Goal: Task Accomplishment & Management: Manage account settings

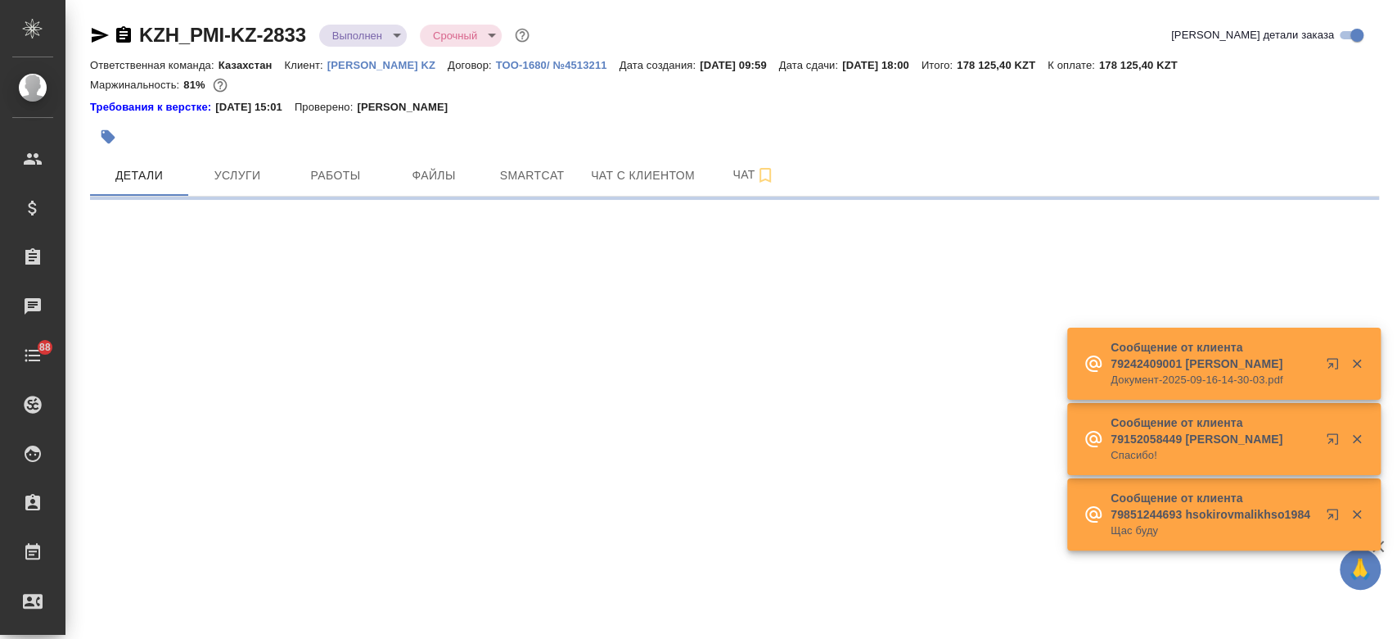
click at [343, 66] on p "[PERSON_NAME] KZ" at bounding box center [387, 65] width 120 height 12
select select "RU"
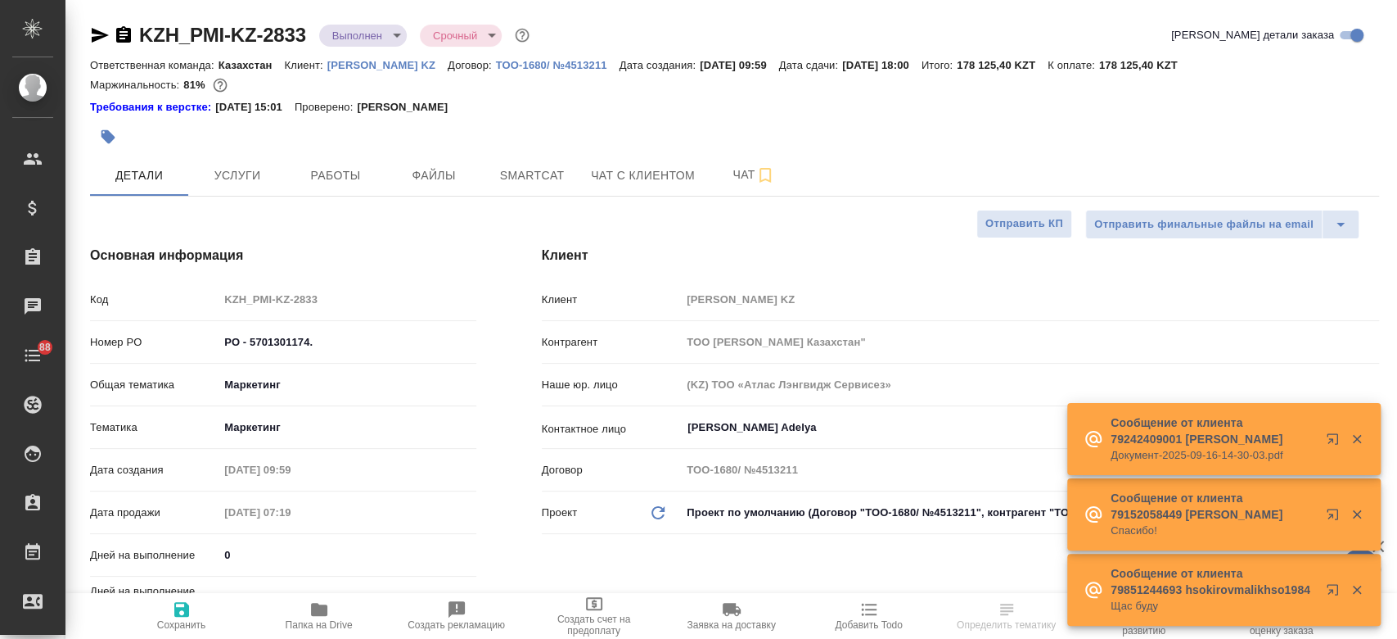
type textarea "x"
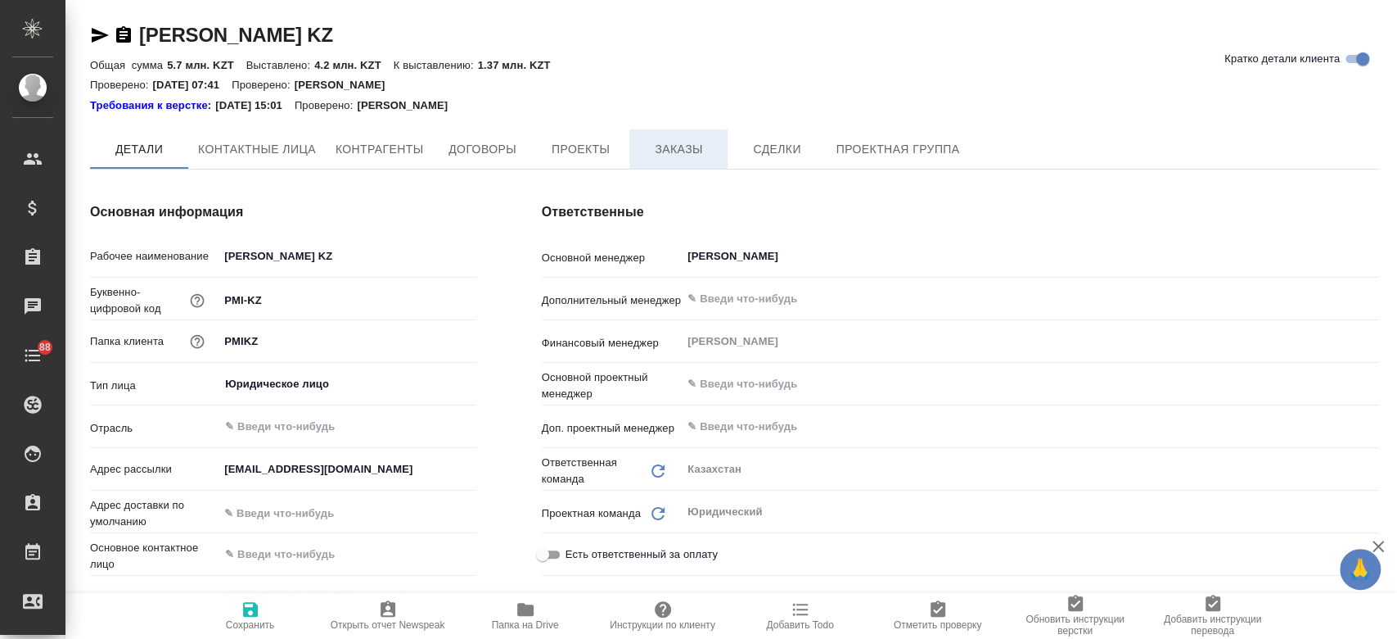
type textarea "x"
click at [686, 151] on span "Заказы" at bounding box center [678, 150] width 79 height 20
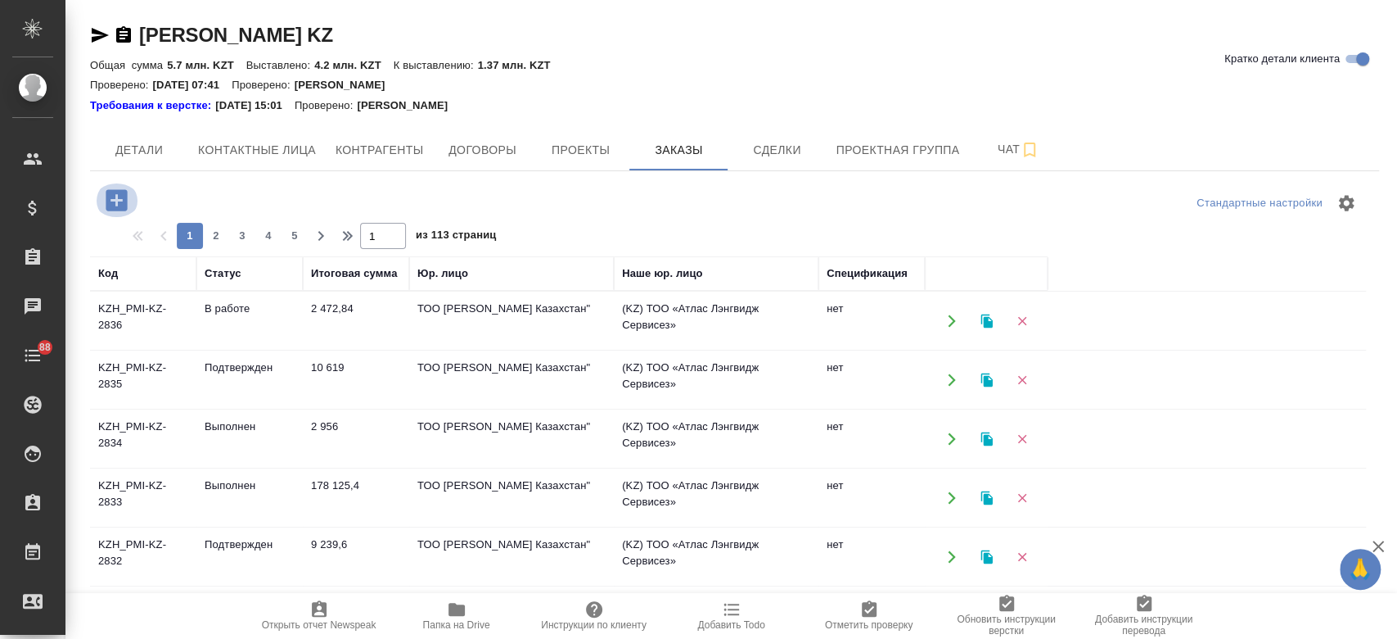
click at [122, 199] on icon "button" at bounding box center [116, 200] width 29 height 29
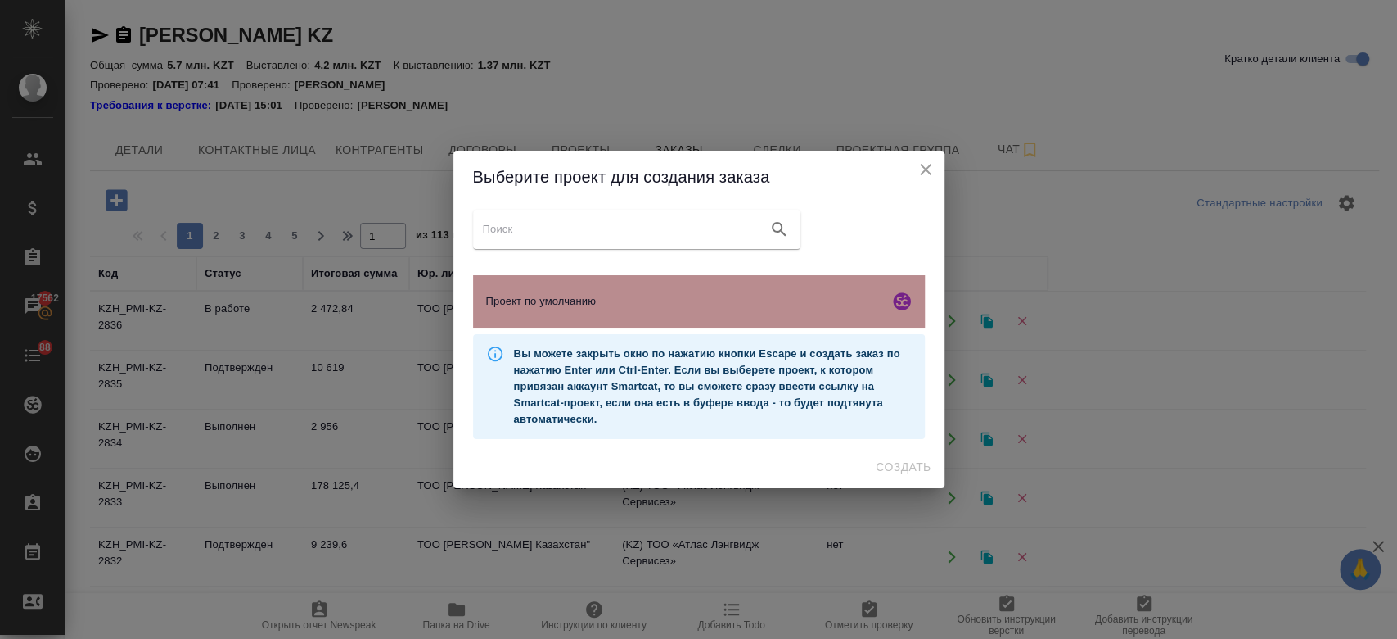
click at [527, 291] on div "Проект по умолчанию" at bounding box center [699, 301] width 452 height 52
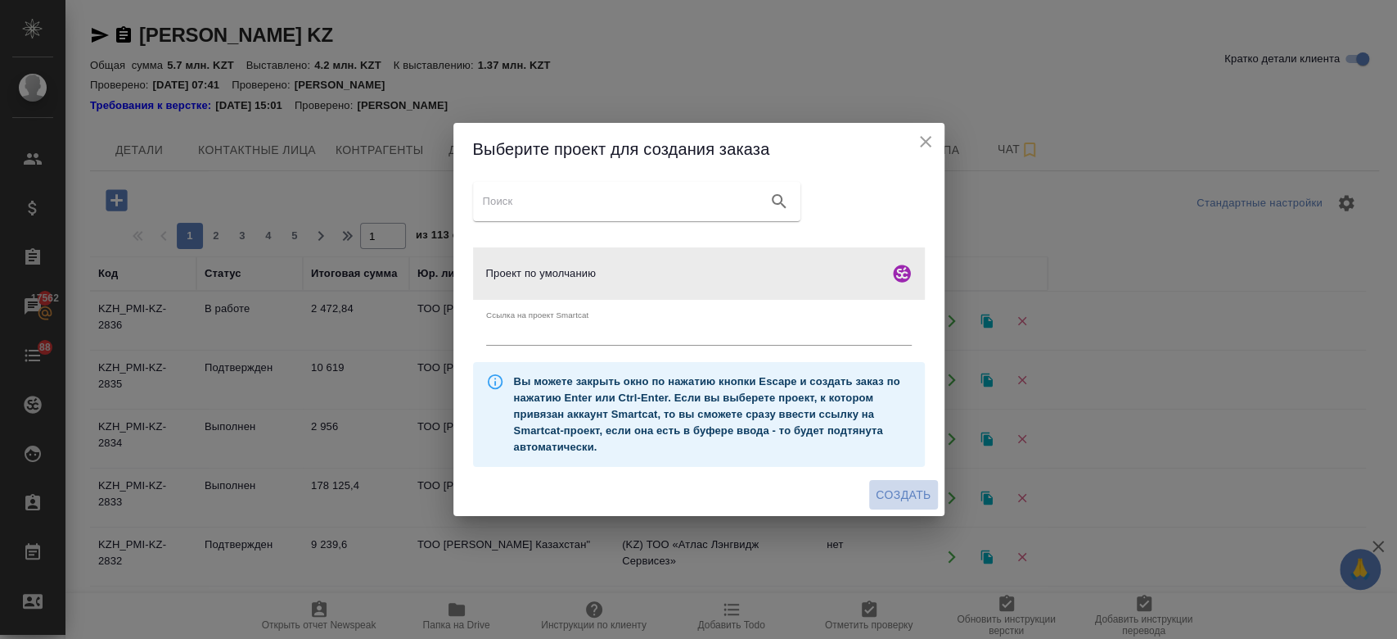
click at [910, 493] on span "Создать" at bounding box center [903, 495] width 55 height 20
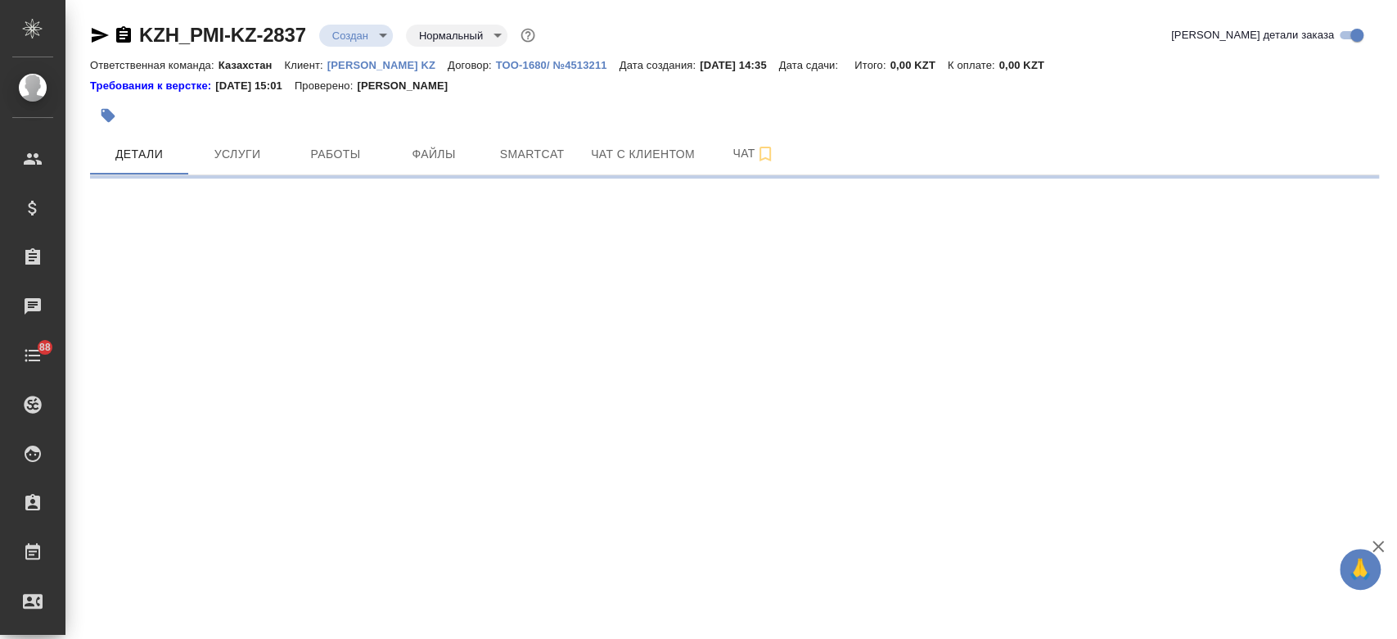
select select "RU"
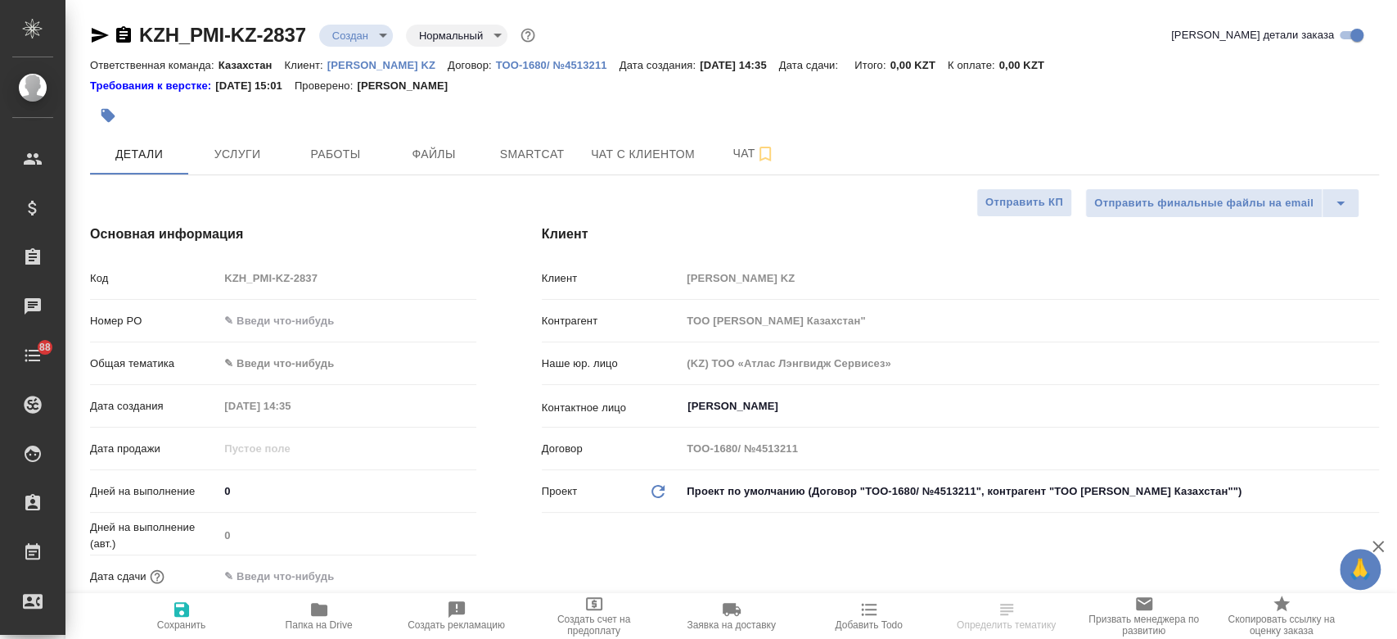
type textarea "x"
click at [455, 155] on span "Файлы" at bounding box center [434, 154] width 79 height 20
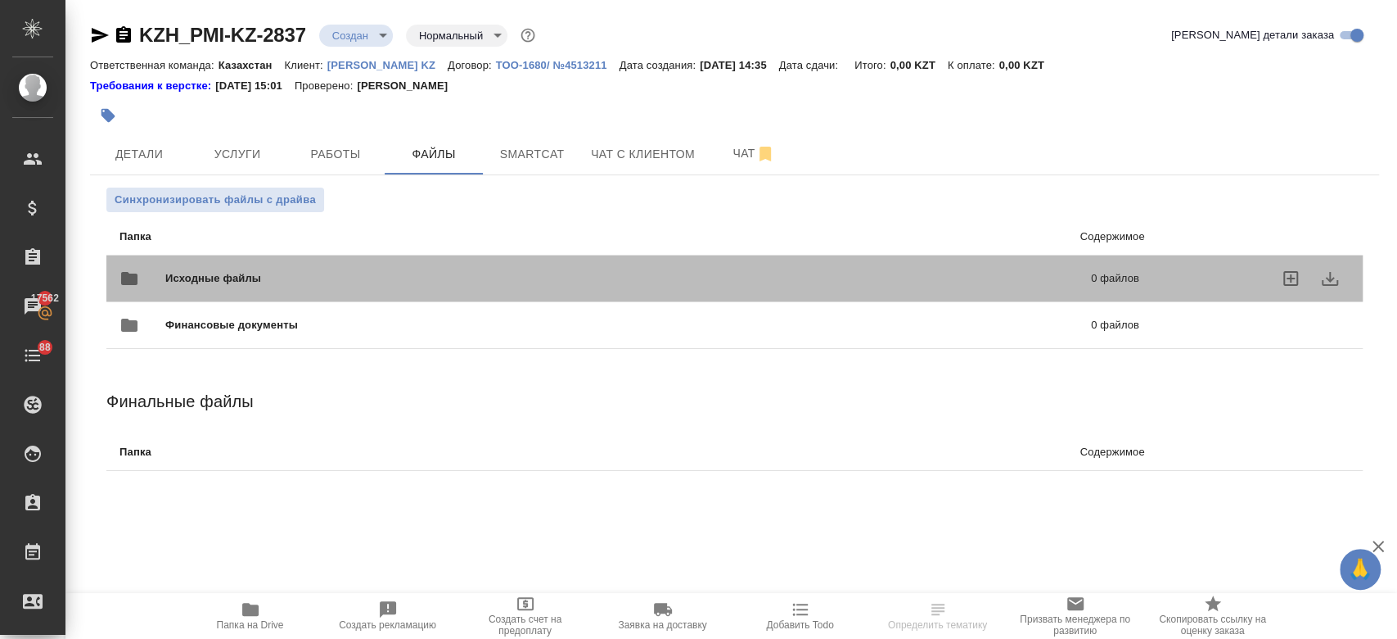
click at [347, 279] on span "Исходные файлы" at bounding box center [420, 278] width 511 height 16
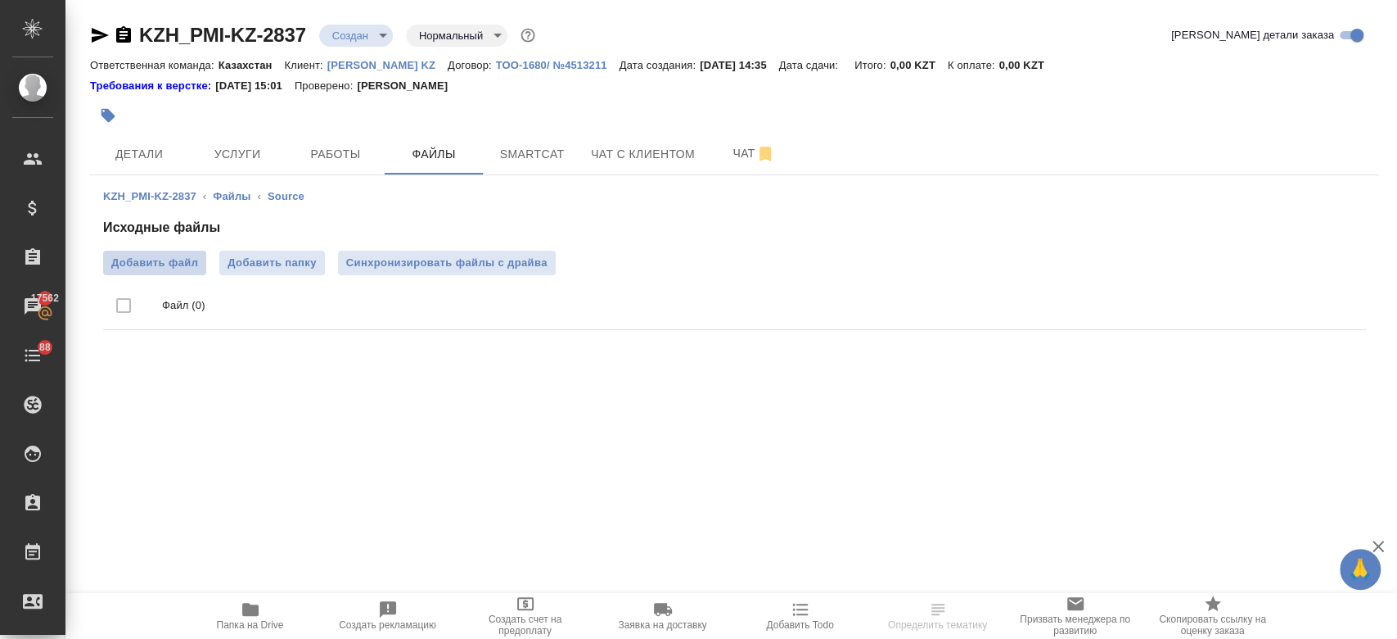
click at [175, 270] on span "Добавить файл" at bounding box center [154, 263] width 87 height 16
click at [0, 0] on input "Добавить файл" at bounding box center [0, 0] width 0 height 0
click at [123, 32] on icon "button" at bounding box center [124, 35] width 20 height 20
click at [141, 149] on span "Детали" at bounding box center [139, 154] width 79 height 20
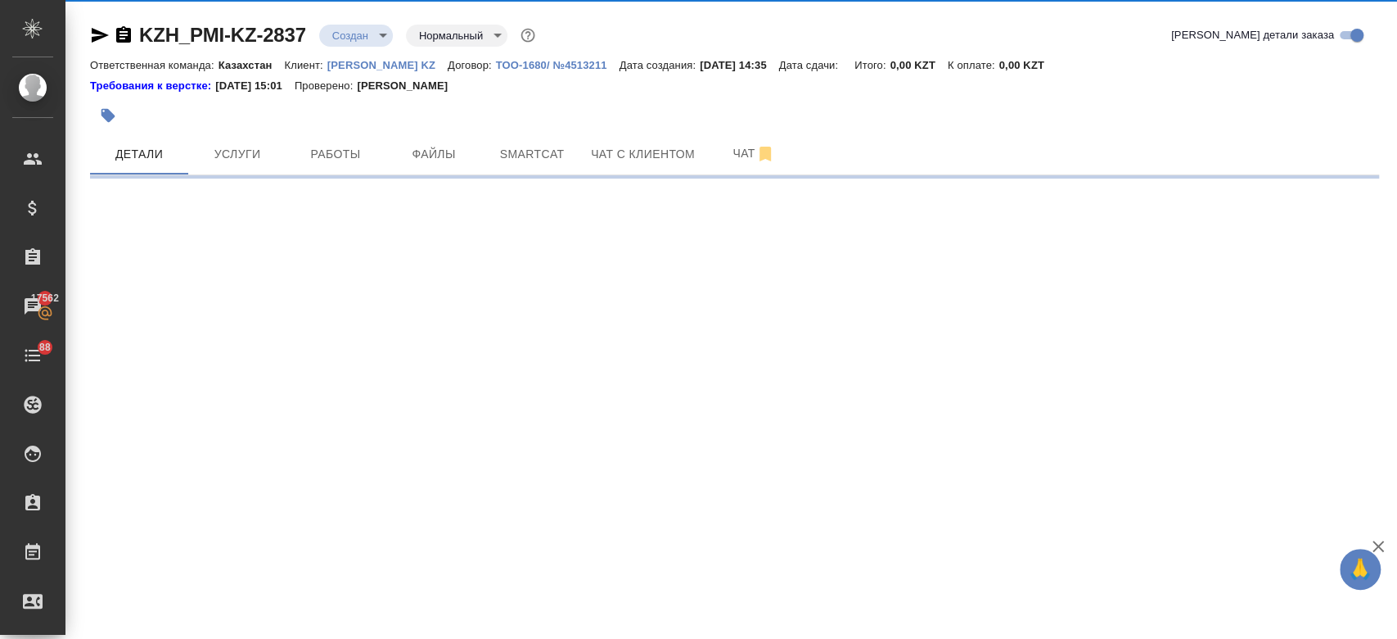
select select "RU"
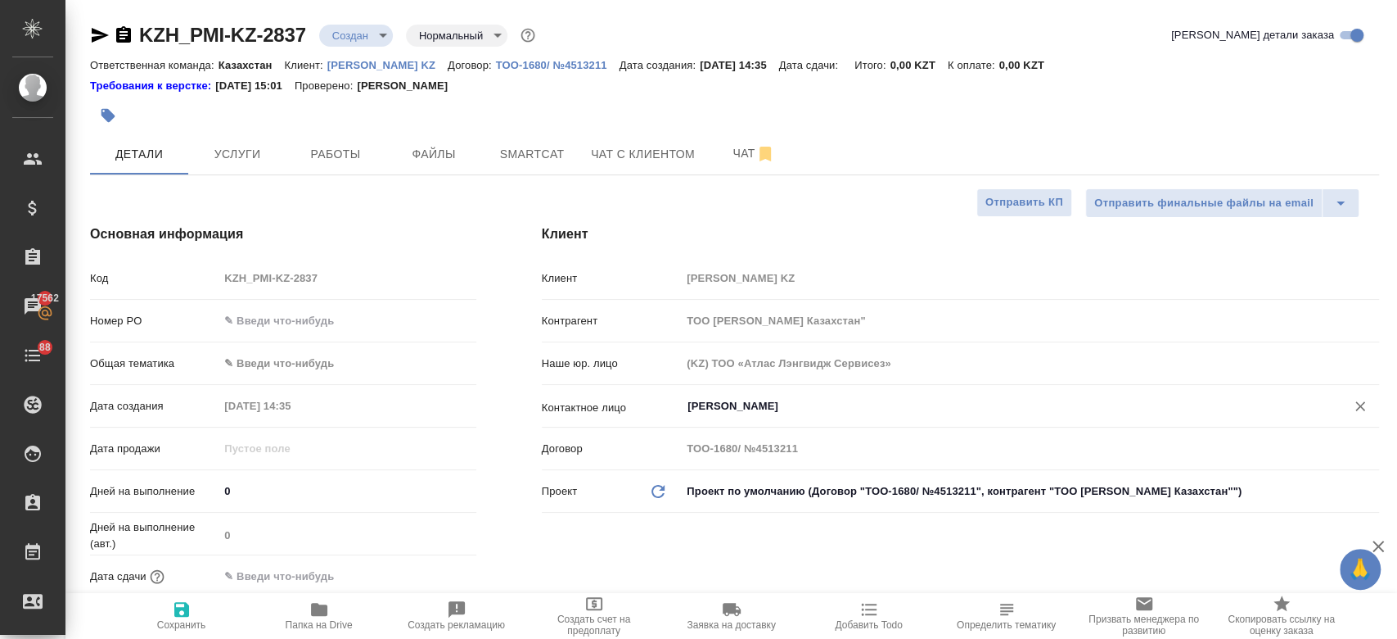
type textarea "x"
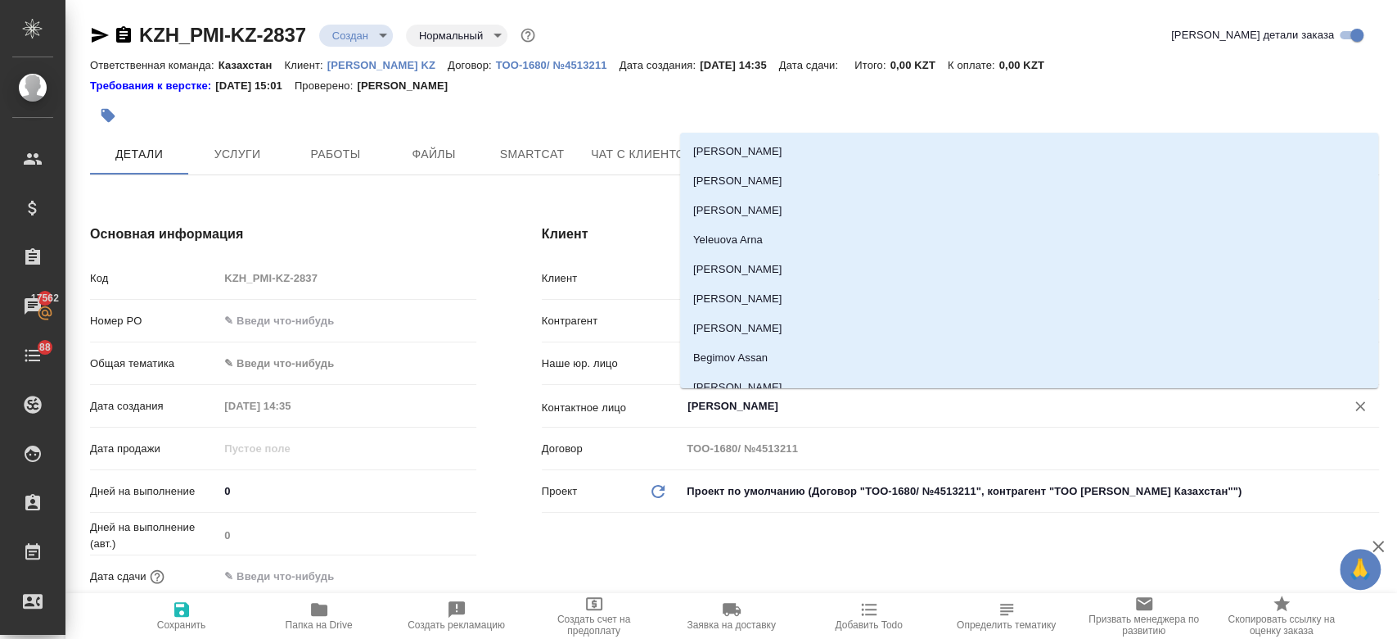
click at [717, 408] on input "[PERSON_NAME]" at bounding box center [1003, 406] width 634 height 20
type textarea "x"
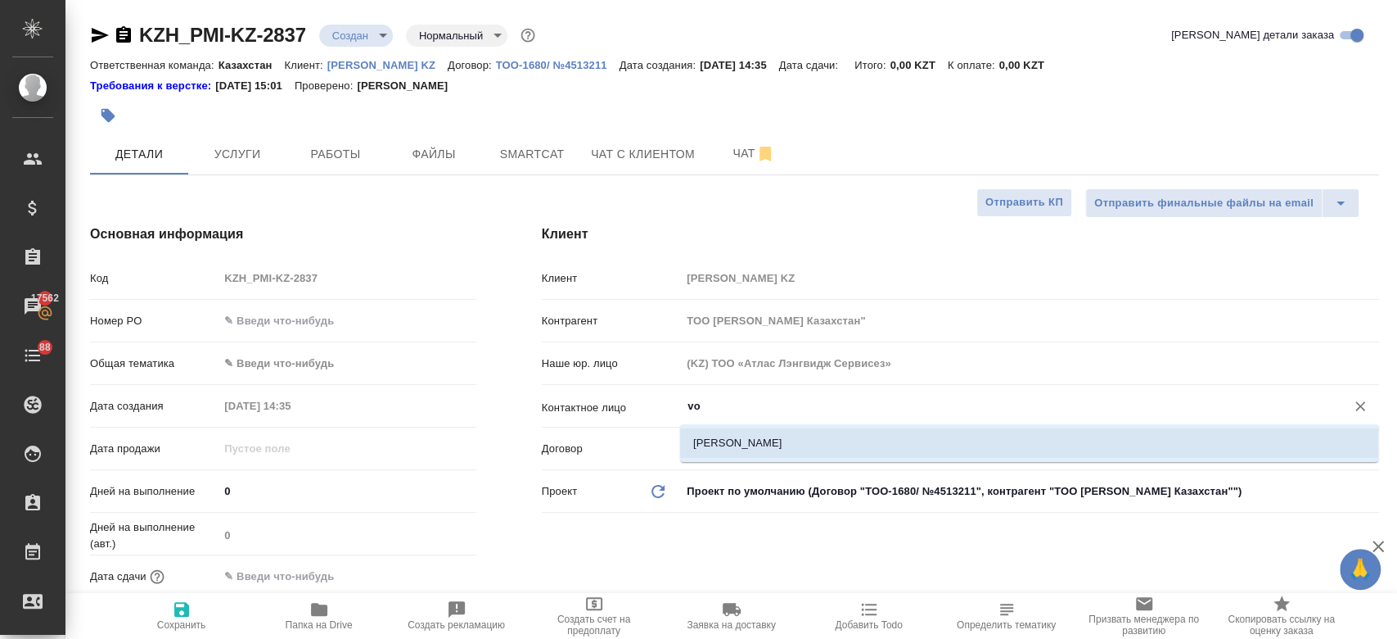
click at [730, 440] on li "[PERSON_NAME]" at bounding box center [1029, 442] width 698 height 29
type input "[PERSON_NAME]"
type textarea "x"
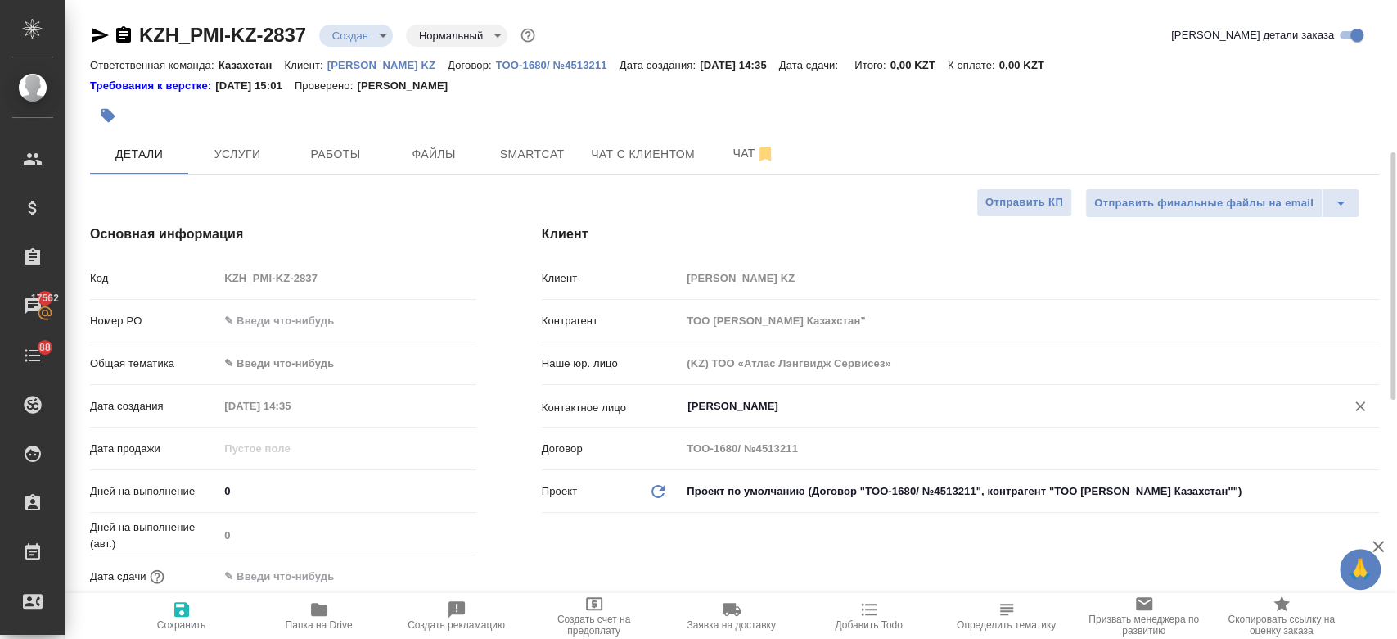
scroll to position [134, 0]
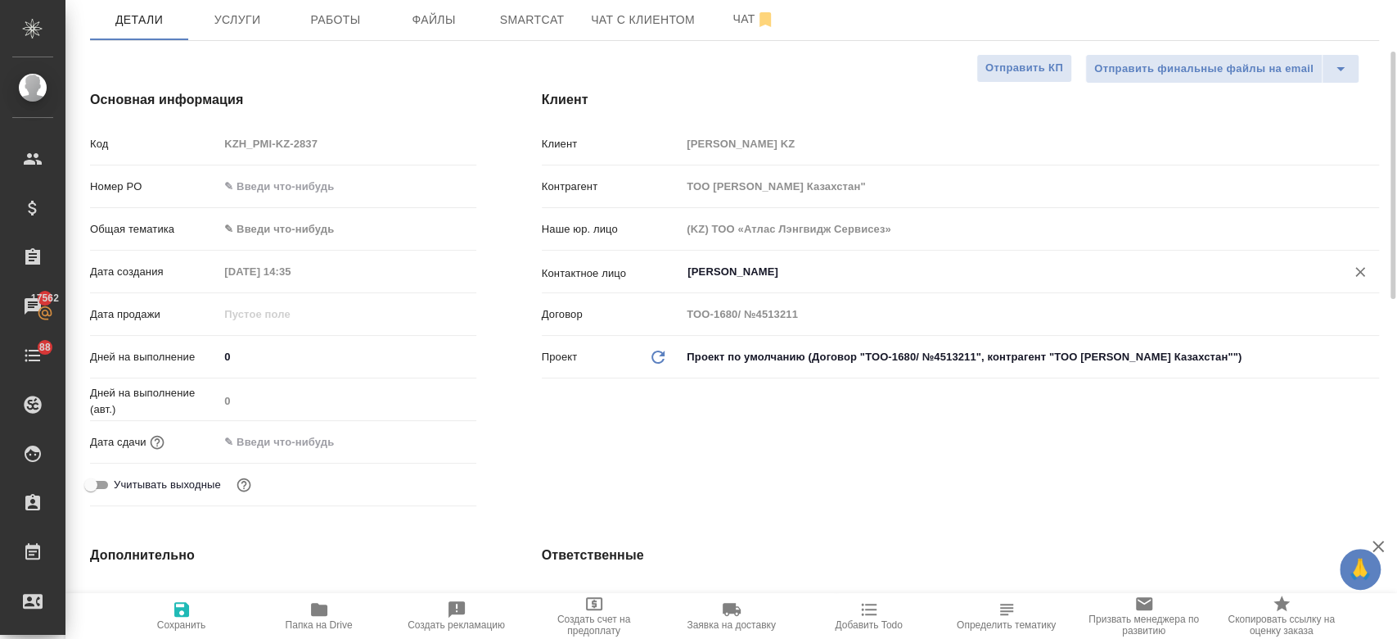
type input "[PERSON_NAME]"
click at [287, 431] on input "text" at bounding box center [290, 442] width 143 height 24
click at [425, 437] on icon "button" at bounding box center [429, 441] width 20 height 20
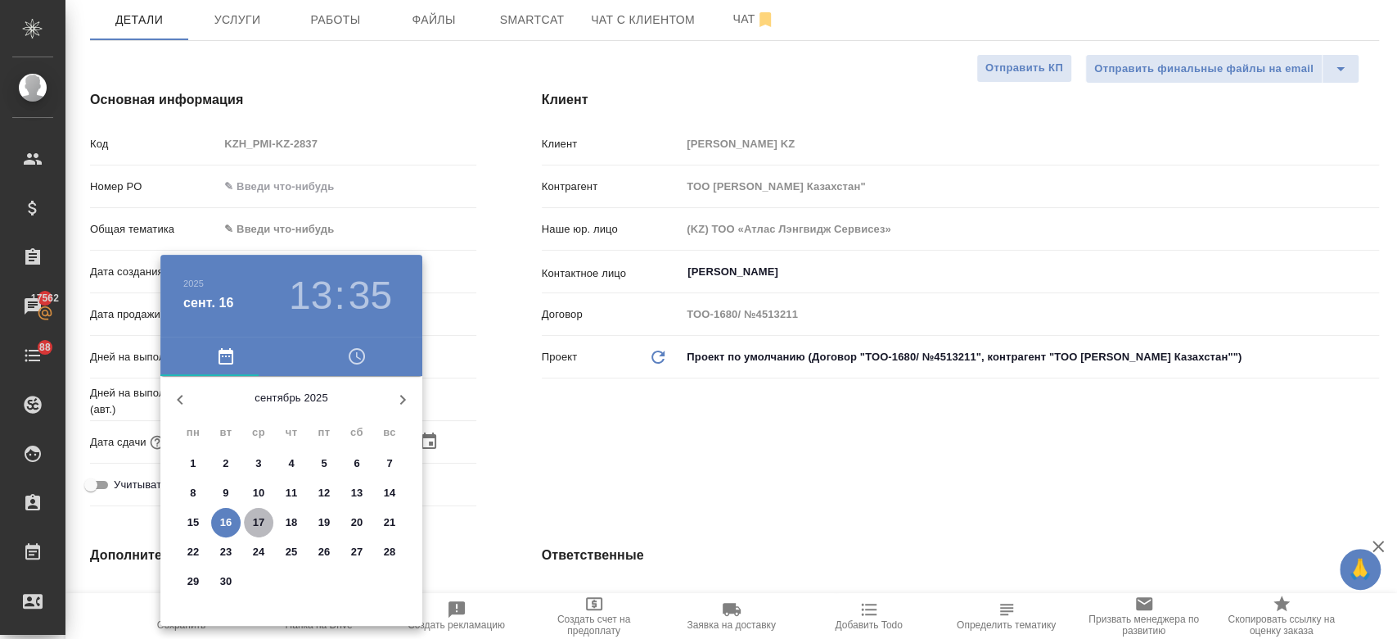
click at [257, 514] on p "17" at bounding box center [259, 522] width 12 height 16
type input "[DATE] 13:35"
type textarea "x"
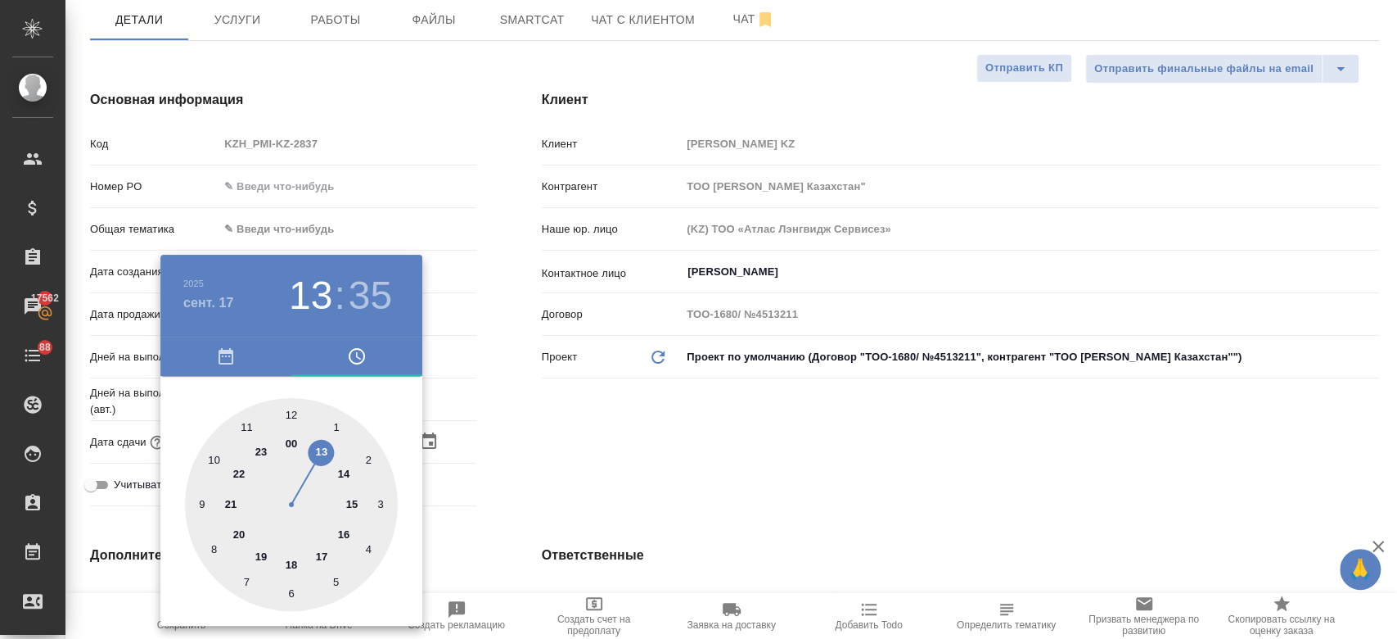
click at [526, 448] on div at bounding box center [698, 319] width 1397 height 639
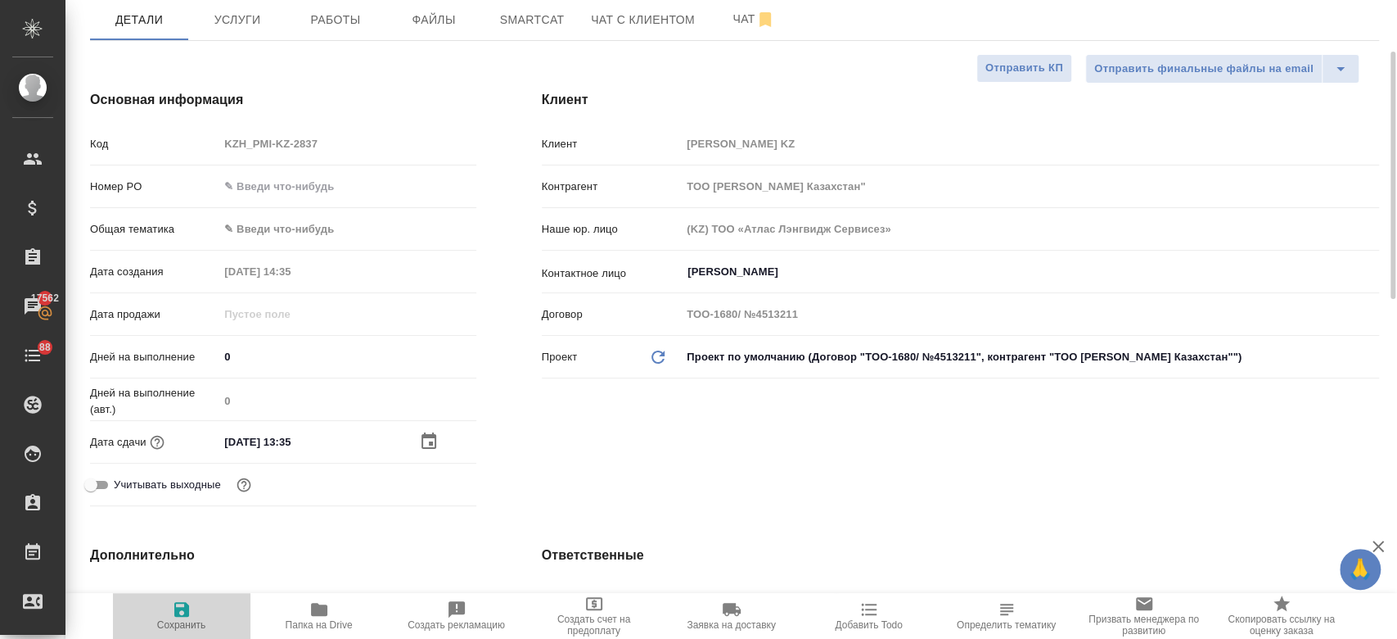
click at [181, 613] on icon "button" at bounding box center [182, 609] width 20 height 20
type textarea "x"
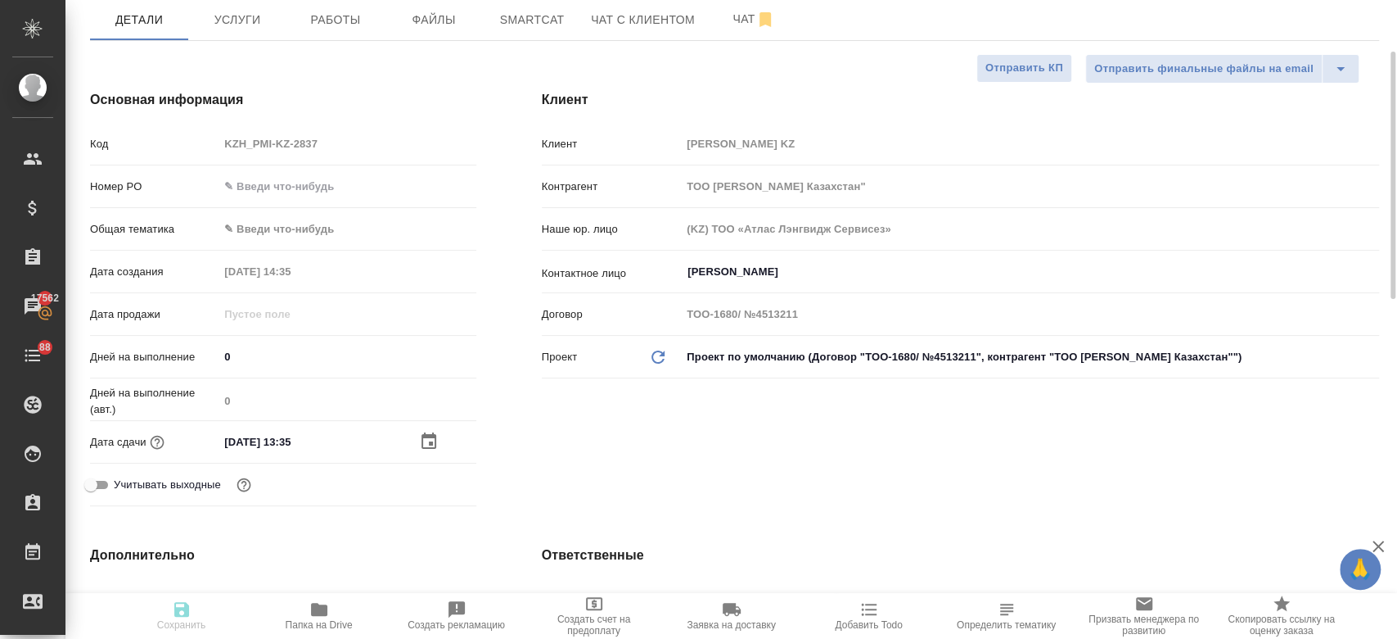
type textarea "x"
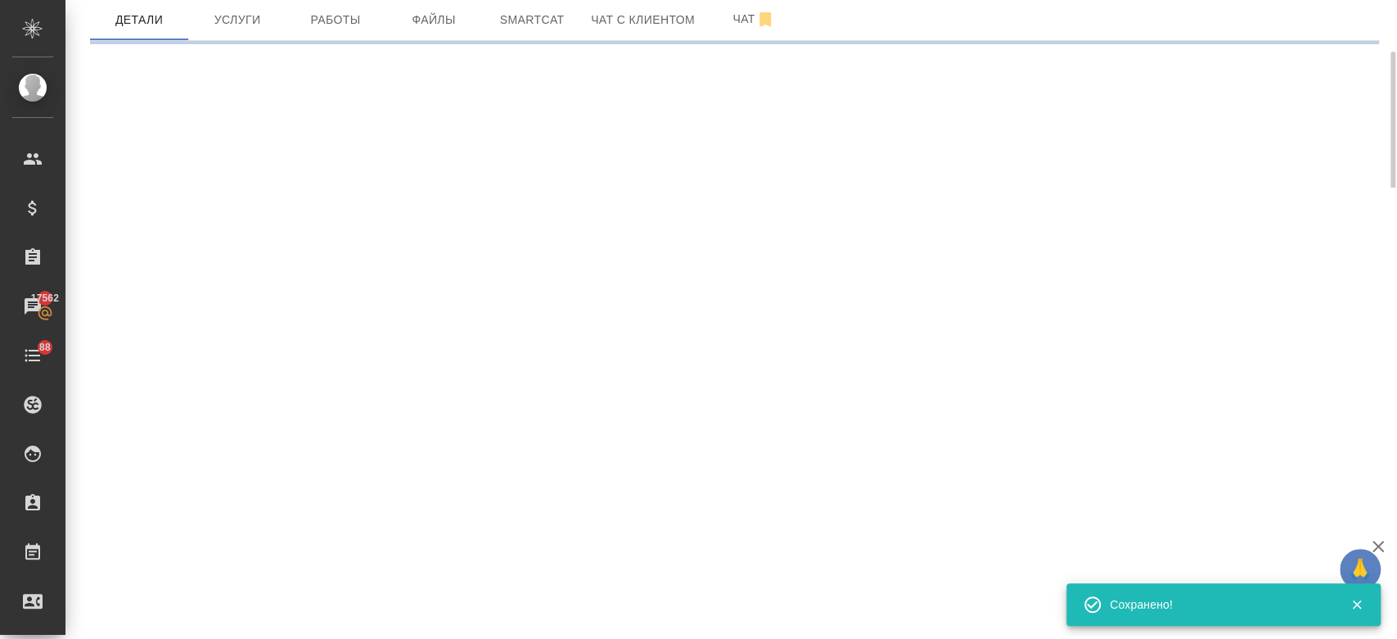
select select "RU"
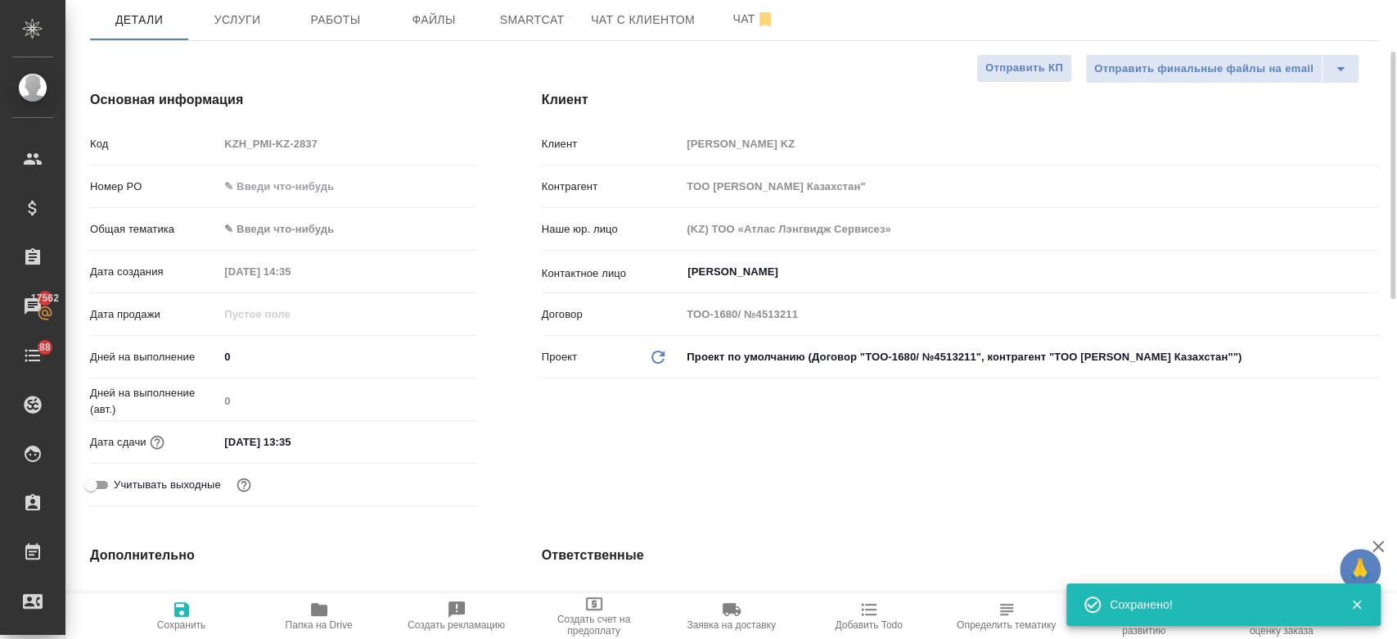
type textarea "x"
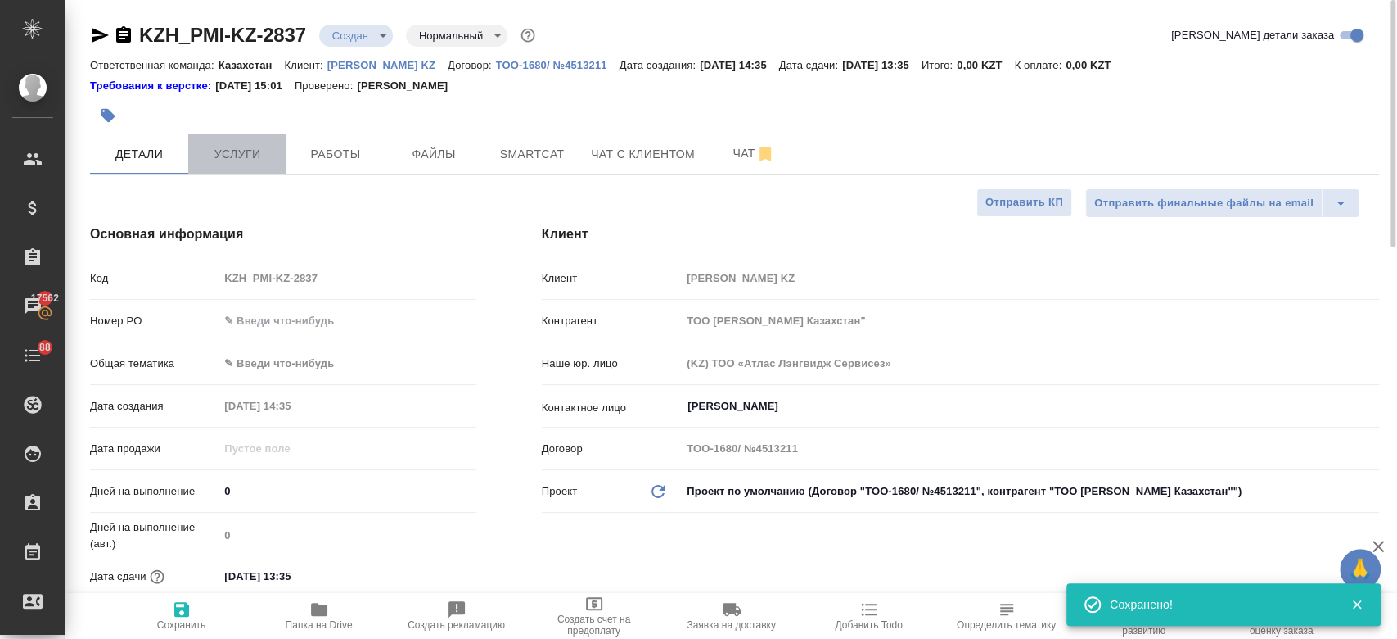
click at [253, 141] on button "Услуги" at bounding box center [237, 153] width 98 height 41
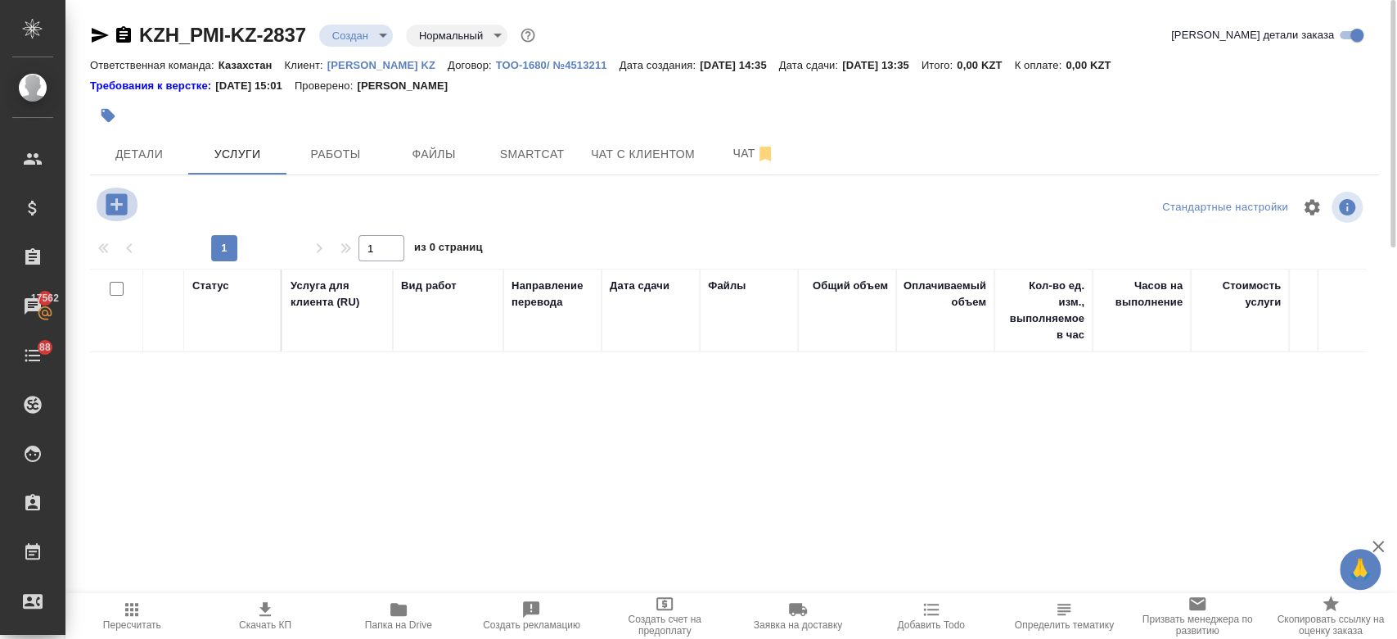
click at [128, 201] on icon "button" at bounding box center [116, 204] width 29 height 29
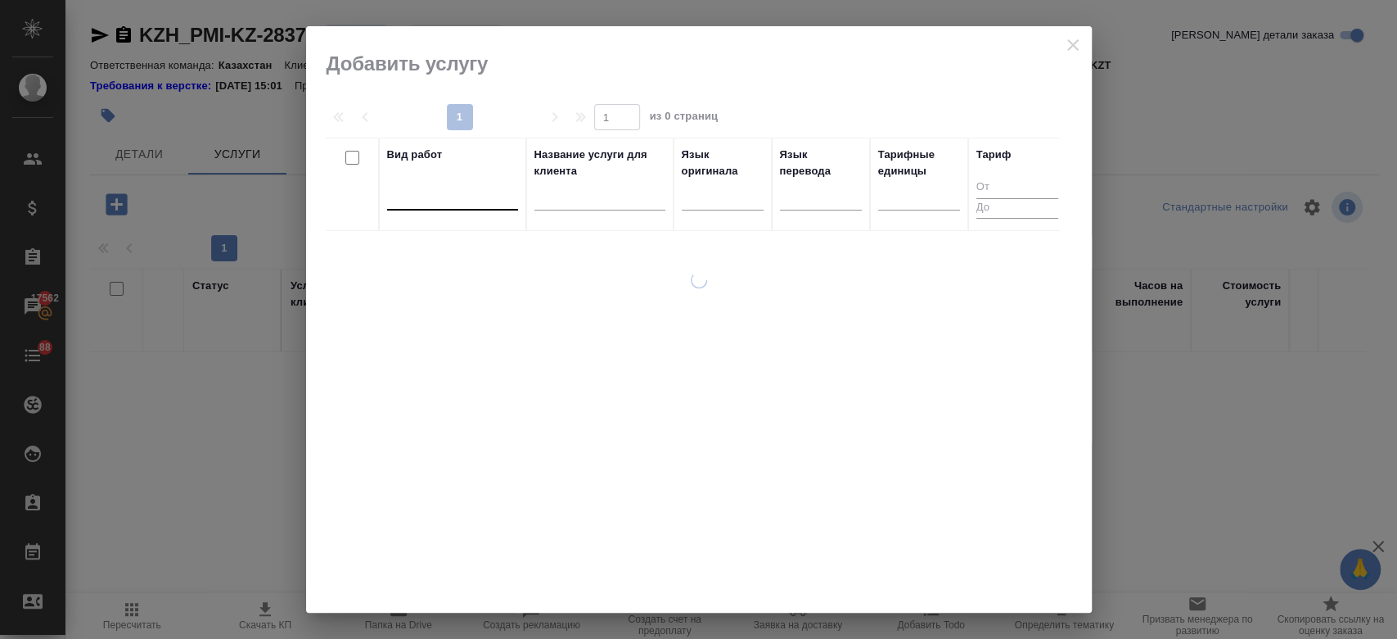
click at [465, 204] on div at bounding box center [452, 194] width 131 height 24
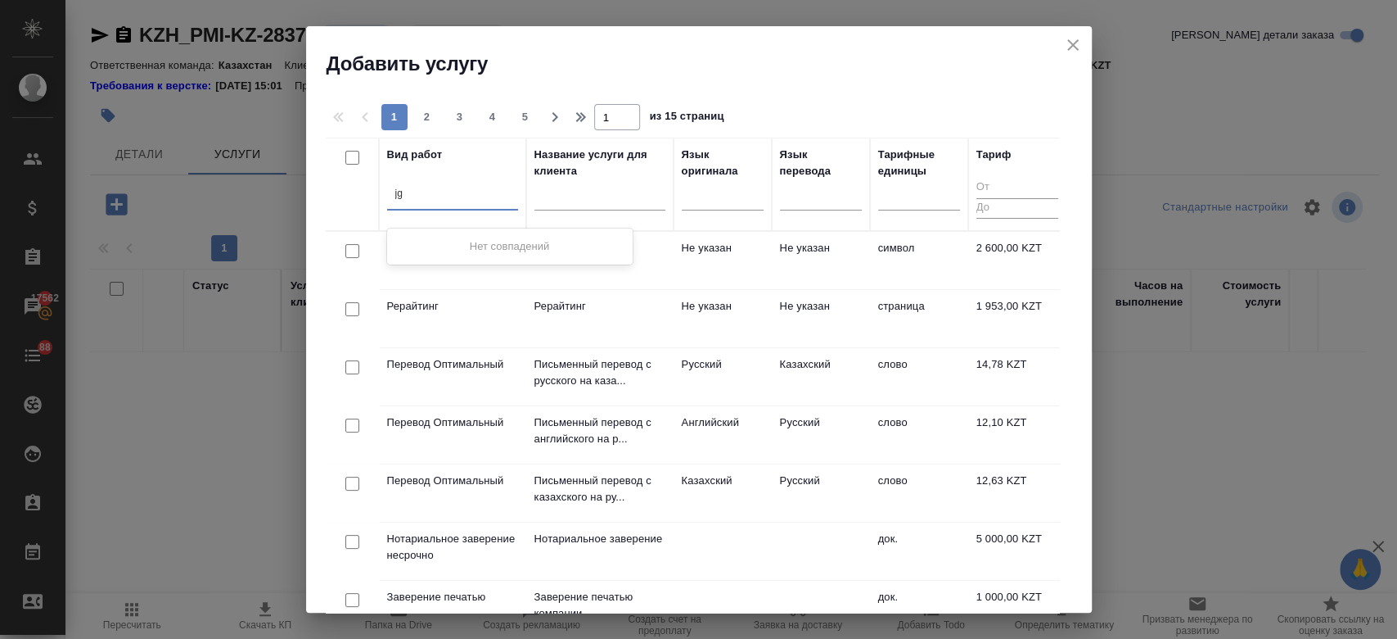
type input "j"
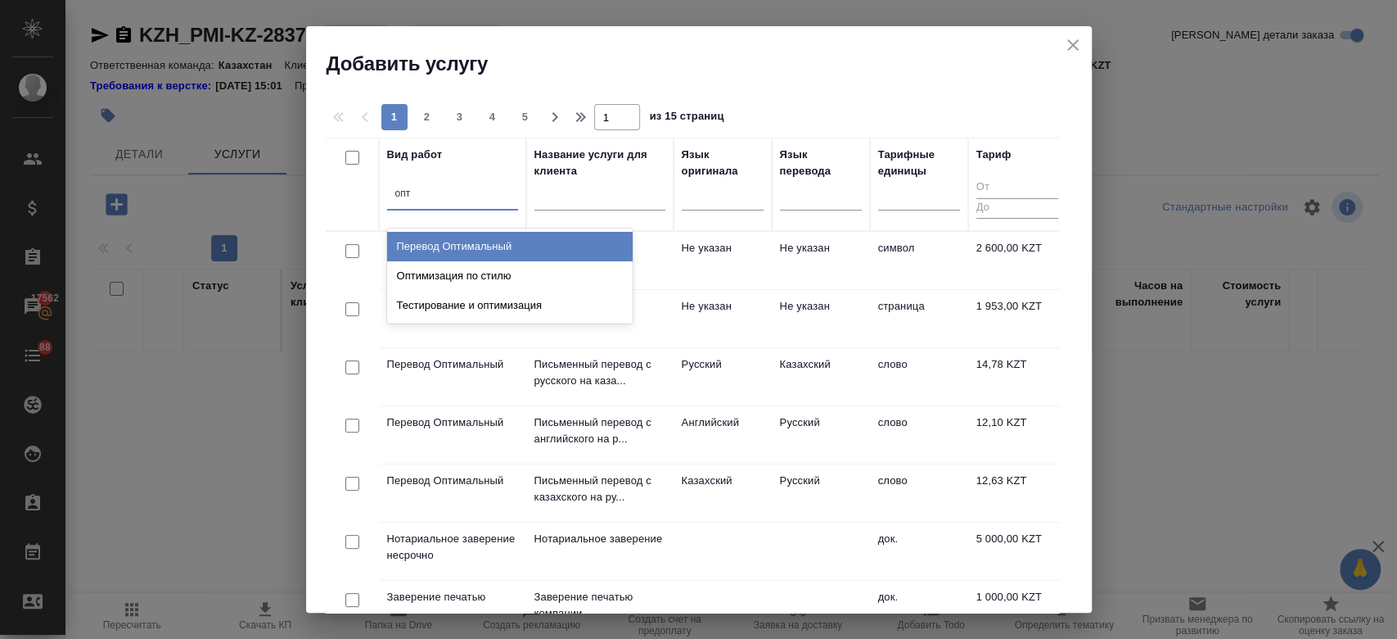
type input "опти"
click at [558, 234] on div "Перевод Оптимальный" at bounding box center [510, 246] width 246 height 29
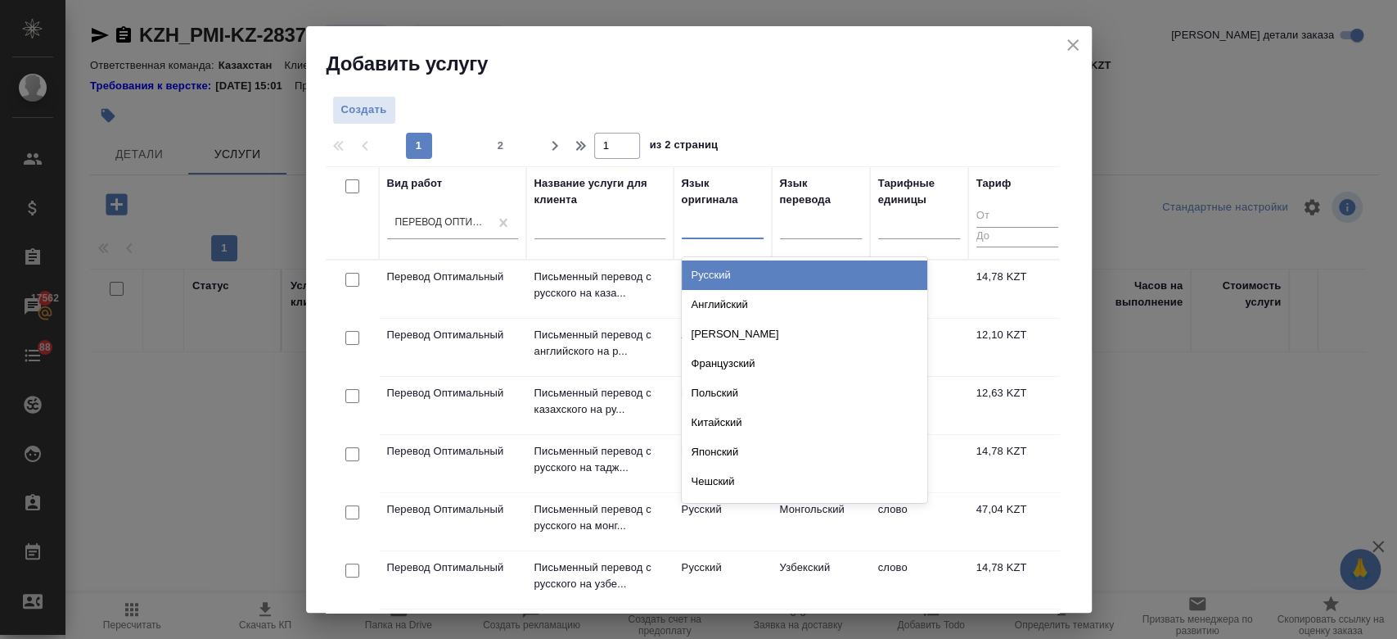
click at [710, 219] on div at bounding box center [723, 222] width 82 height 24
type input "анг"
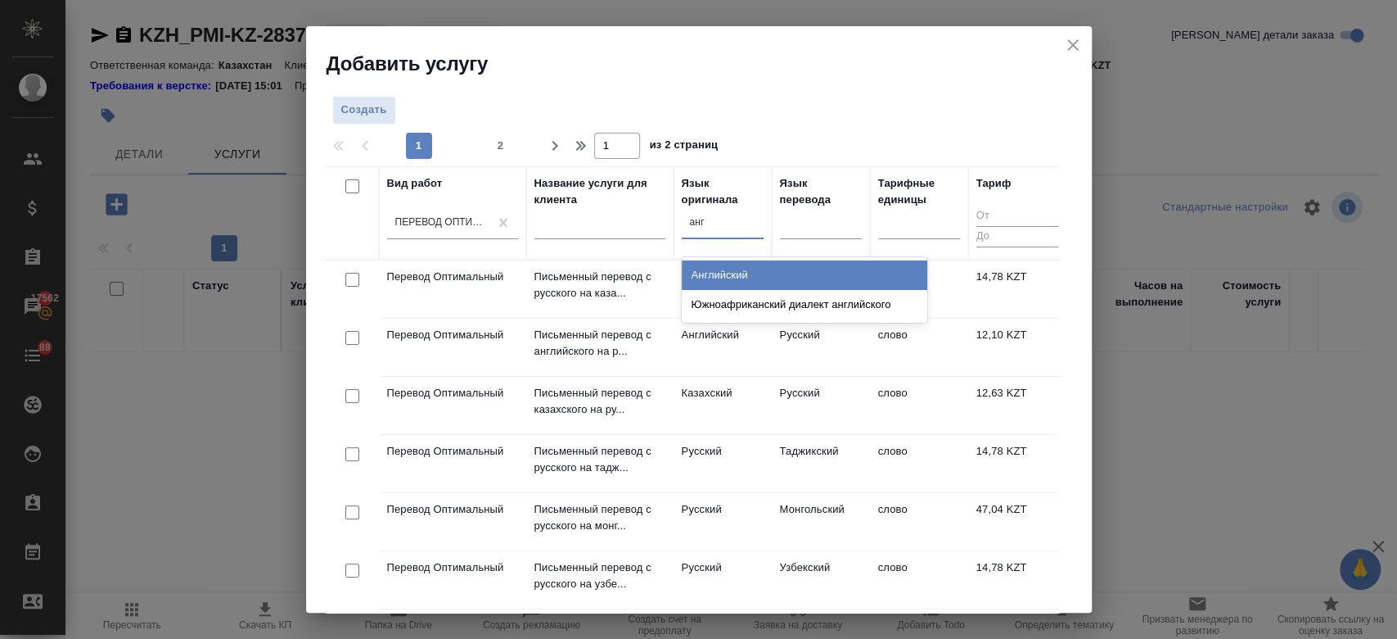
click at [733, 266] on div "Английский" at bounding box center [805, 274] width 246 height 29
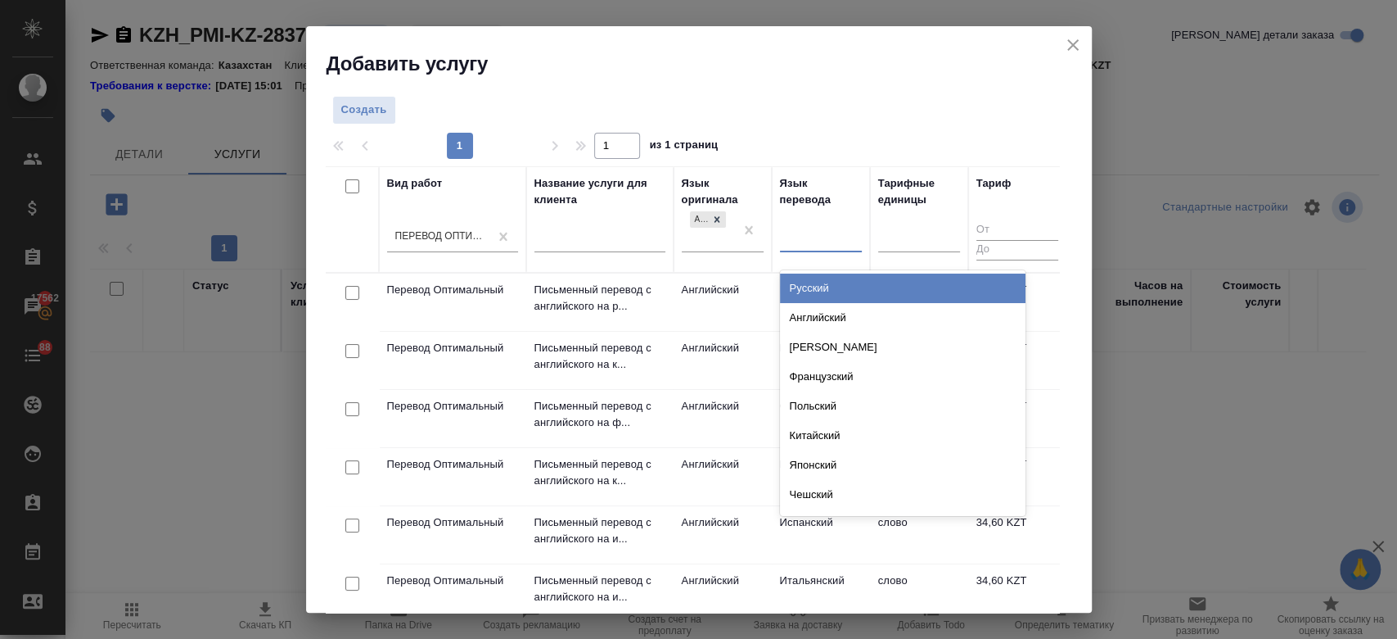
click at [832, 238] on div at bounding box center [821, 236] width 82 height 24
type input "рус"
click at [817, 286] on div "Русский" at bounding box center [903, 287] width 246 height 29
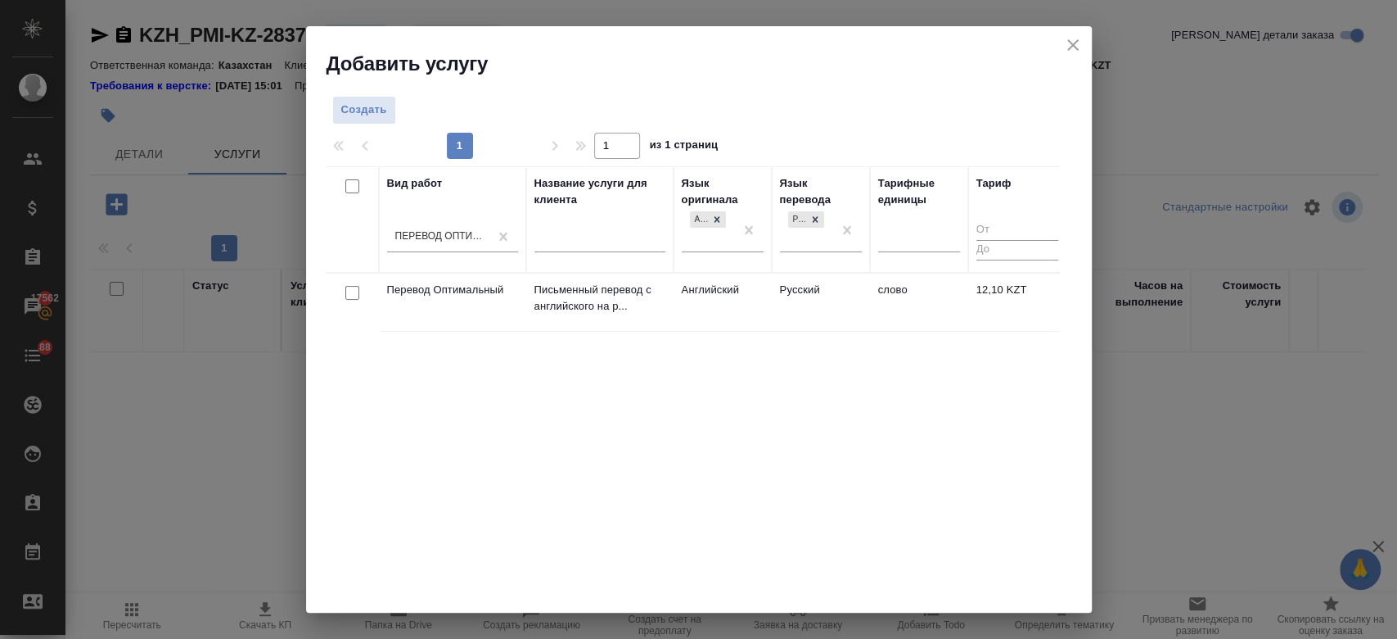
click at [724, 305] on td "Английский" at bounding box center [723, 301] width 98 height 57
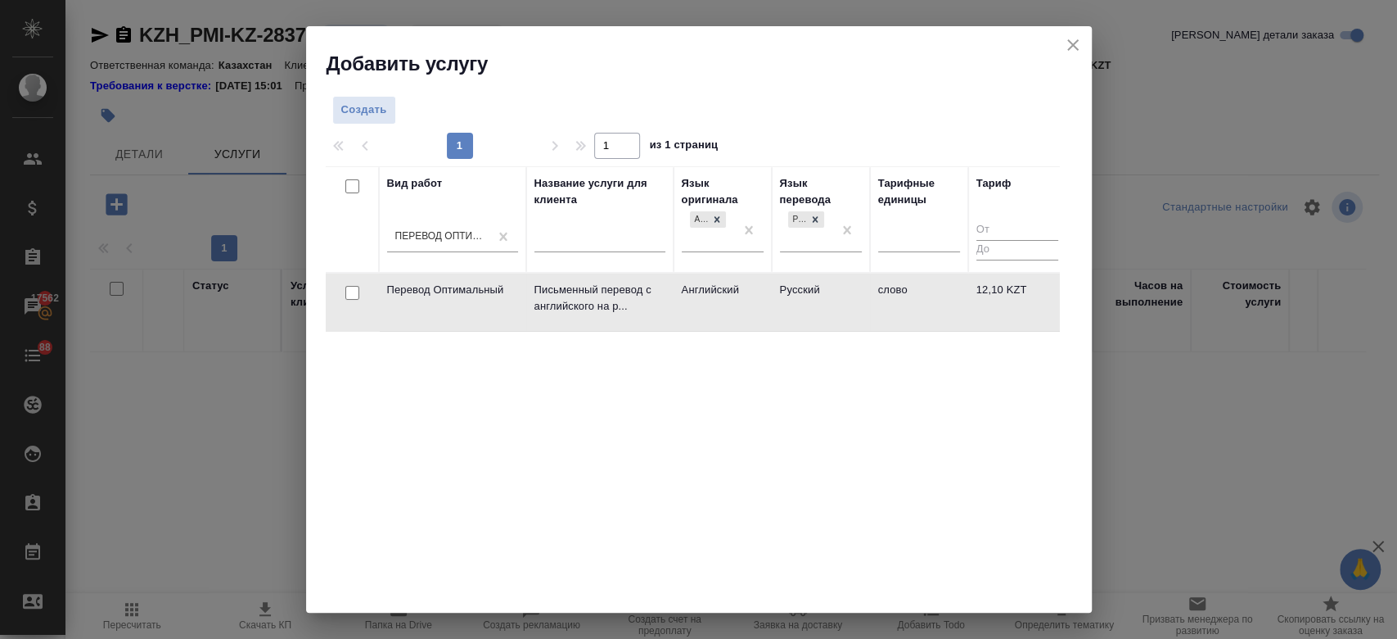
click at [724, 305] on td "Английский" at bounding box center [723, 301] width 98 height 57
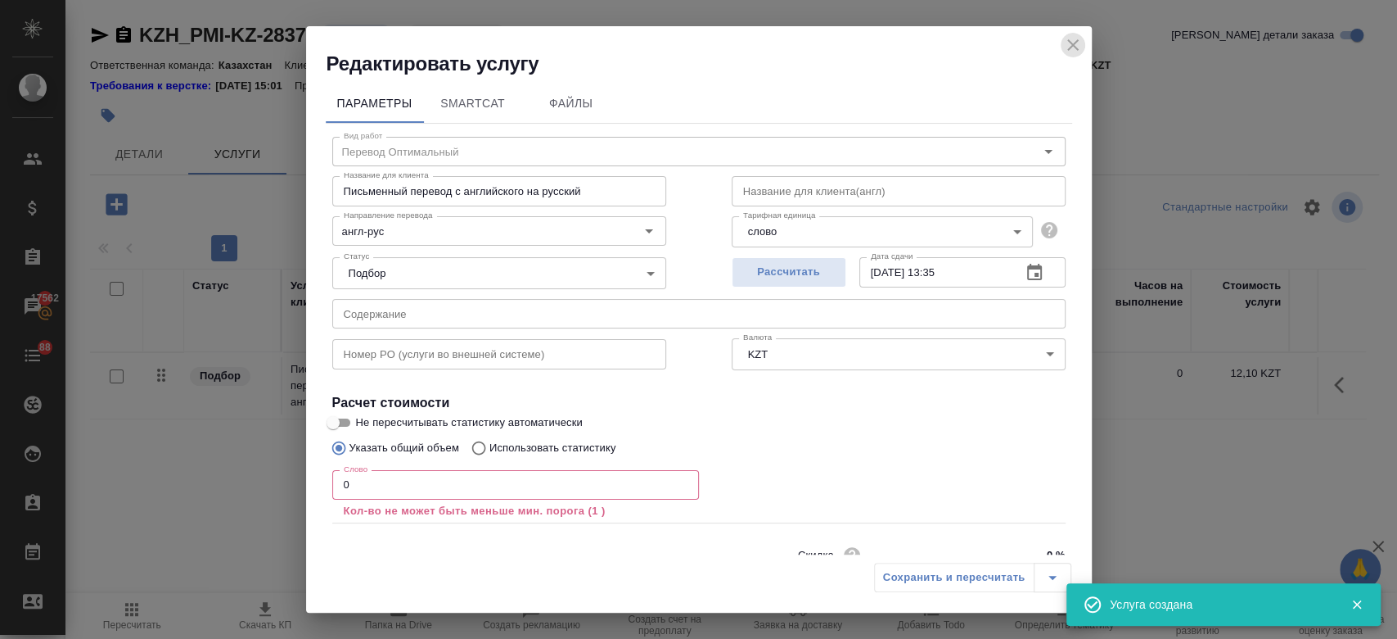
click at [1069, 36] on icon "close" at bounding box center [1073, 45] width 20 height 20
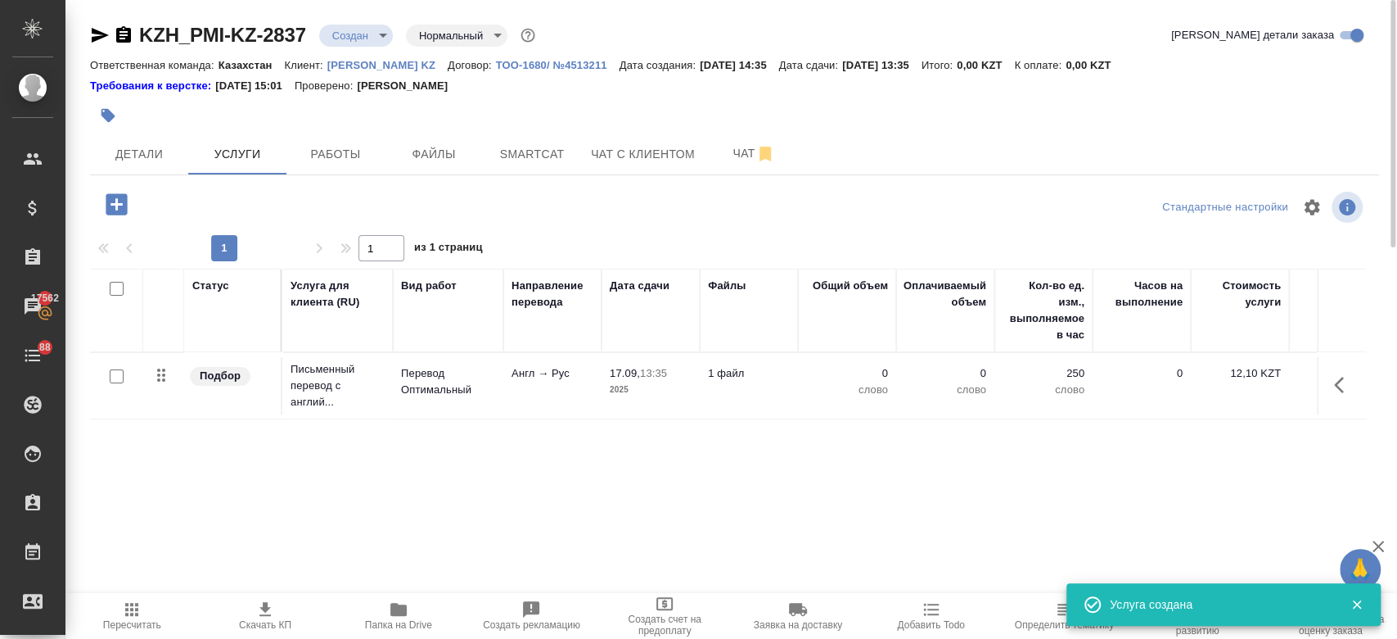
click at [115, 379] on input "checkbox" at bounding box center [117, 376] width 14 height 14
checkbox input "true"
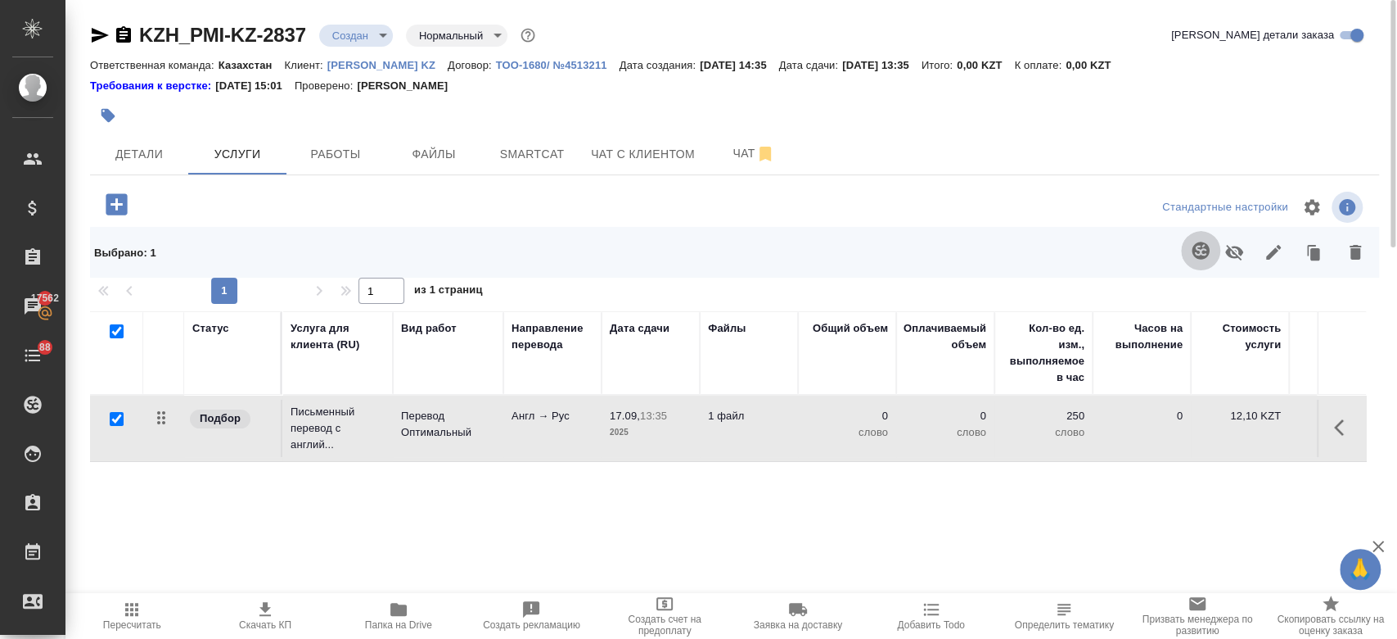
click at [1197, 243] on icon "button" at bounding box center [1200, 249] width 17 height 17
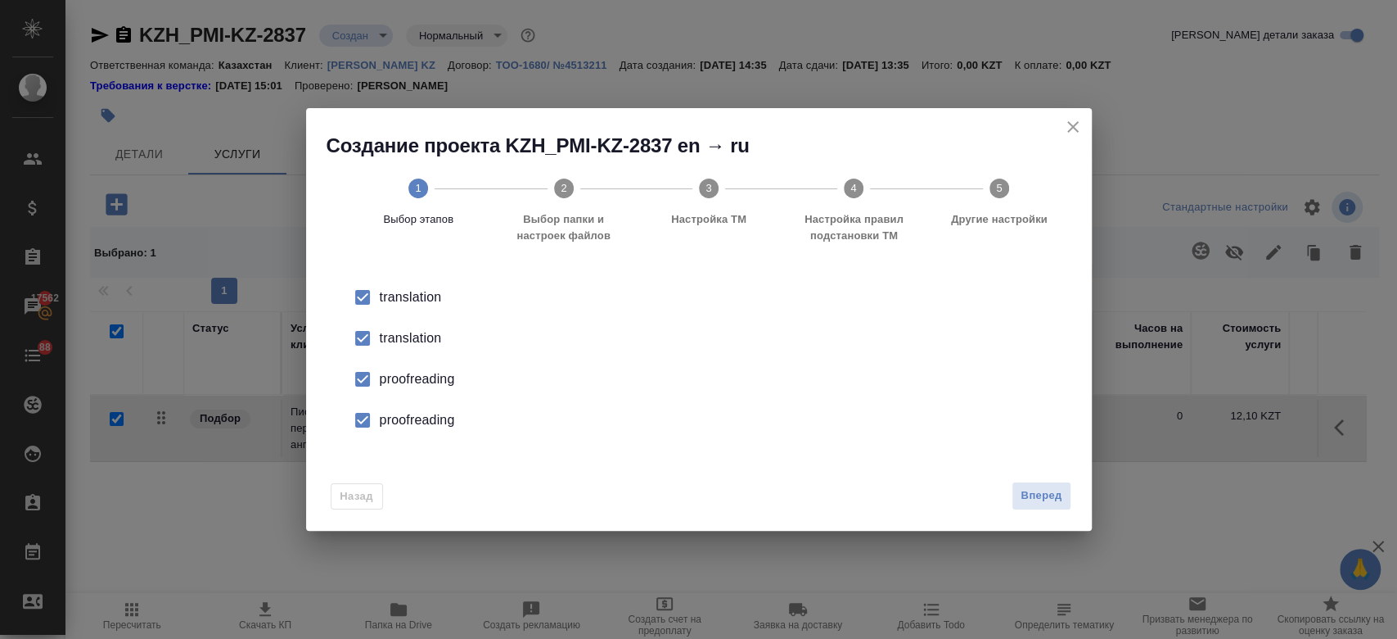
click at [386, 344] on div "translation" at bounding box center [716, 338] width 673 height 20
click at [401, 386] on div "proofreading" at bounding box center [716, 379] width 673 height 20
click at [403, 414] on div "proofreading" at bounding box center [716, 420] width 673 height 20
click at [1035, 488] on span "Вперед" at bounding box center [1041, 495] width 41 height 19
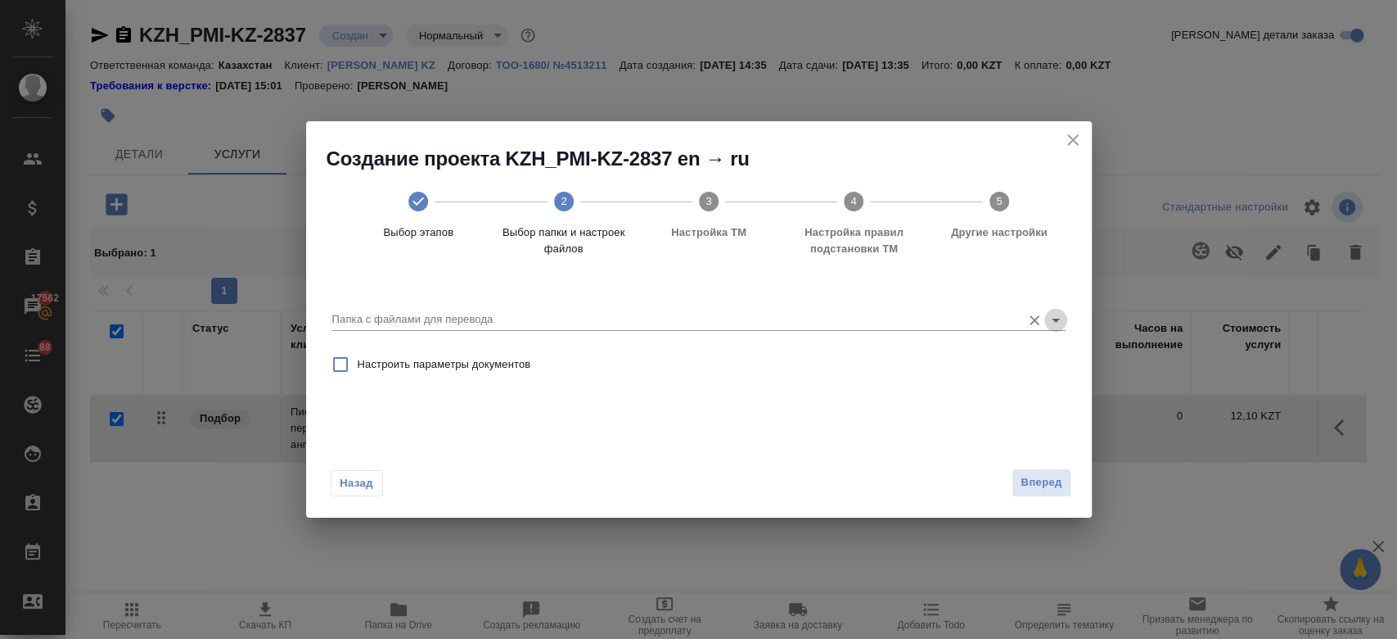
click at [1054, 318] on icon "Open" at bounding box center [1056, 320] width 20 height 20
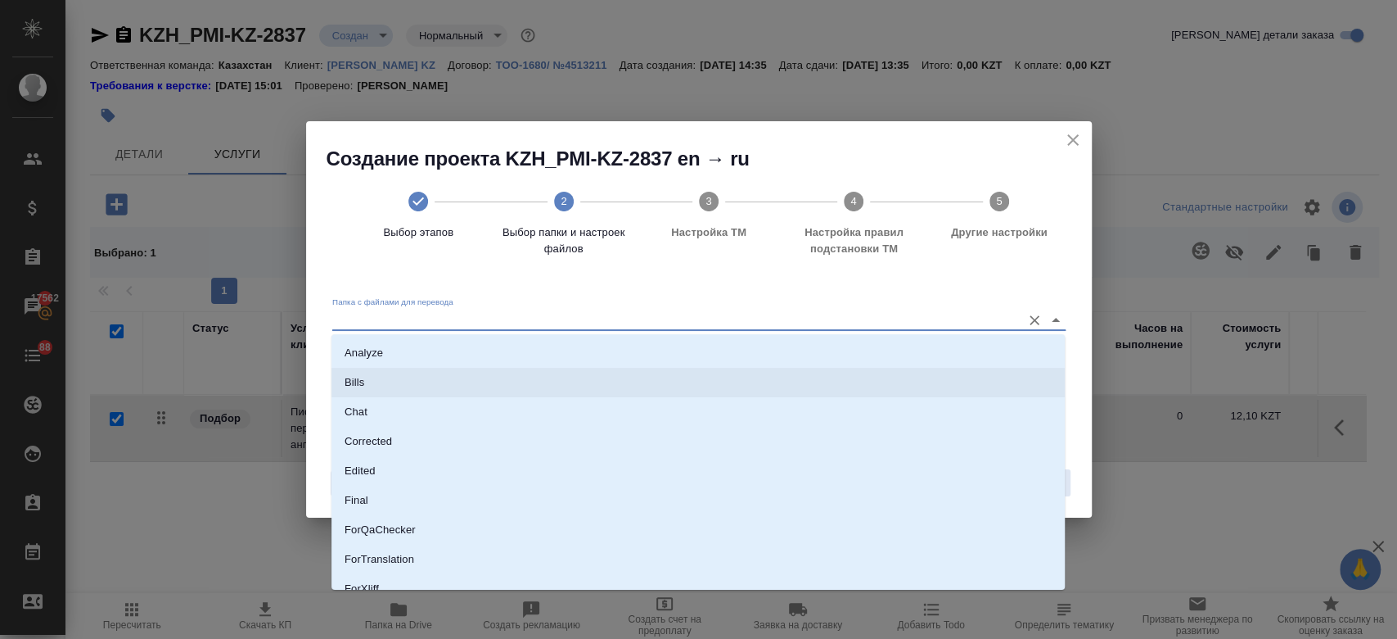
scroll to position [132, 0]
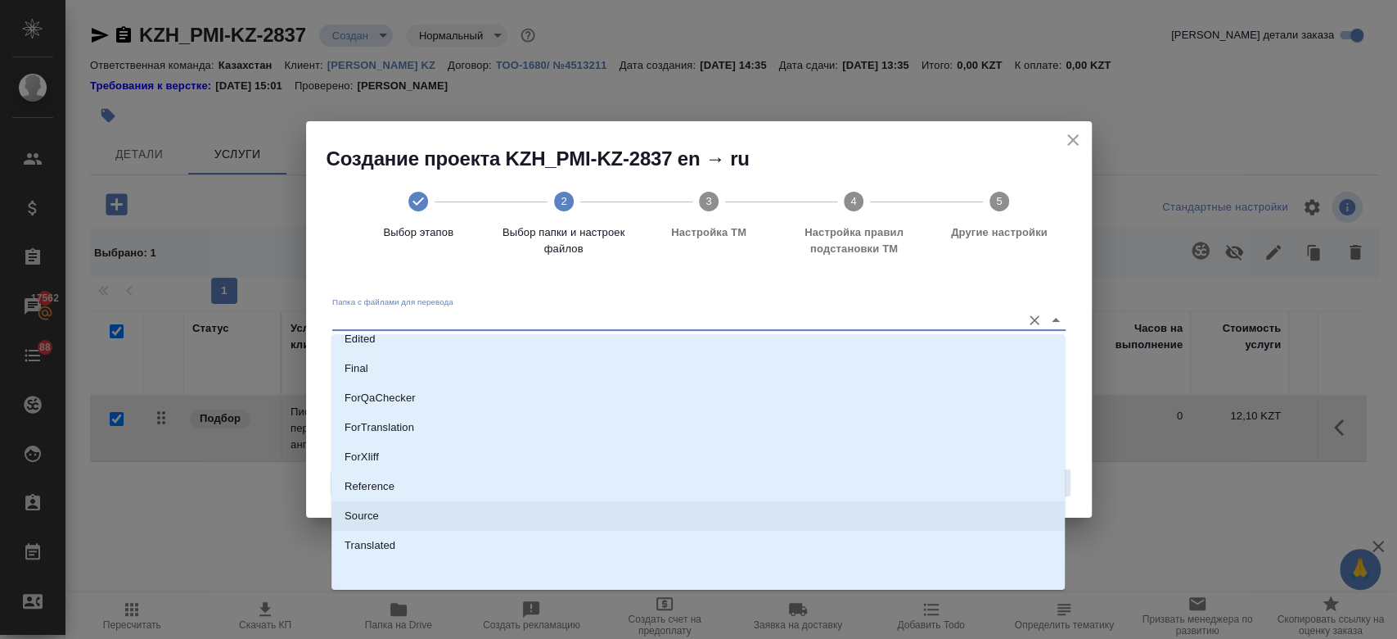
click at [741, 502] on li "Source" at bounding box center [698, 515] width 733 height 29
type input "Source"
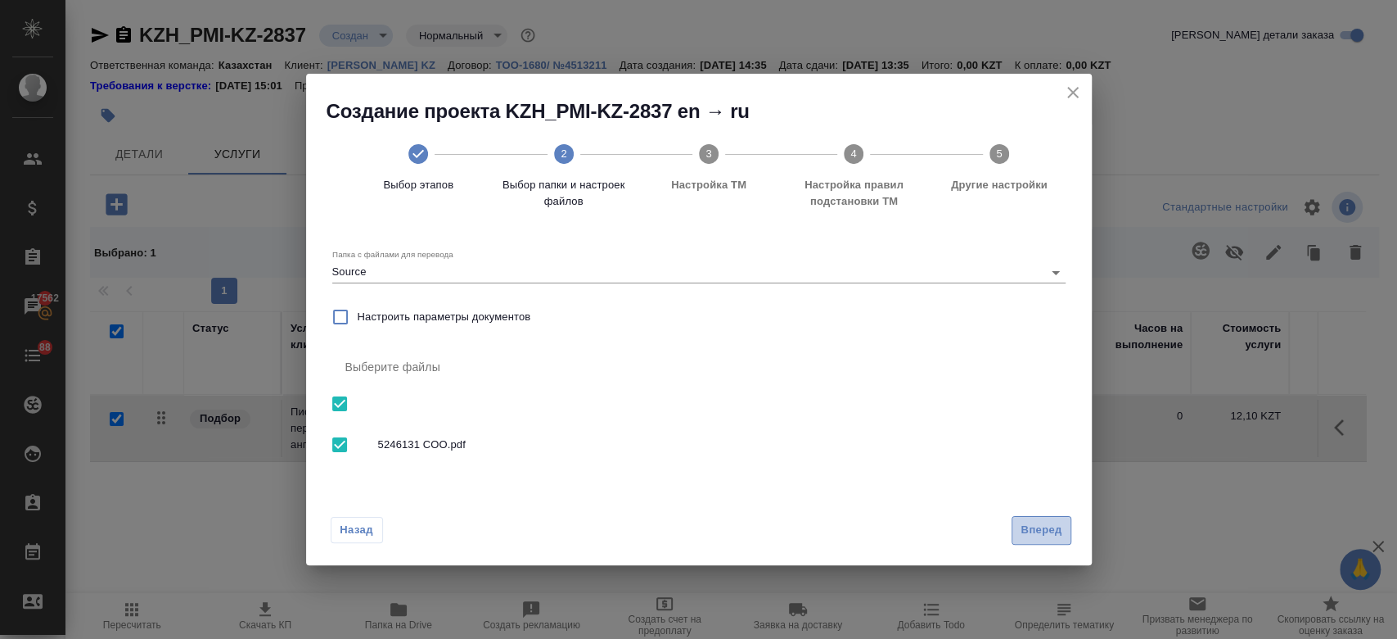
click at [1058, 527] on span "Вперед" at bounding box center [1041, 530] width 41 height 19
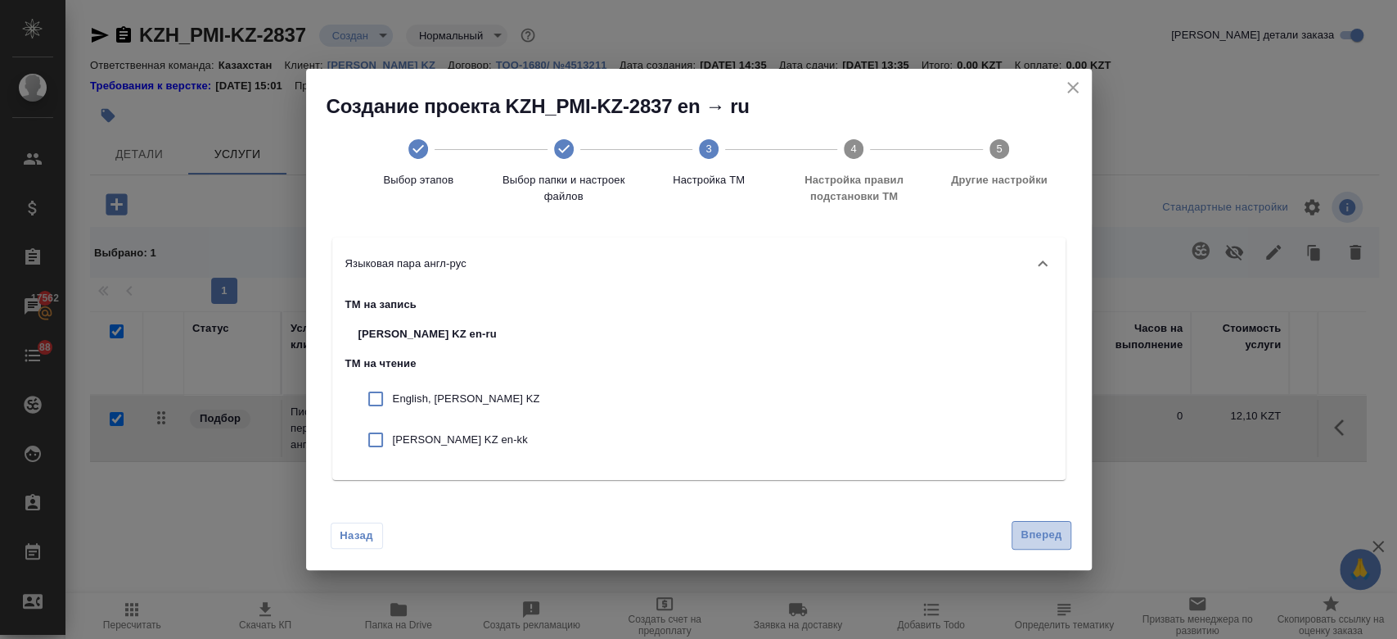
click at [1031, 521] on button "Вперед" at bounding box center [1041, 535] width 59 height 29
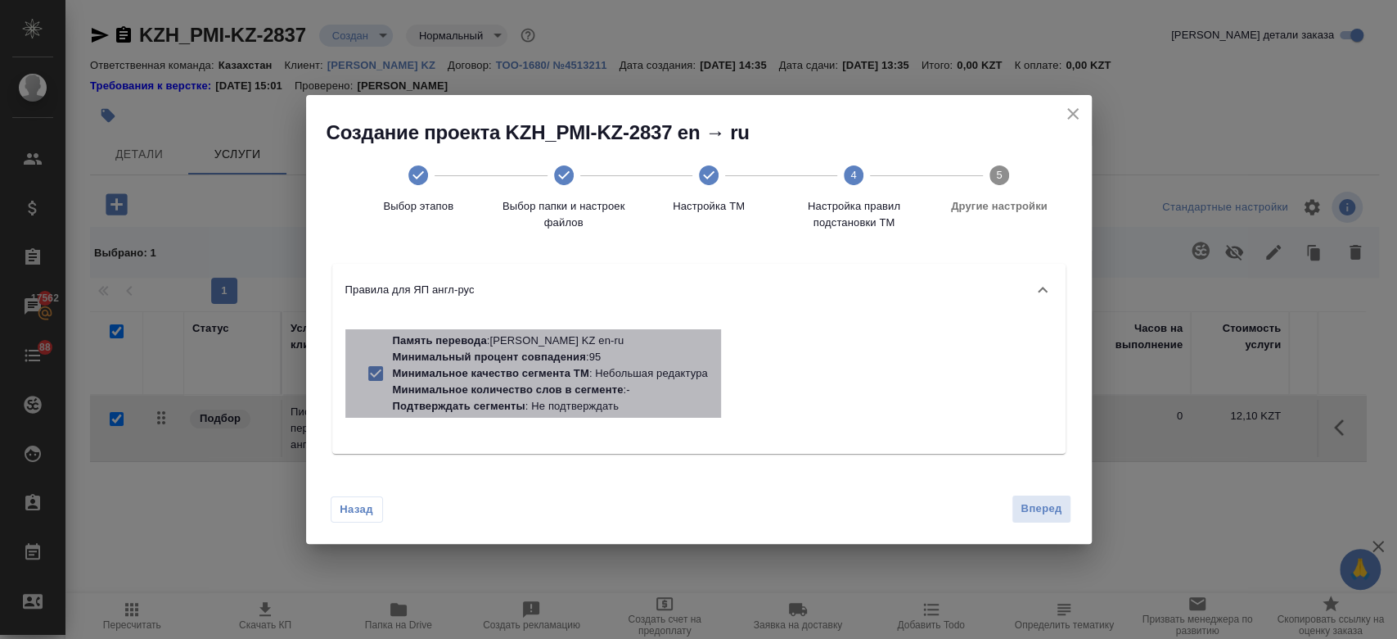
click at [575, 389] on p "Минимальное количество слов в сегменте" at bounding box center [508, 389] width 231 height 12
checkbox input "false"
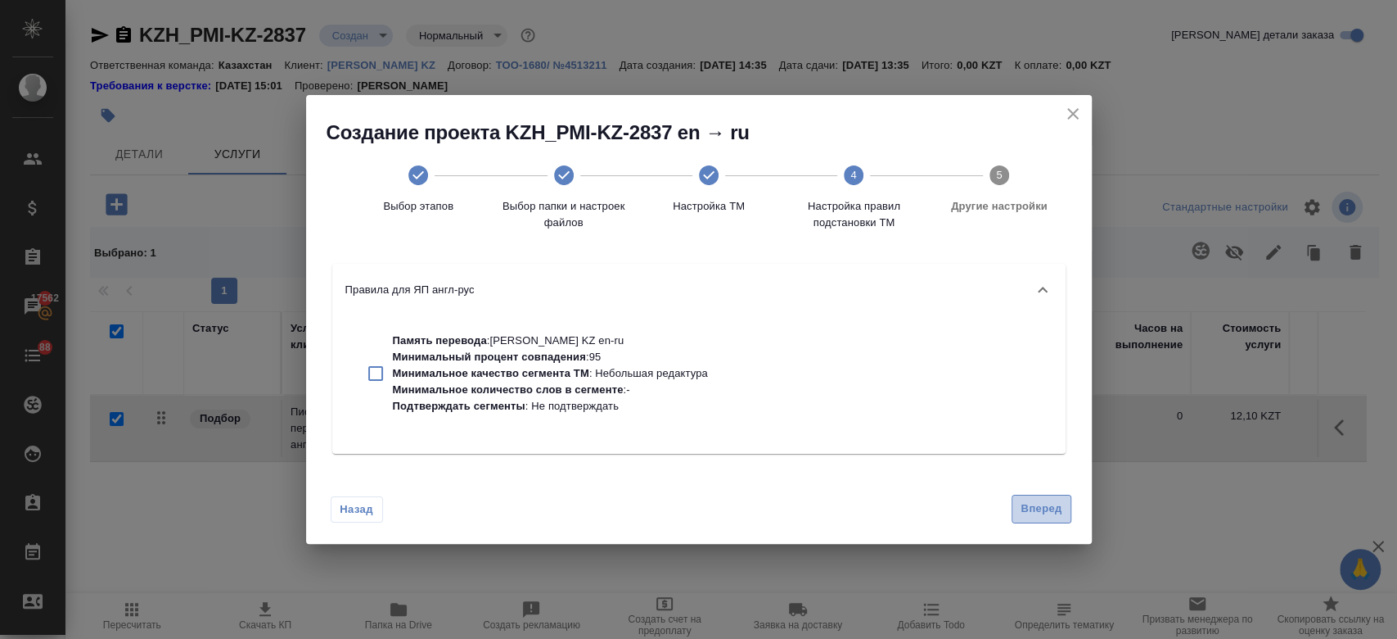
click at [1014, 514] on button "Вперед" at bounding box center [1041, 508] width 59 height 29
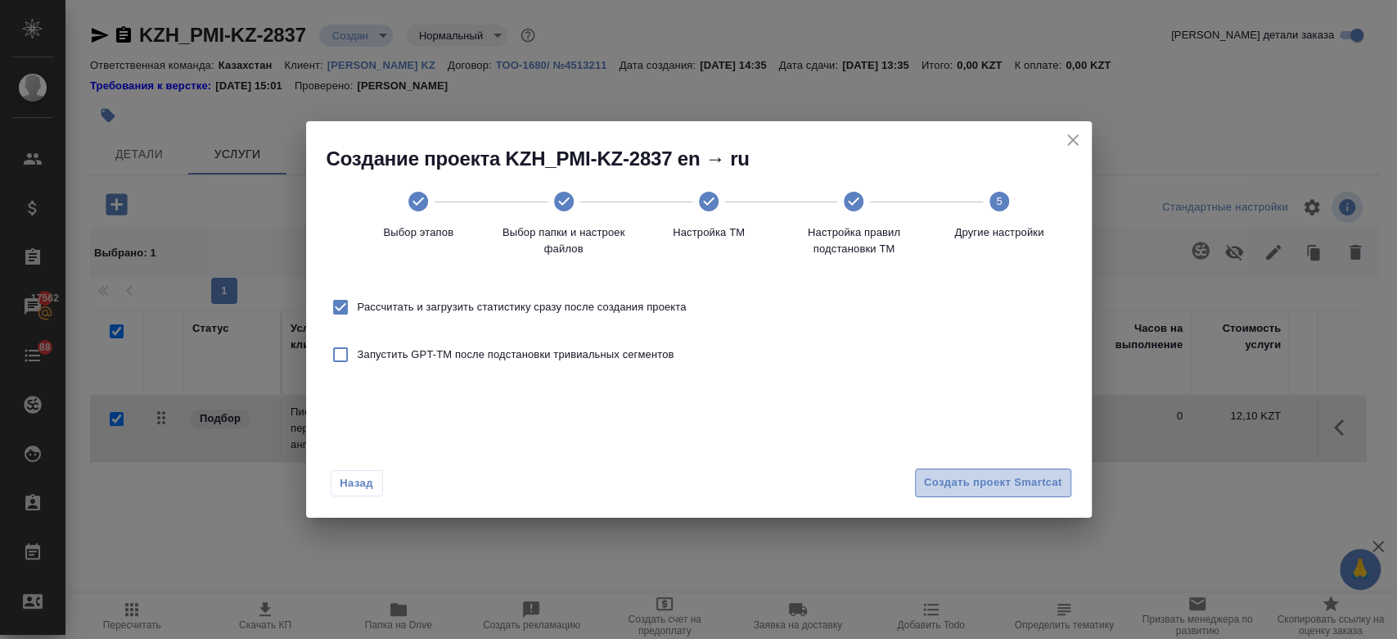
click at [1040, 492] on button "Создать проект Smartcat" at bounding box center [993, 482] width 156 height 29
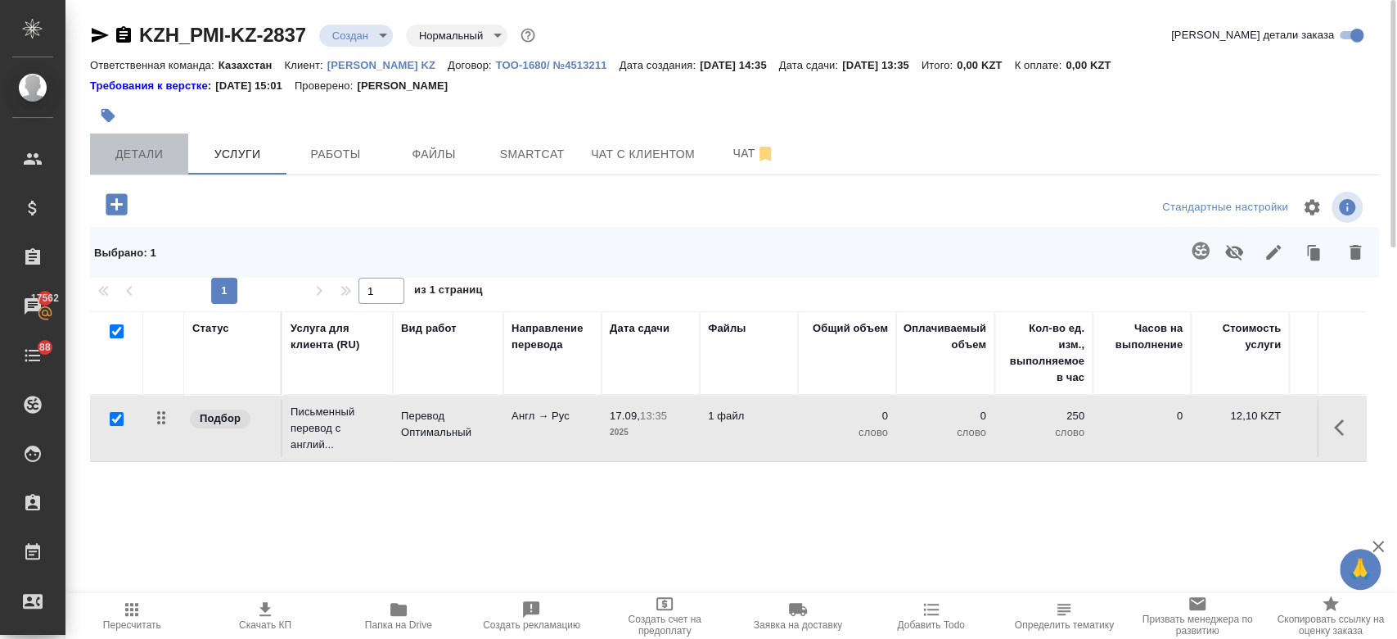
click at [151, 164] on button "Детали" at bounding box center [139, 153] width 98 height 41
click at [267, 160] on span "Услуги" at bounding box center [237, 154] width 79 height 20
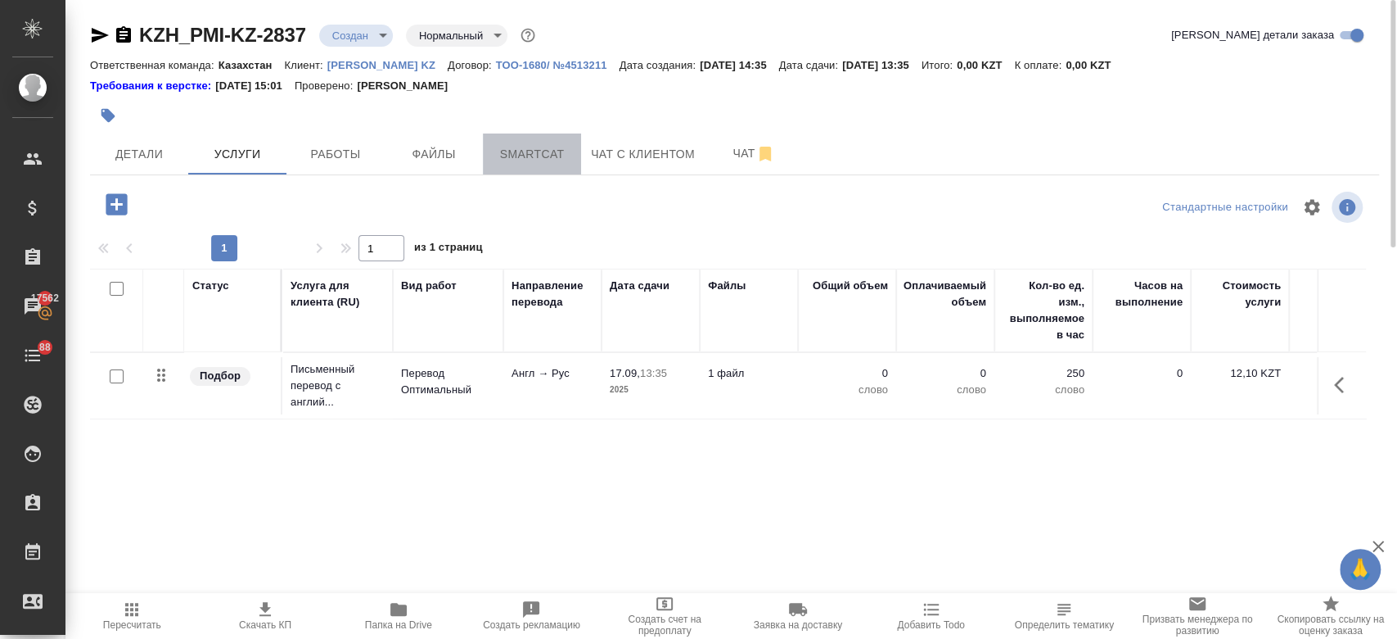
click at [558, 160] on span "Smartcat" at bounding box center [532, 154] width 79 height 20
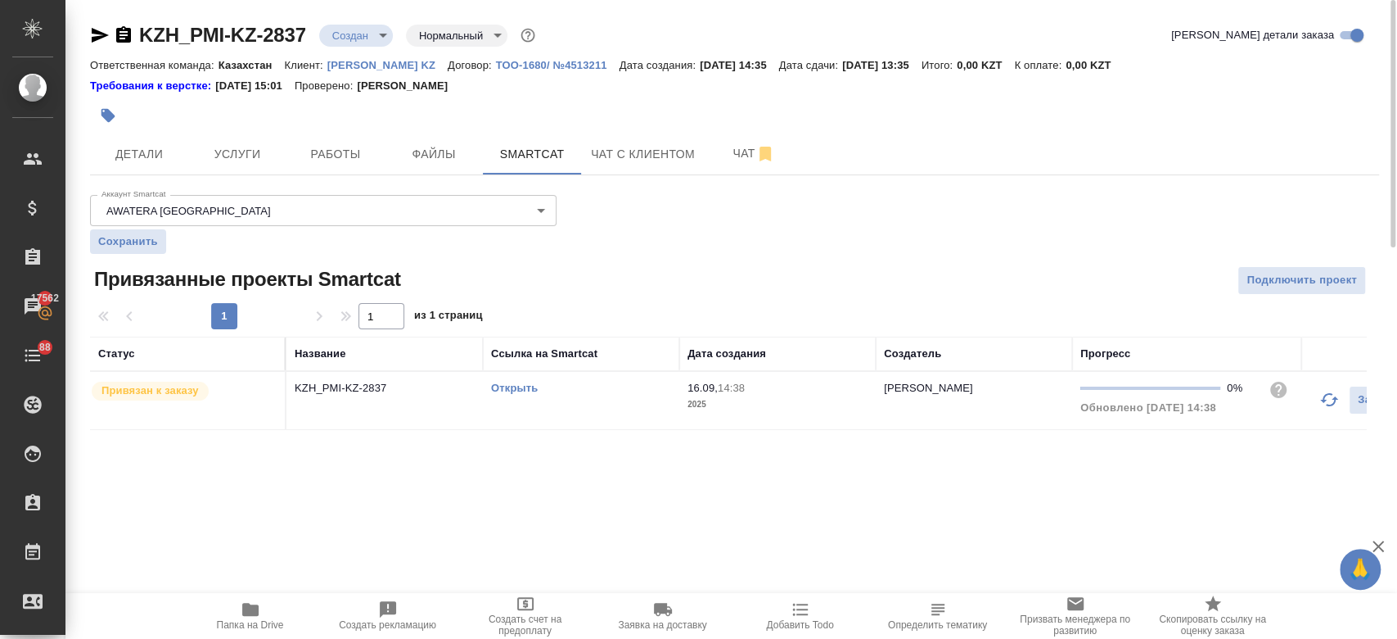
click at [513, 378] on td "Открыть" at bounding box center [581, 400] width 196 height 57
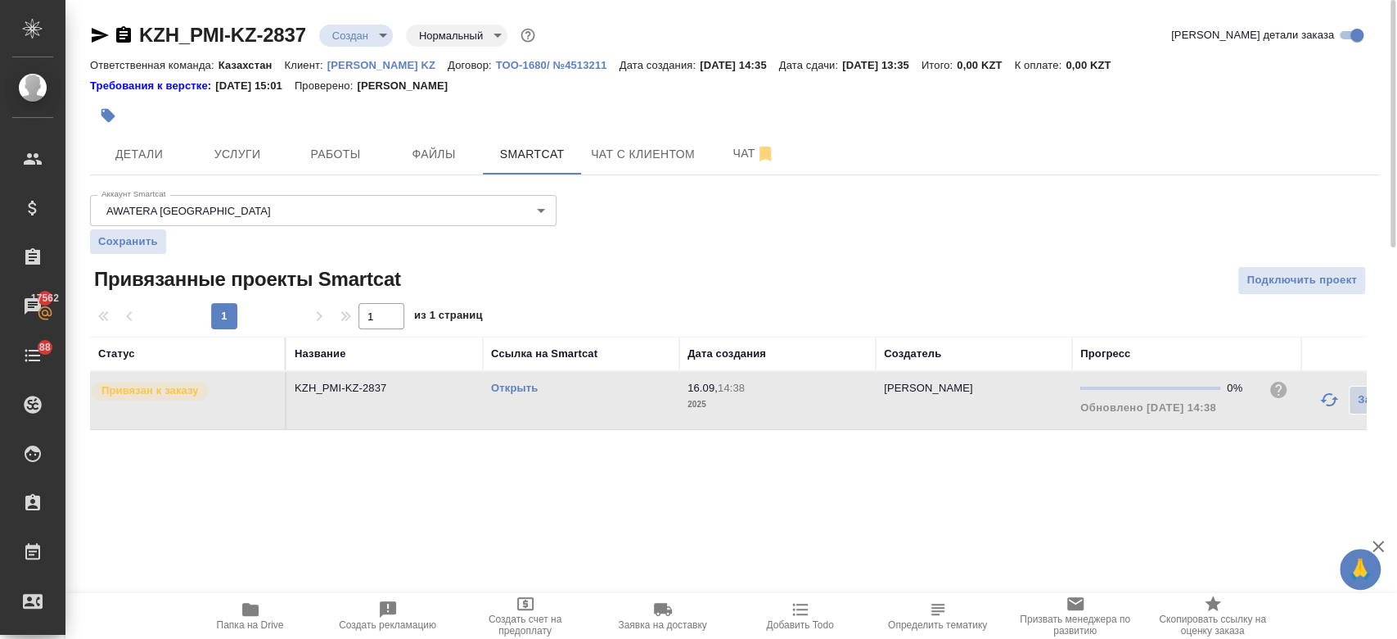
click at [510, 387] on div "Открыть" at bounding box center [581, 388] width 180 height 16
click at [510, 387] on link "Открыть" at bounding box center [514, 387] width 47 height 12
click at [242, 147] on span "Услуги" at bounding box center [237, 154] width 79 height 20
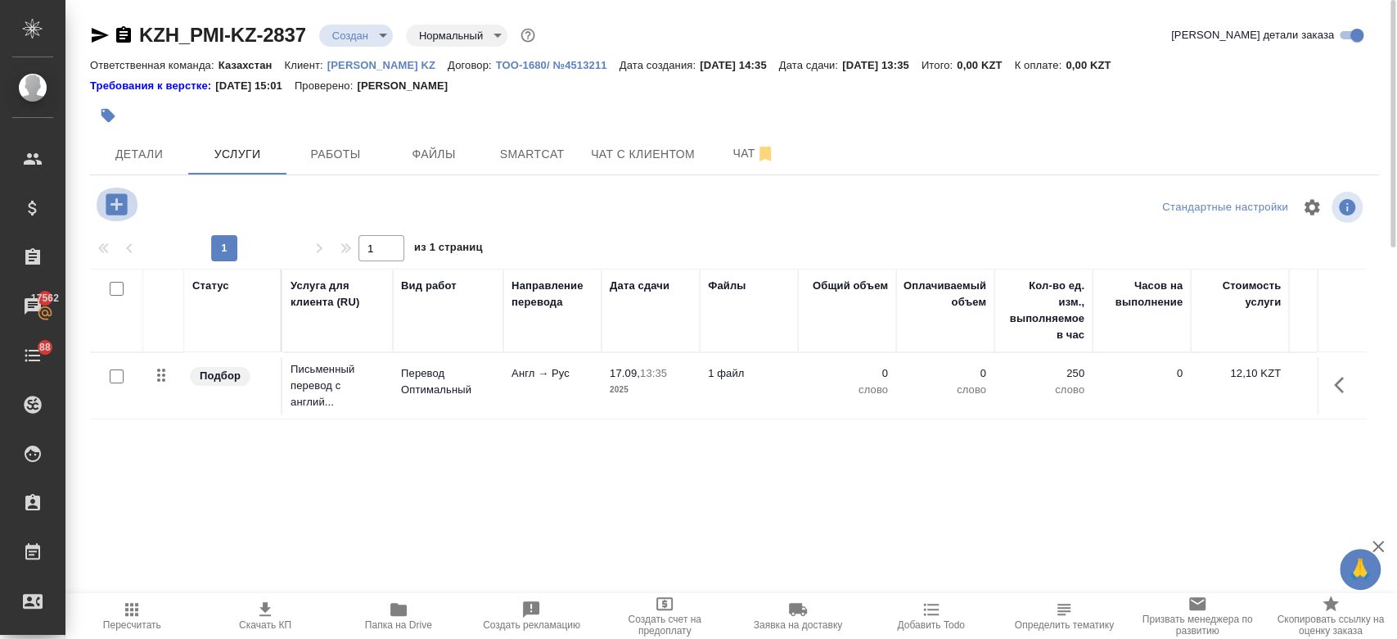
click at [118, 207] on icon "button" at bounding box center [116, 203] width 21 height 21
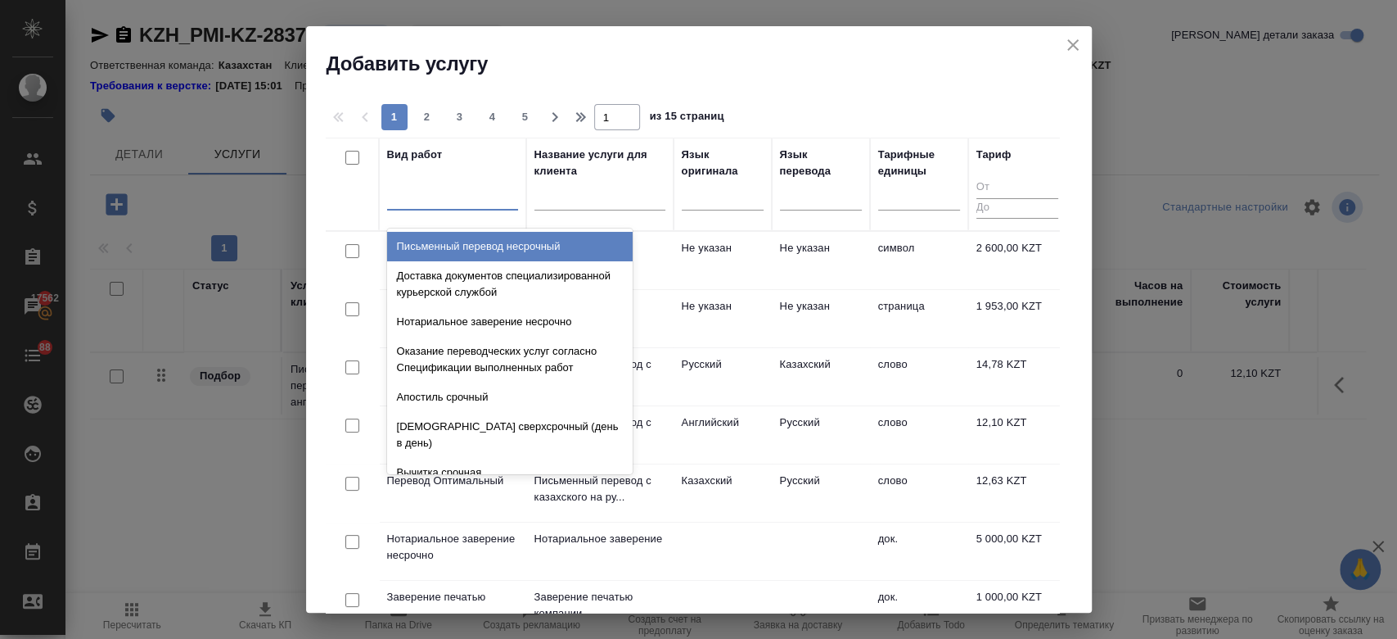
click at [462, 201] on div at bounding box center [452, 194] width 131 height 24
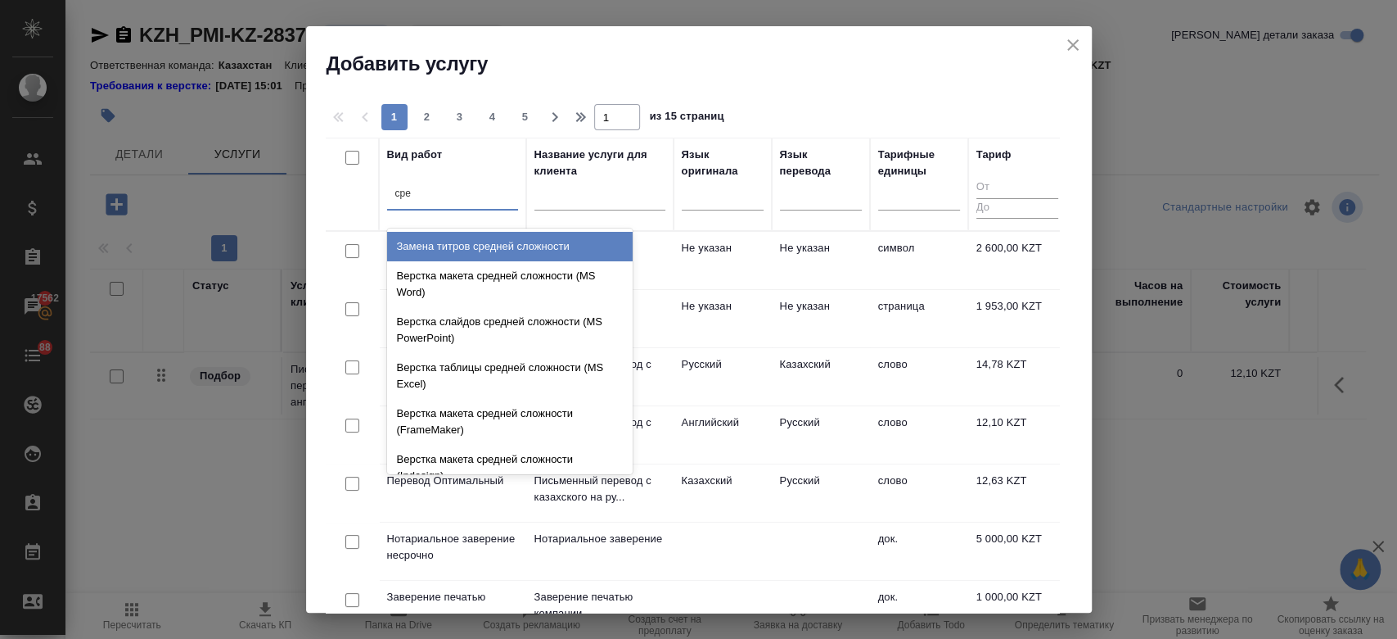
type input "сред"
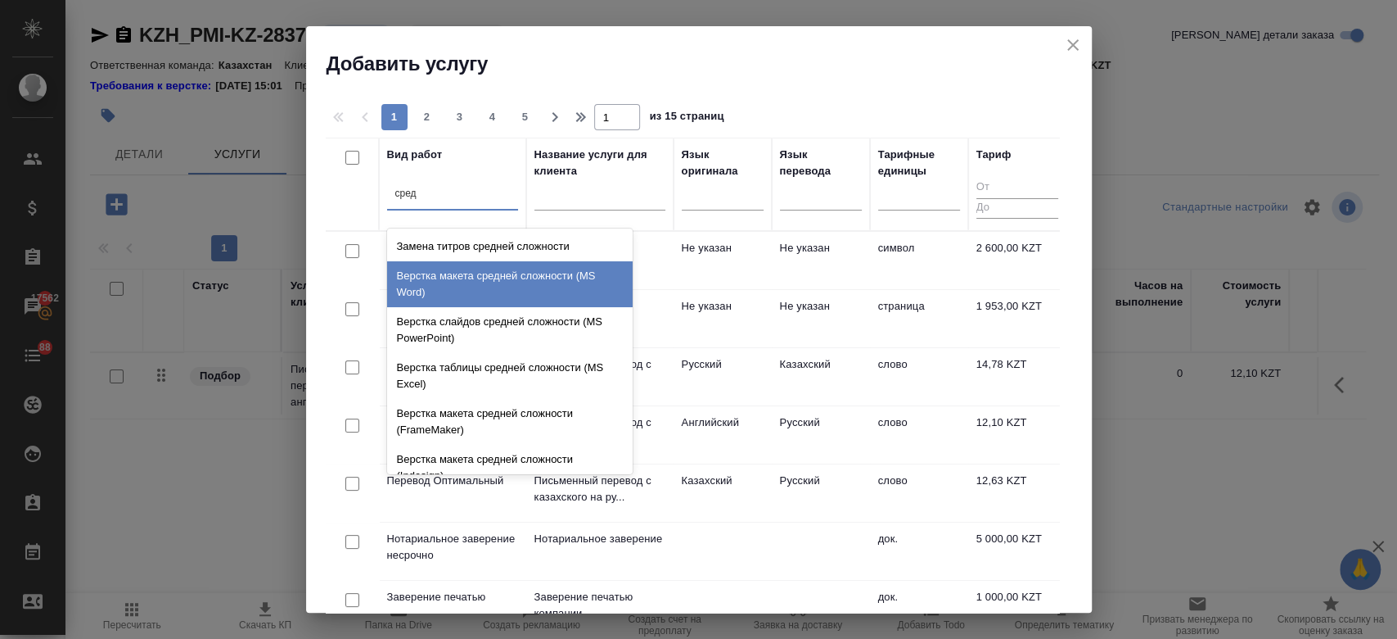
scroll to position [173, 0]
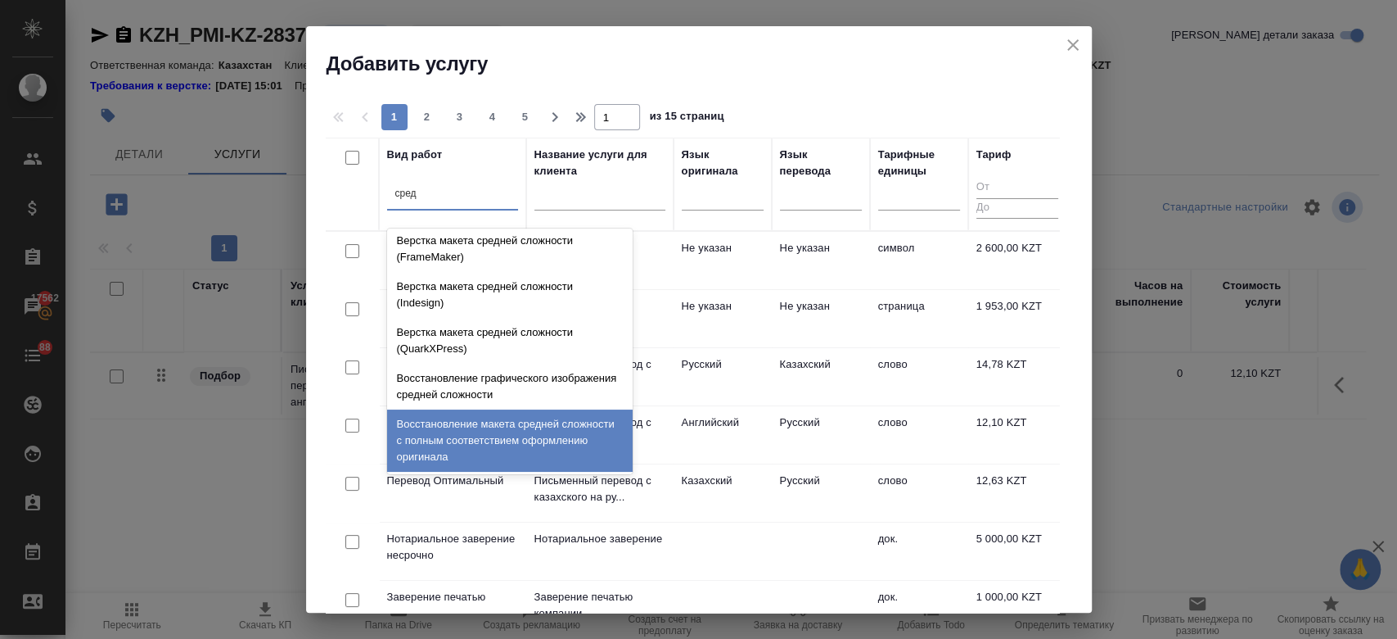
click at [485, 446] on div "Восстановление макета средней сложности с полным соответствием оформлению ориги…" at bounding box center [510, 440] width 246 height 62
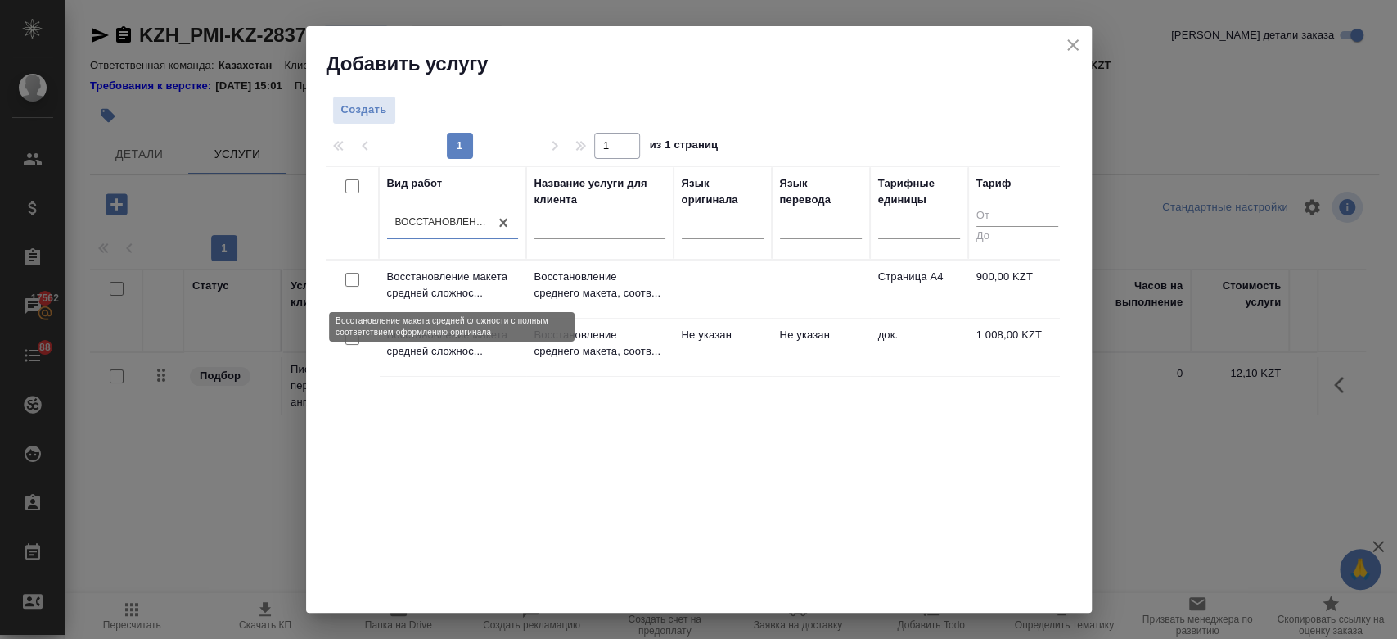
click at [508, 291] on p "Восстановление макета средней сложнос..." at bounding box center [452, 284] width 131 height 33
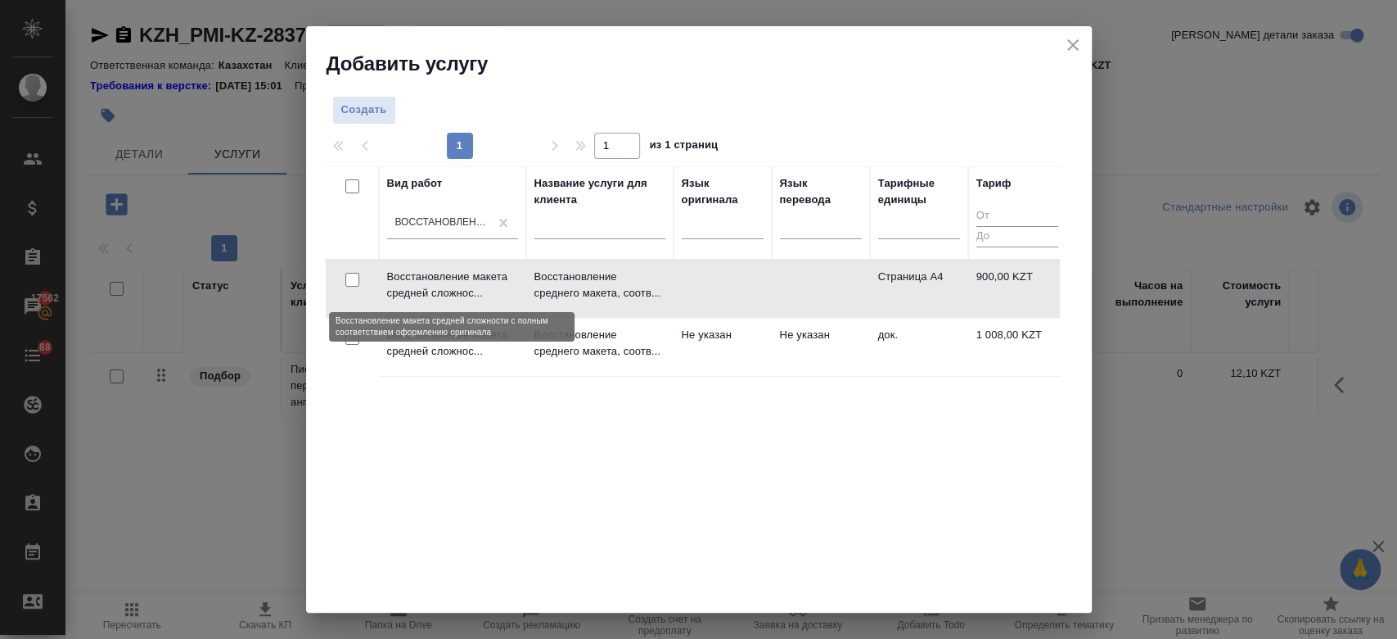
click at [508, 291] on p "Восстановление макета средней сложнос..." at bounding box center [452, 284] width 131 height 33
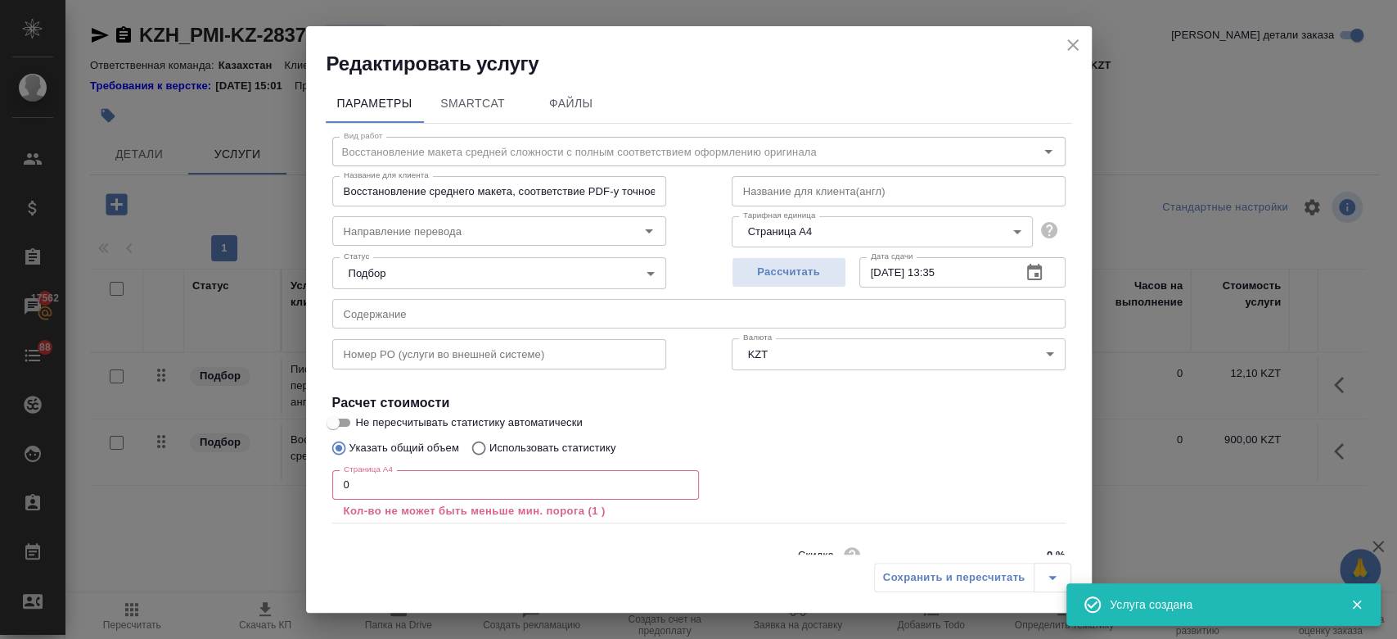
scroll to position [72, 0]
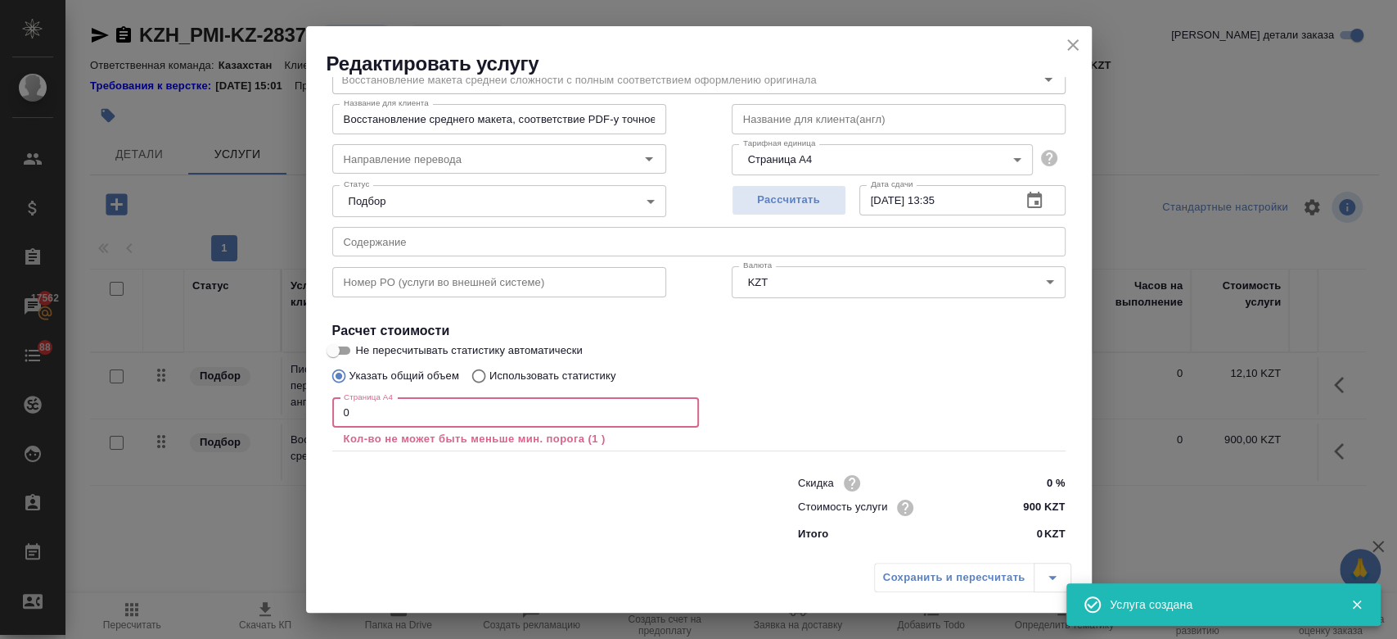
click at [474, 410] on input "0" at bounding box center [515, 412] width 367 height 29
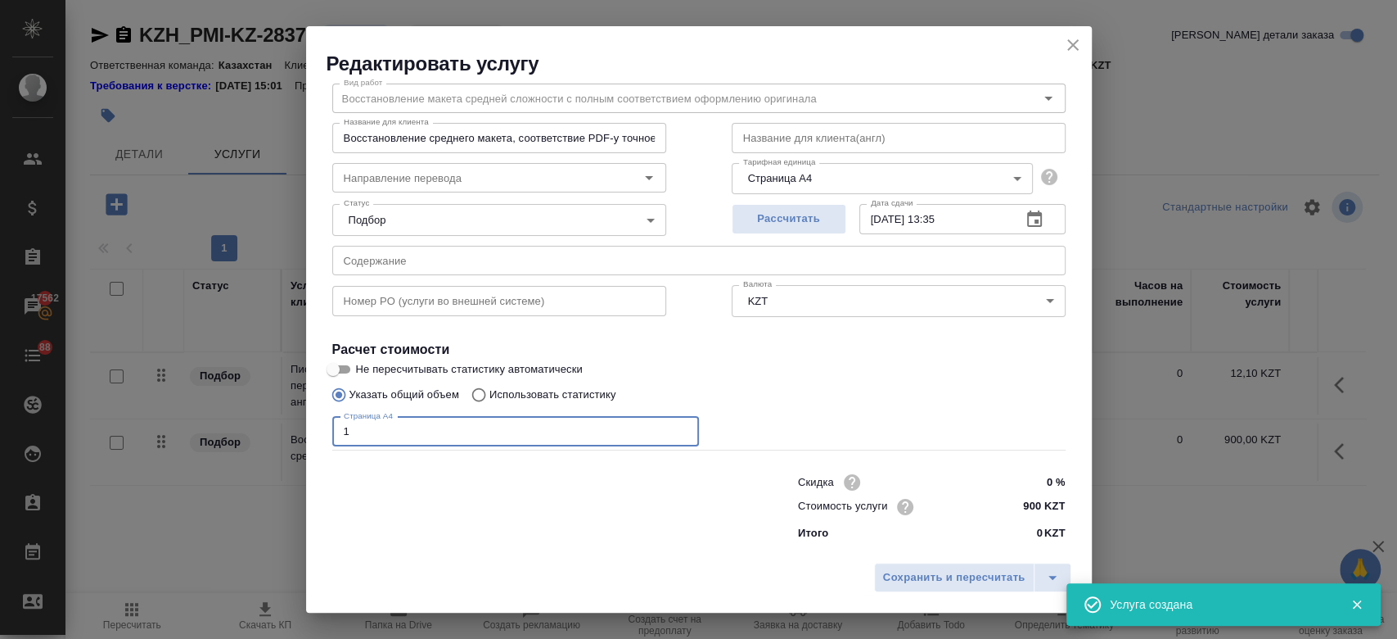
scroll to position [52, 0]
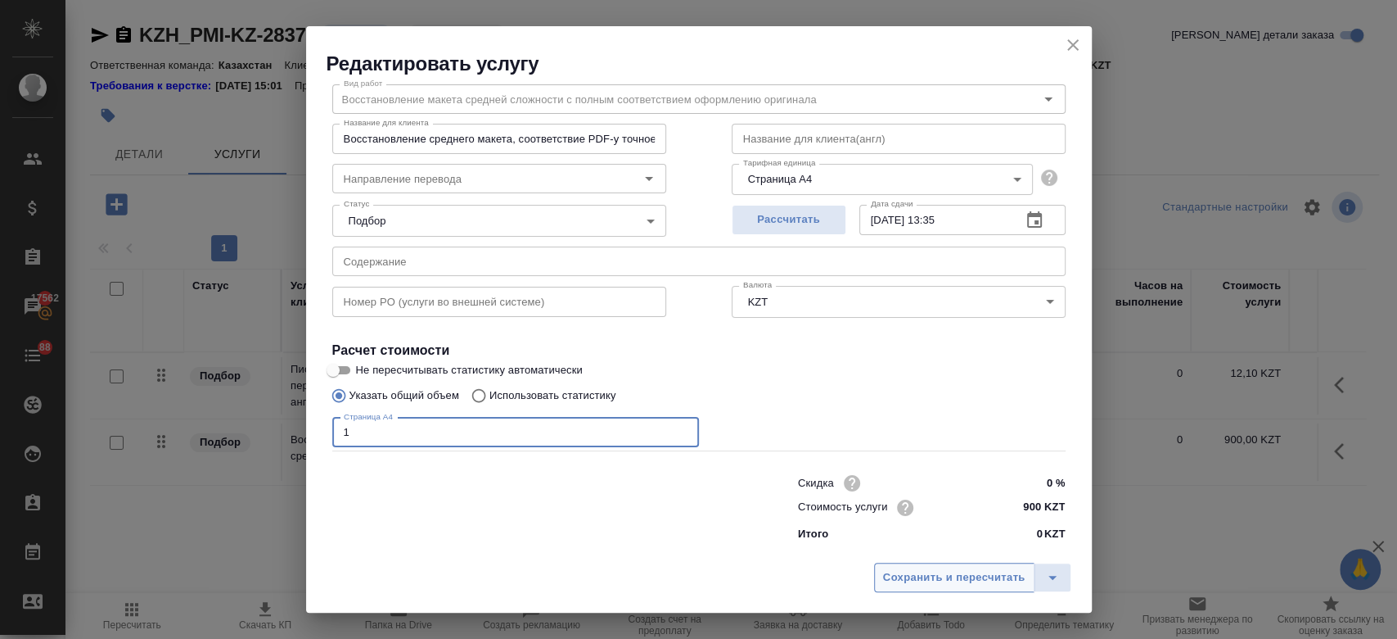
type input "1"
click at [926, 568] on span "Сохранить и пересчитать" at bounding box center [954, 577] width 142 height 19
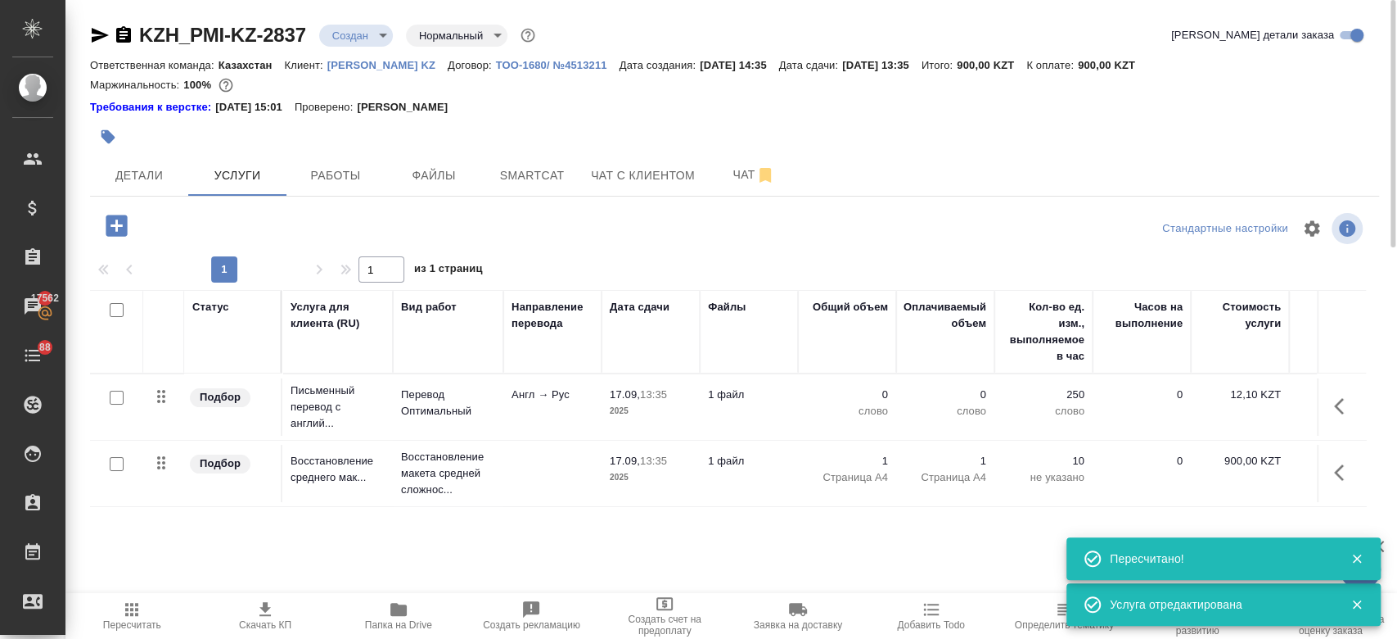
click at [513, 420] on td "Англ → Рус" at bounding box center [552, 406] width 98 height 57
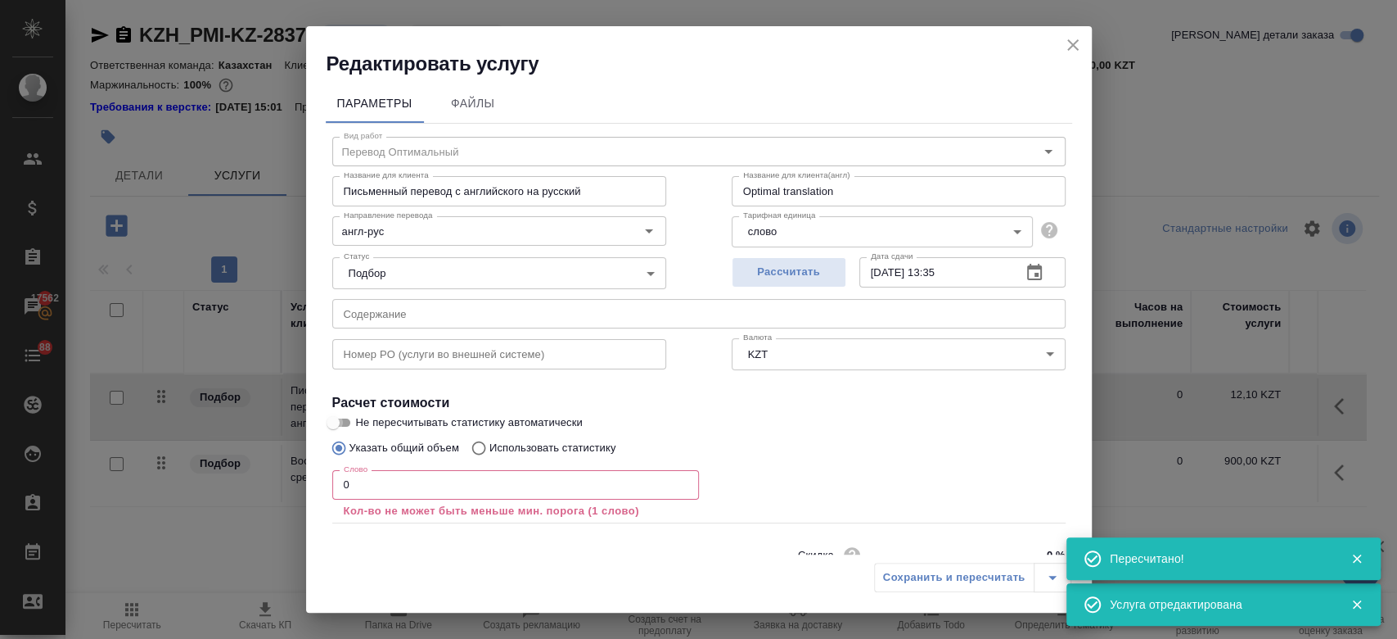
click at [345, 425] on input "Не пересчитывать статистику автоматически" at bounding box center [333, 423] width 59 height 20
checkbox input "true"
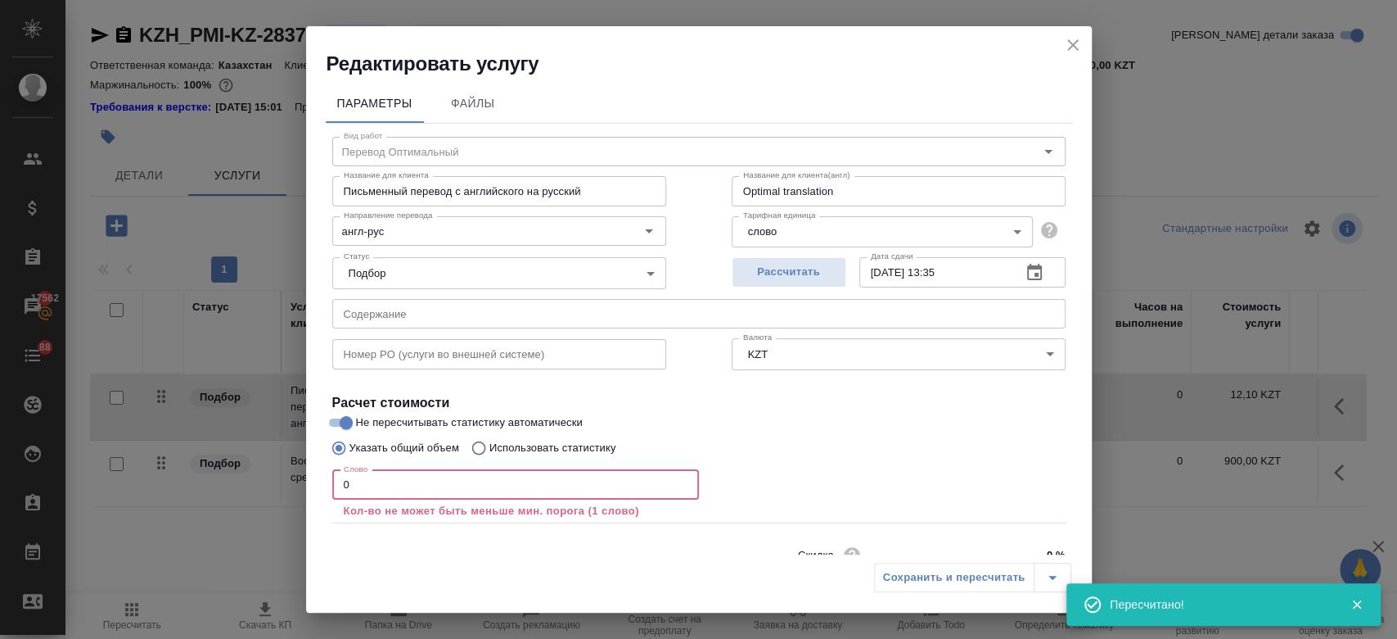
click at [385, 494] on input "0" at bounding box center [515, 484] width 367 height 29
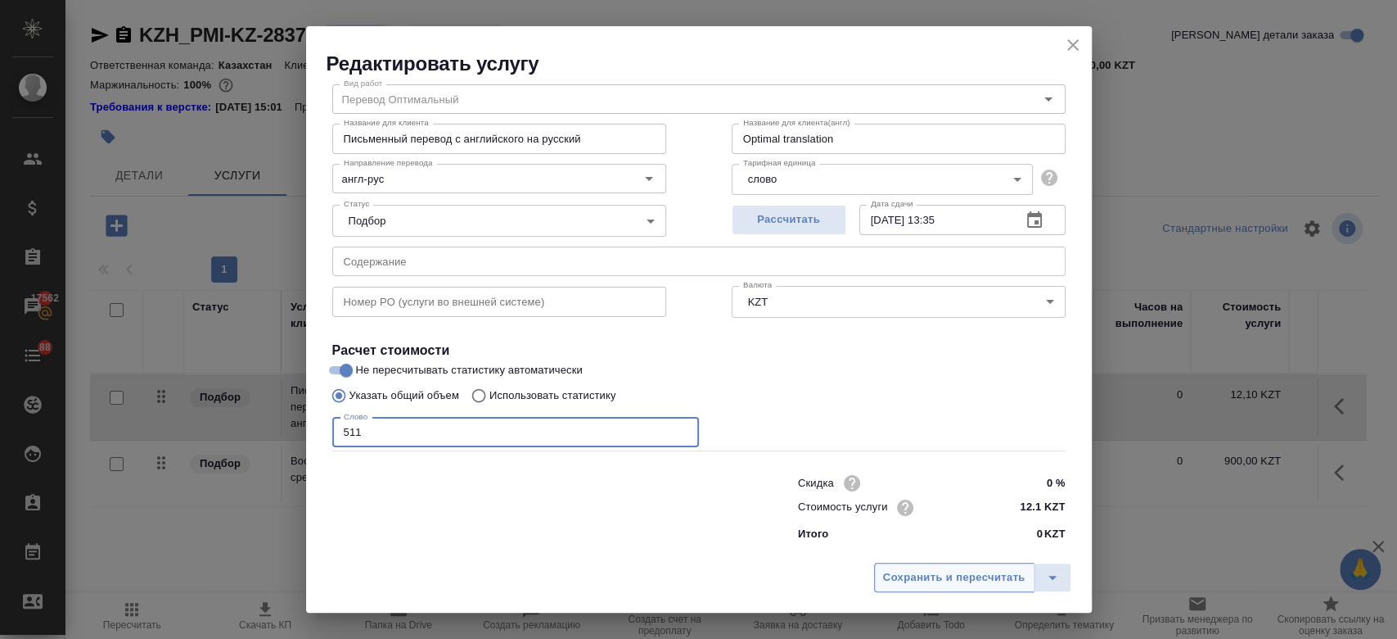
type input "511"
click at [936, 572] on span "Сохранить и пересчитать" at bounding box center [954, 577] width 142 height 19
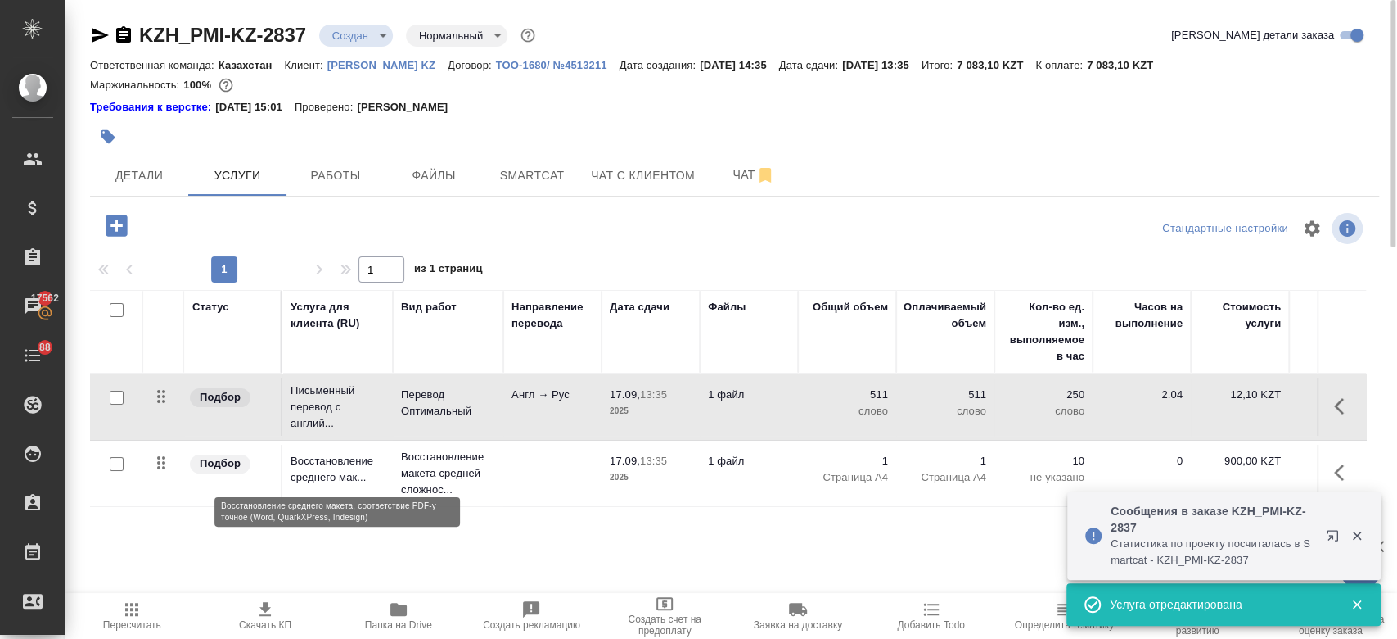
click at [367, 468] on p "Восстановление среднего мак..." at bounding box center [338, 469] width 94 height 33
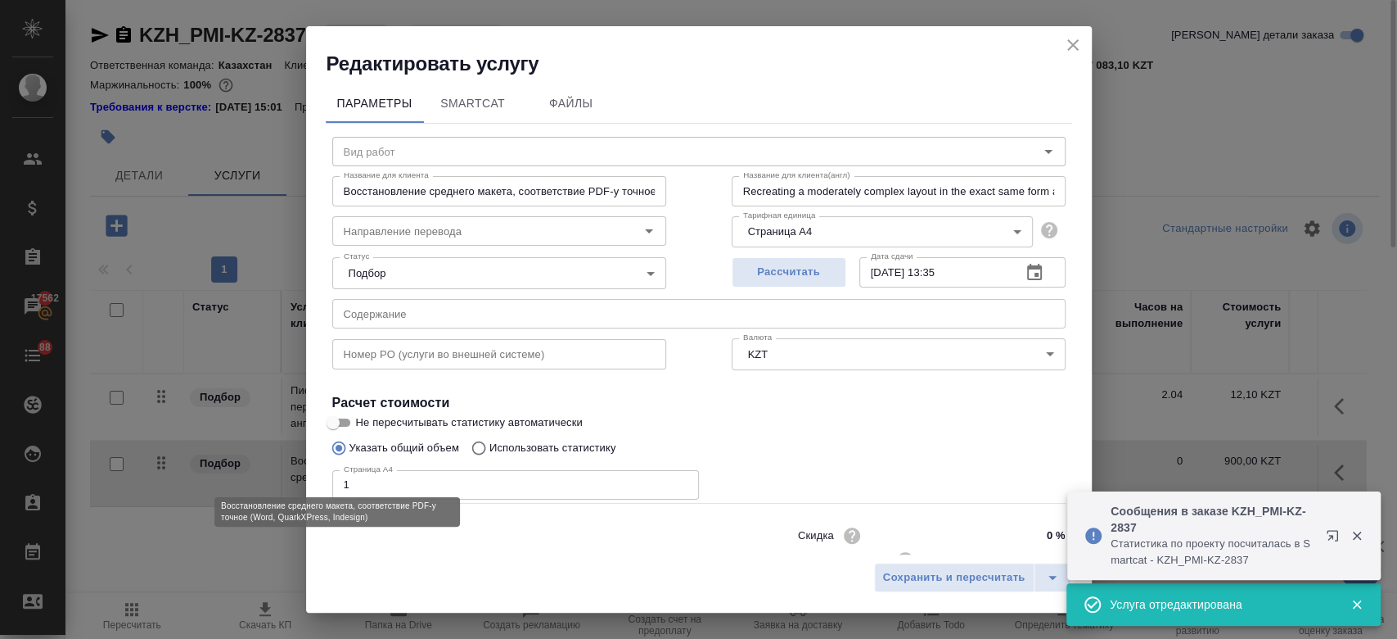
type input "Восстановление макета средней сложности с полным соответствием оформлению ориги…"
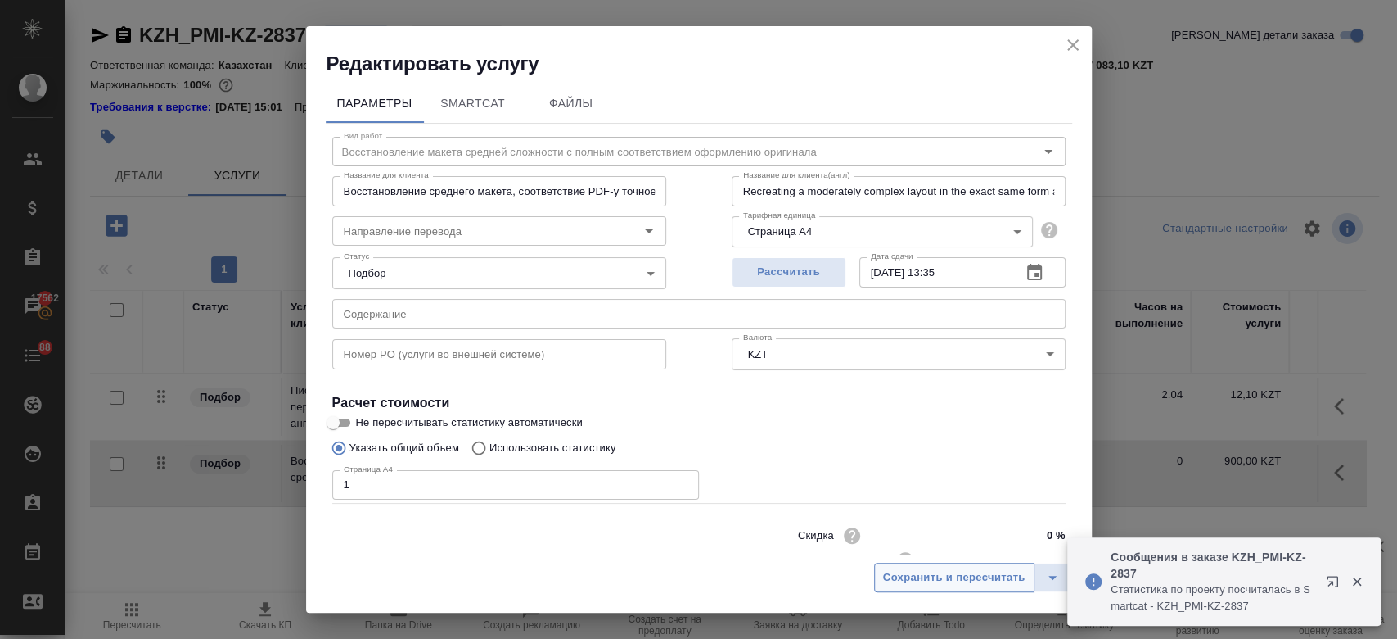
click at [941, 566] on button "Сохранить и пересчитать" at bounding box center [954, 576] width 160 height 29
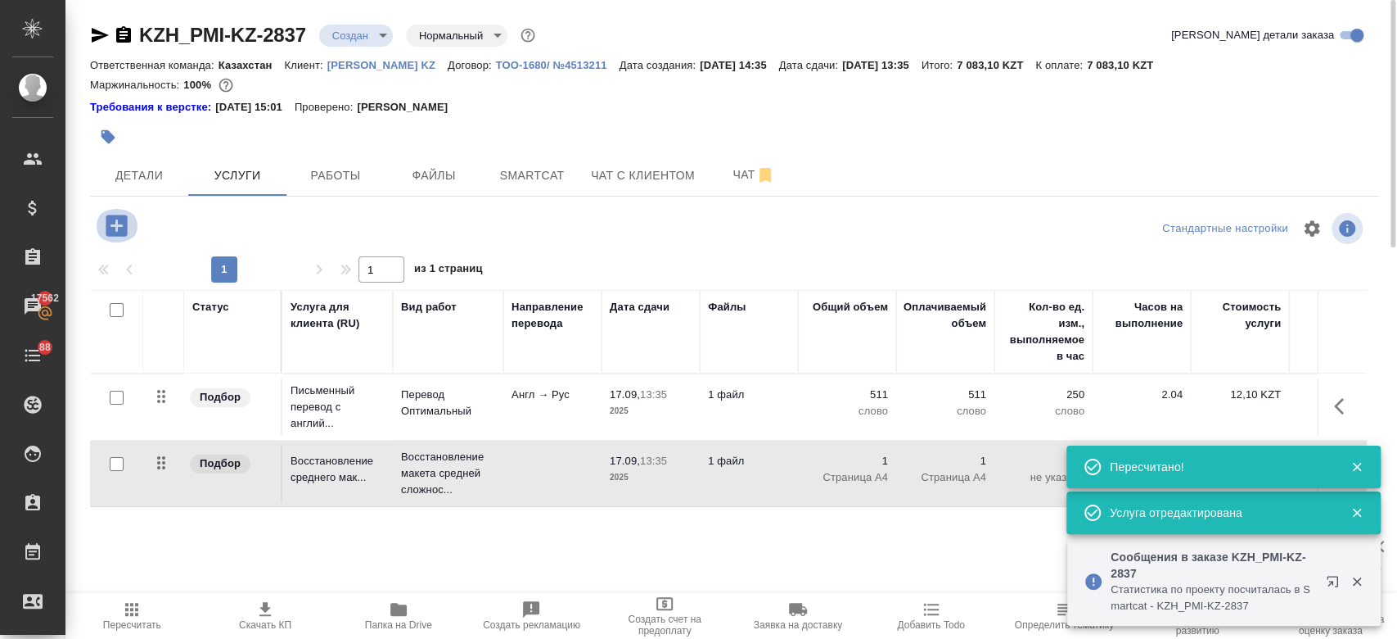
click at [124, 222] on icon "button" at bounding box center [116, 224] width 21 height 21
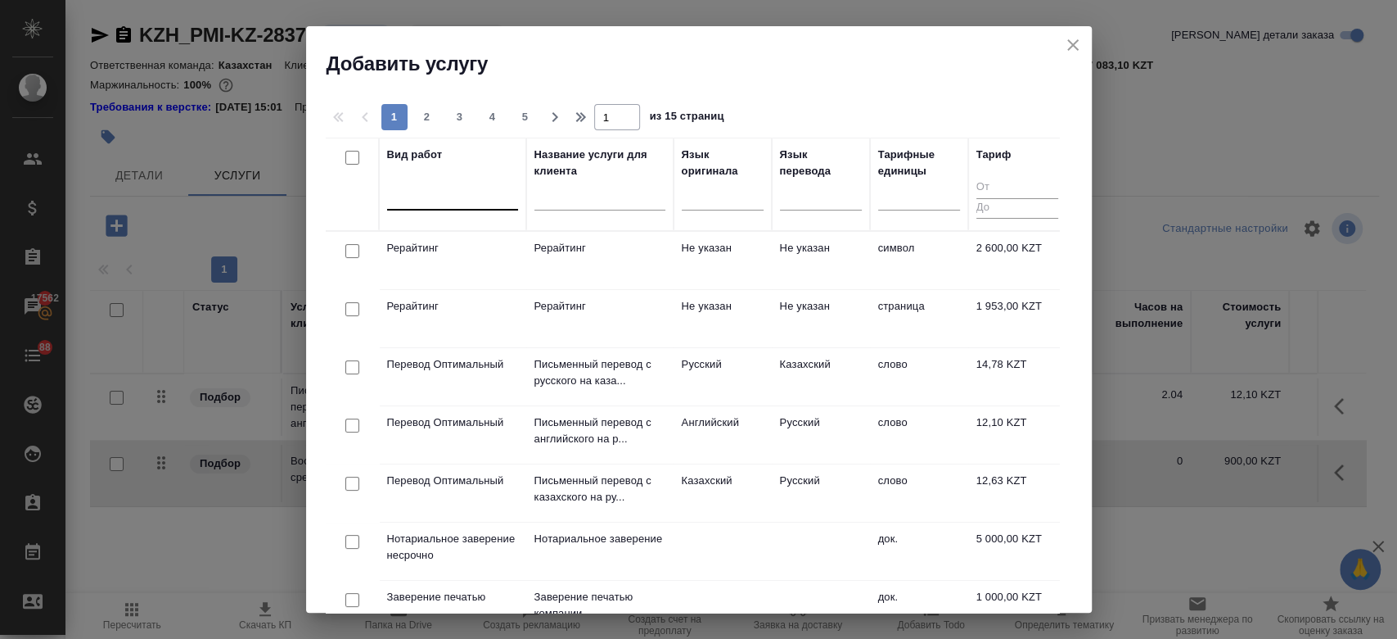
click at [438, 205] on div at bounding box center [452, 194] width 131 height 24
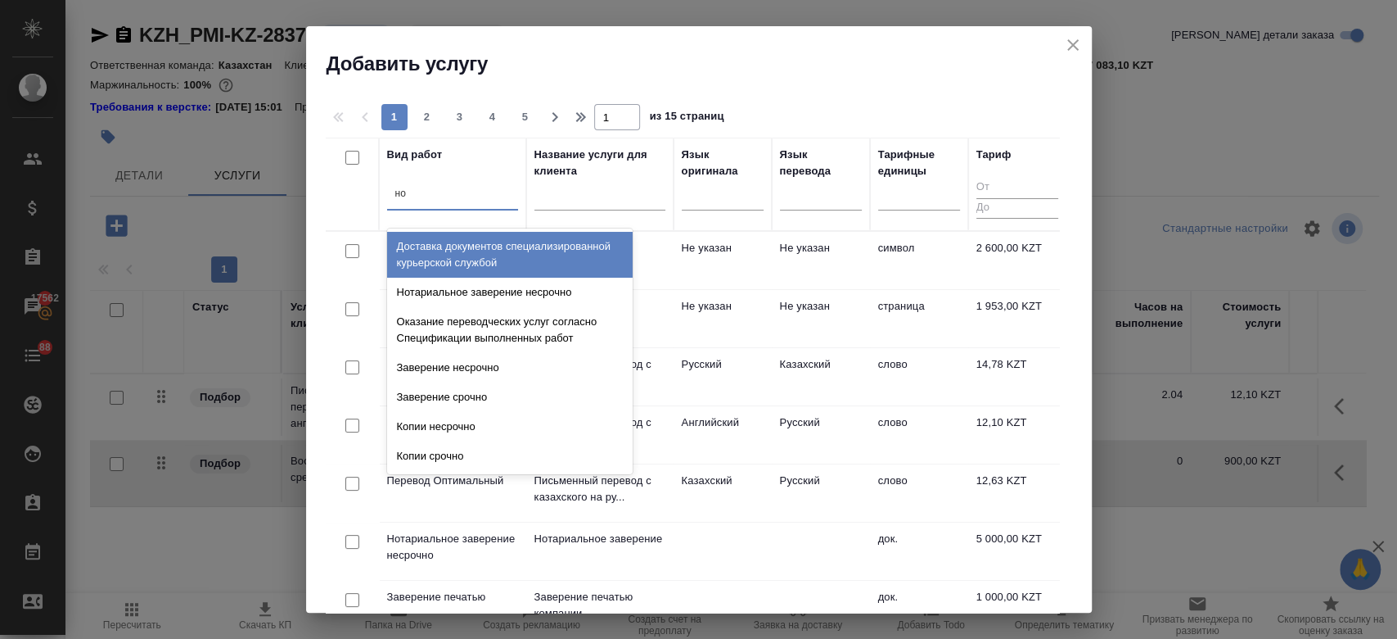
type input "нот"
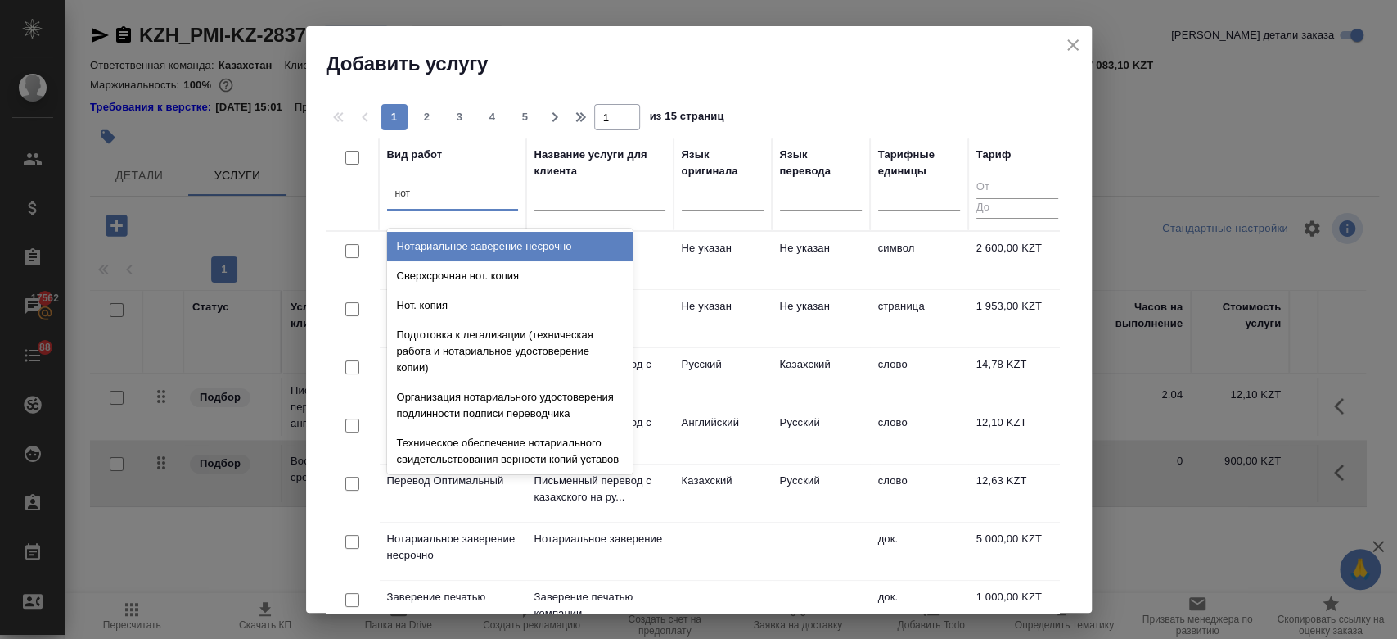
click at [457, 239] on div "Нотариальное заверение несрочно" at bounding box center [510, 246] width 246 height 29
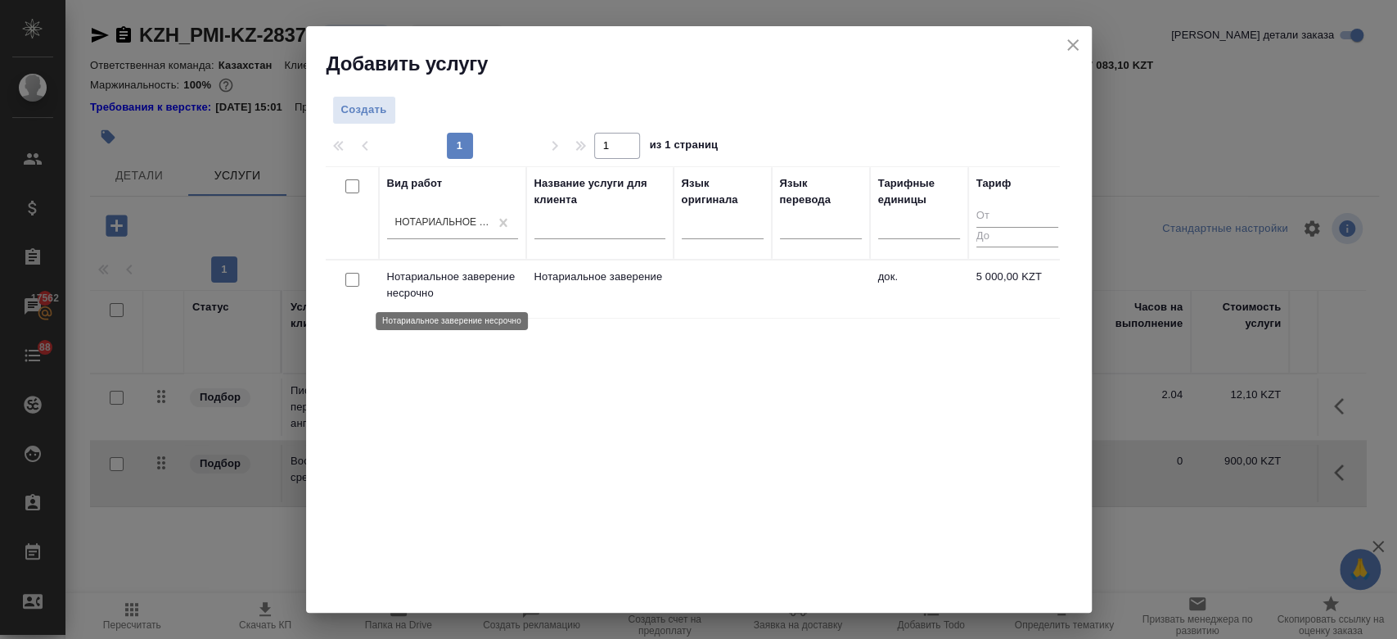
click at [517, 289] on p "Нотариальное заверение несрочно" at bounding box center [452, 284] width 131 height 33
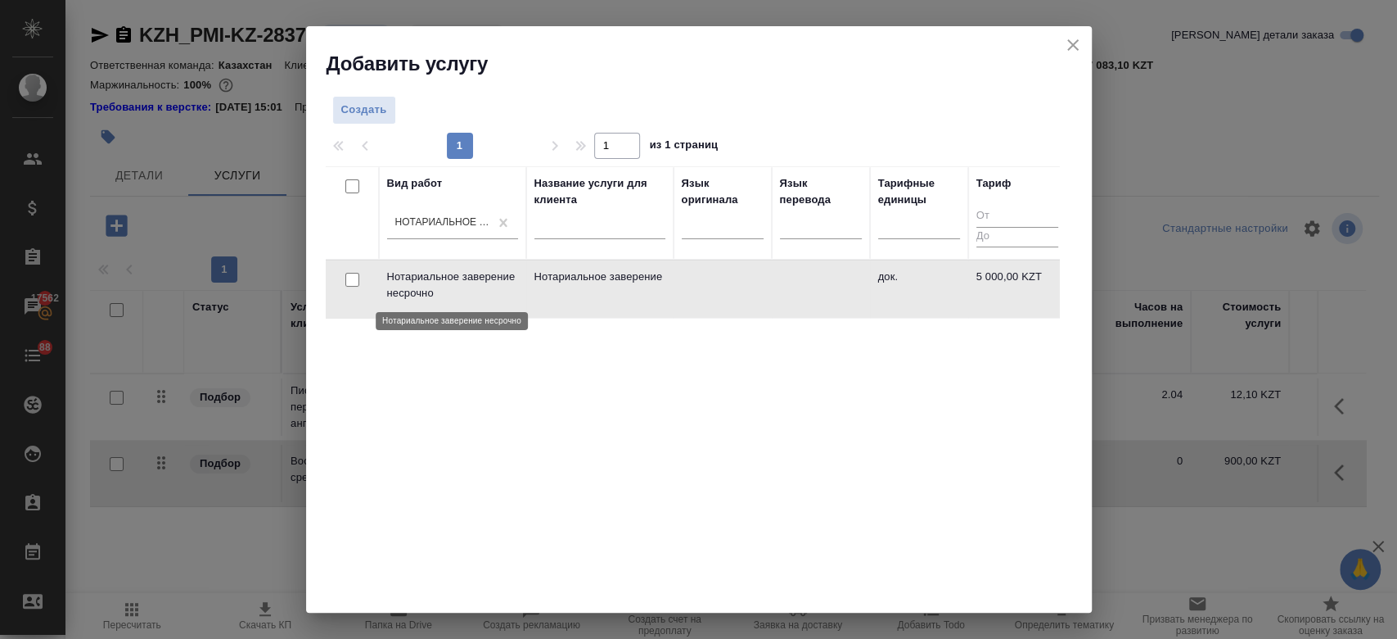
click at [517, 289] on p "Нотариальное заверение несрочно" at bounding box center [452, 284] width 131 height 33
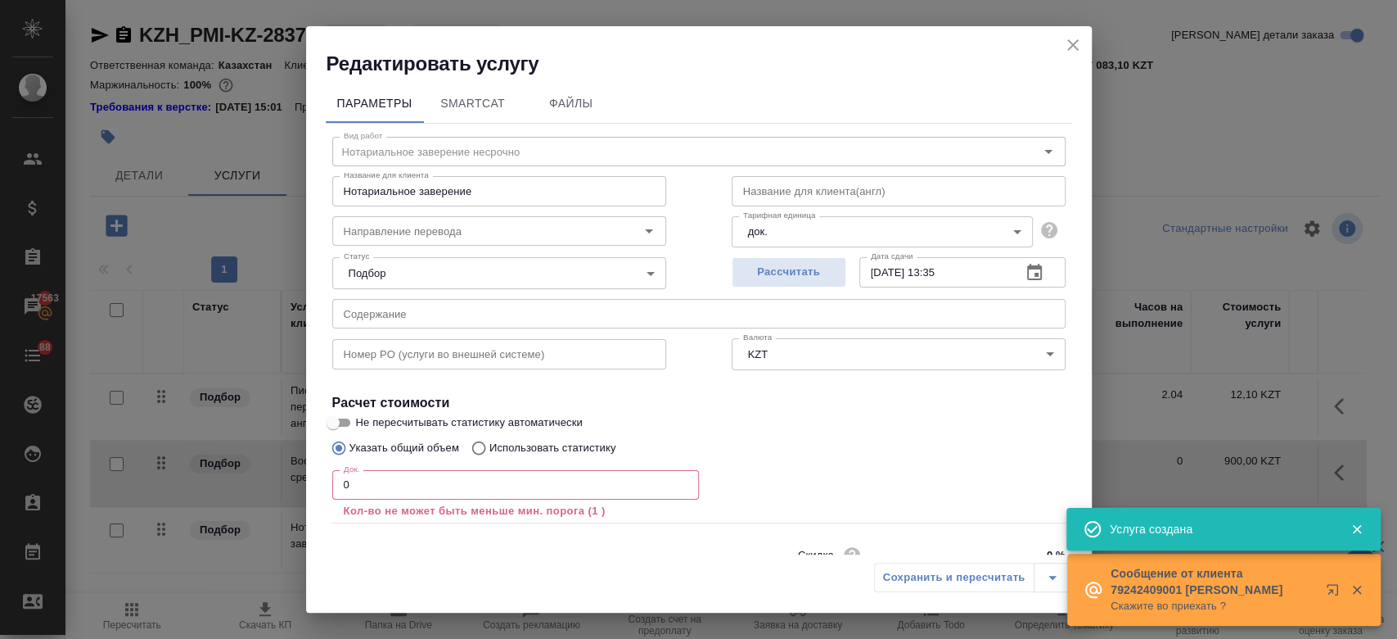
scroll to position [72, 0]
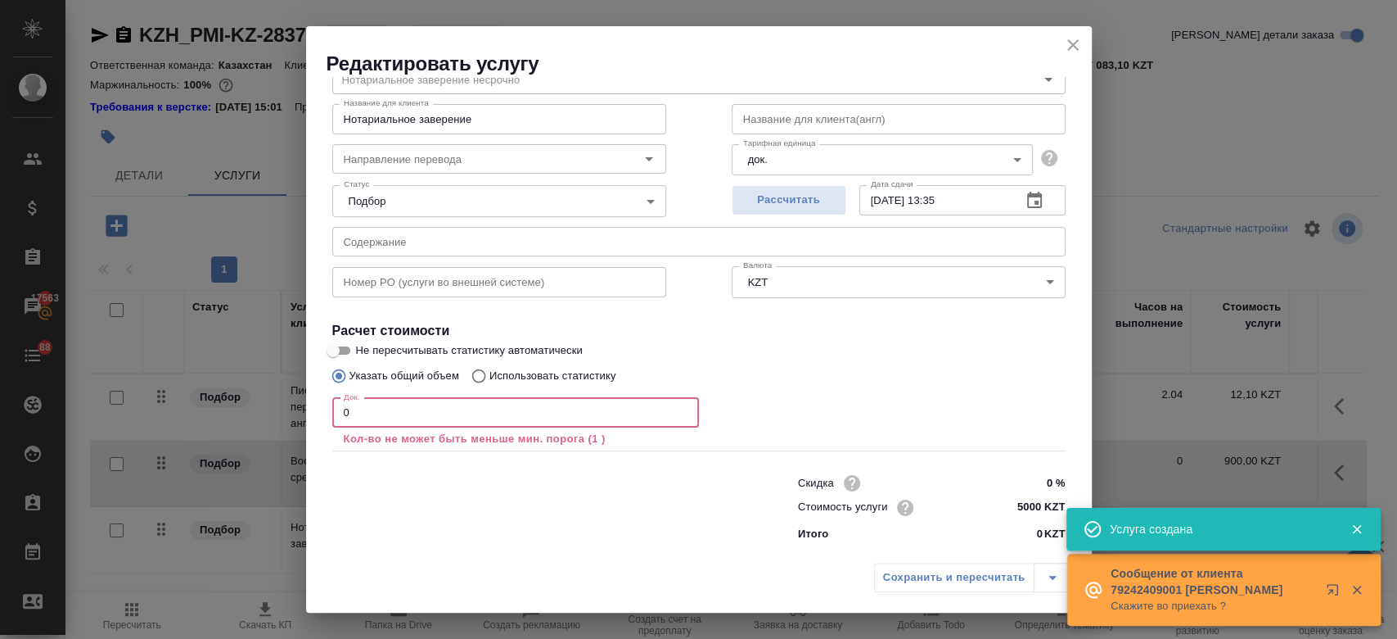
click at [384, 417] on input "0" at bounding box center [515, 412] width 367 height 29
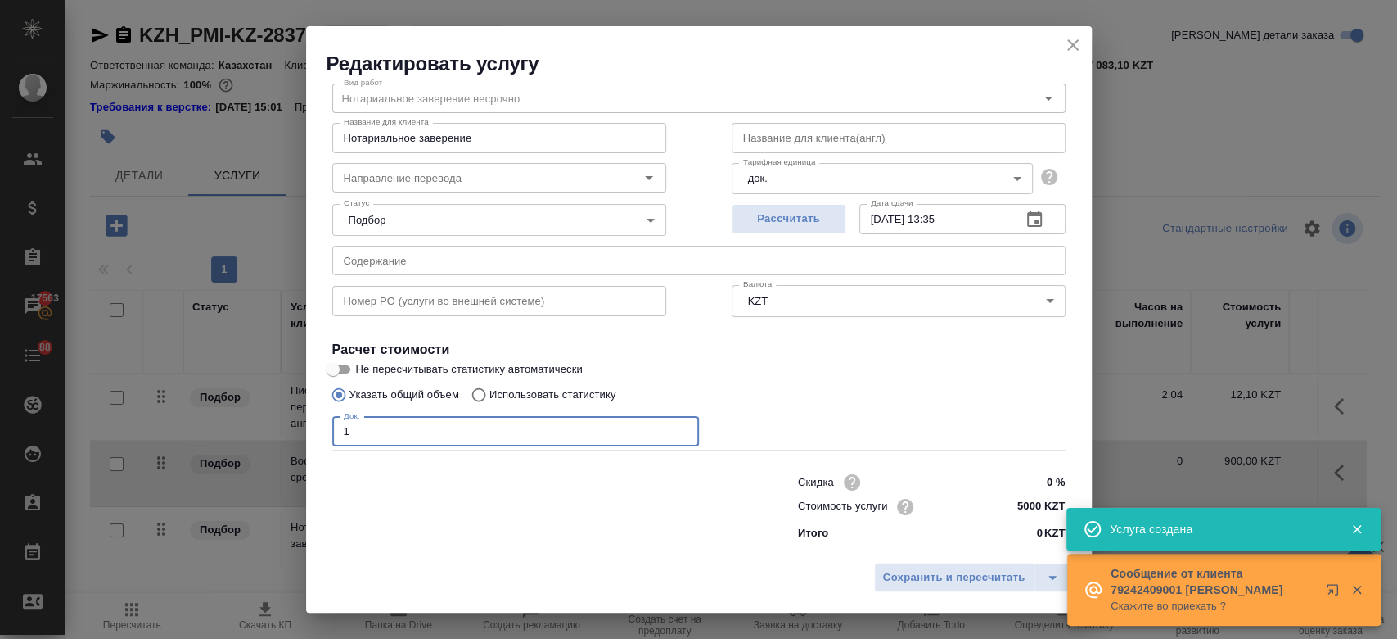
scroll to position [52, 0]
type input "1"
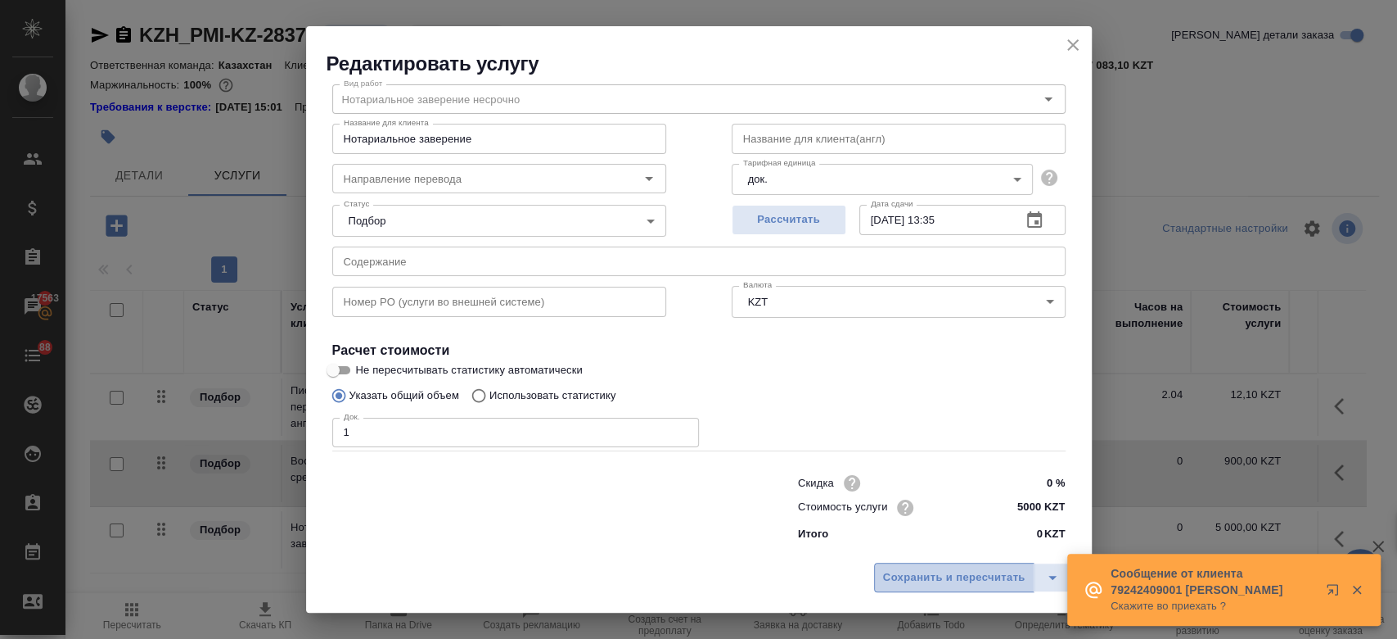
click at [896, 564] on button "Сохранить и пересчитать" at bounding box center [954, 576] width 160 height 29
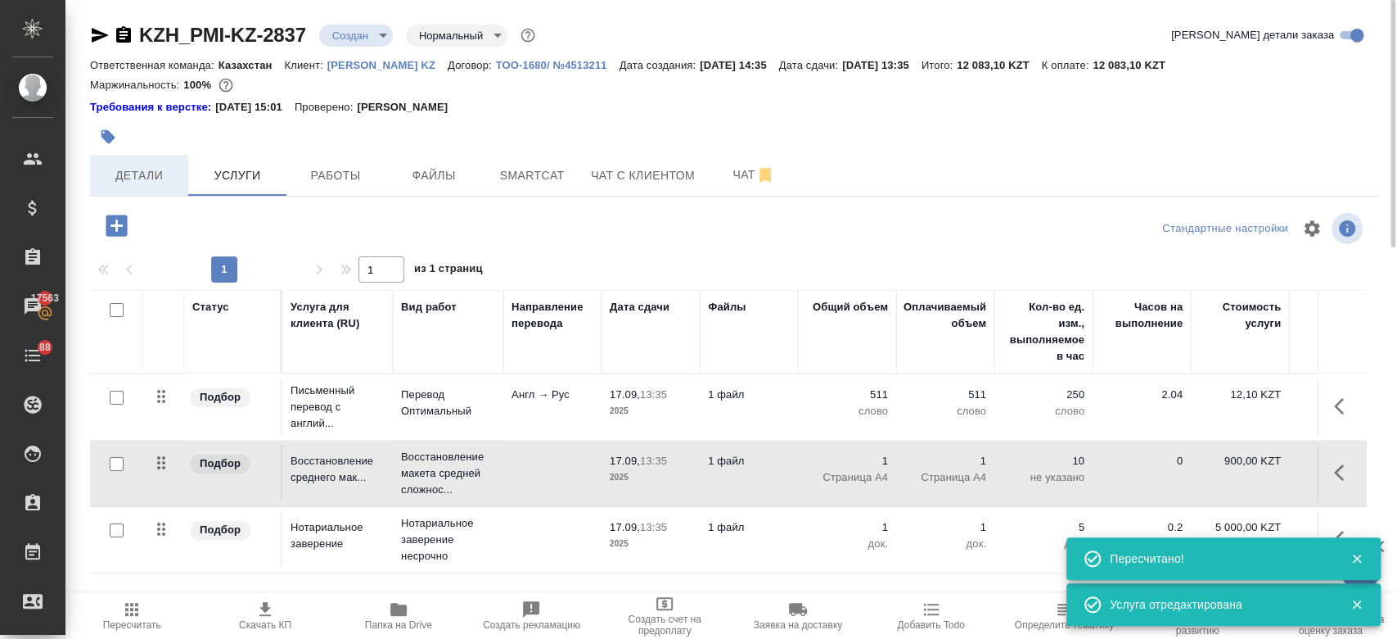
click at [138, 164] on button "Детали" at bounding box center [139, 175] width 98 height 41
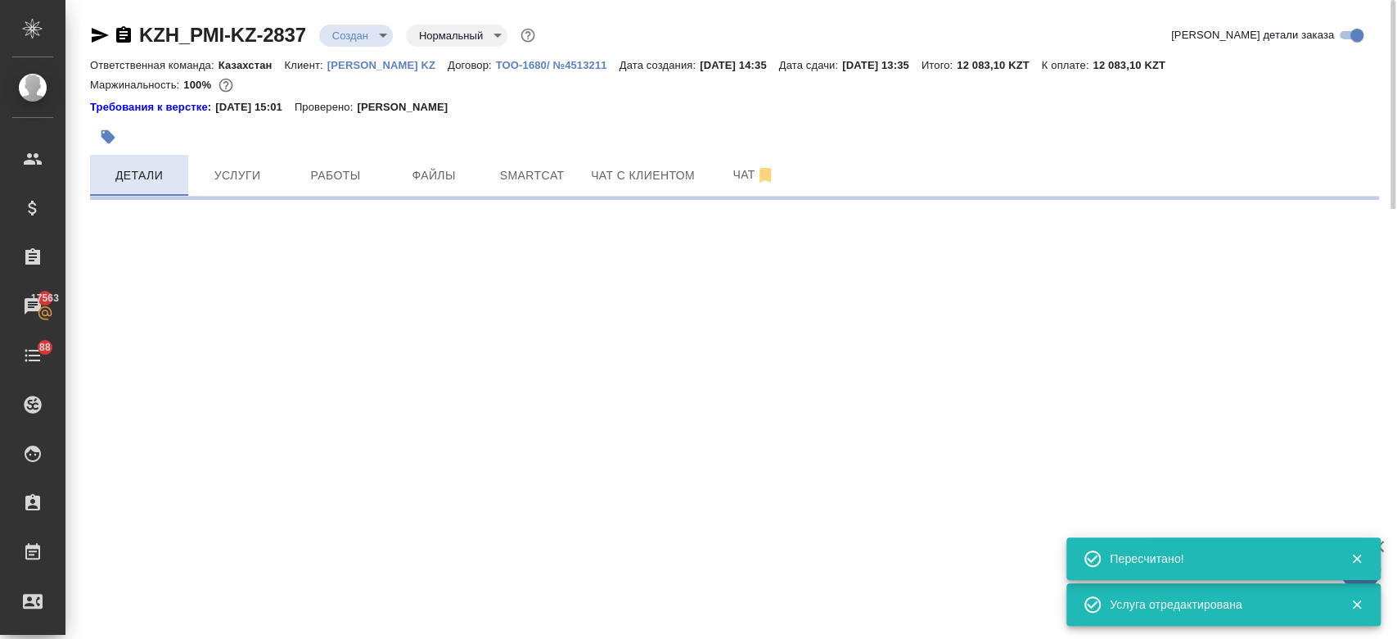
select select "RU"
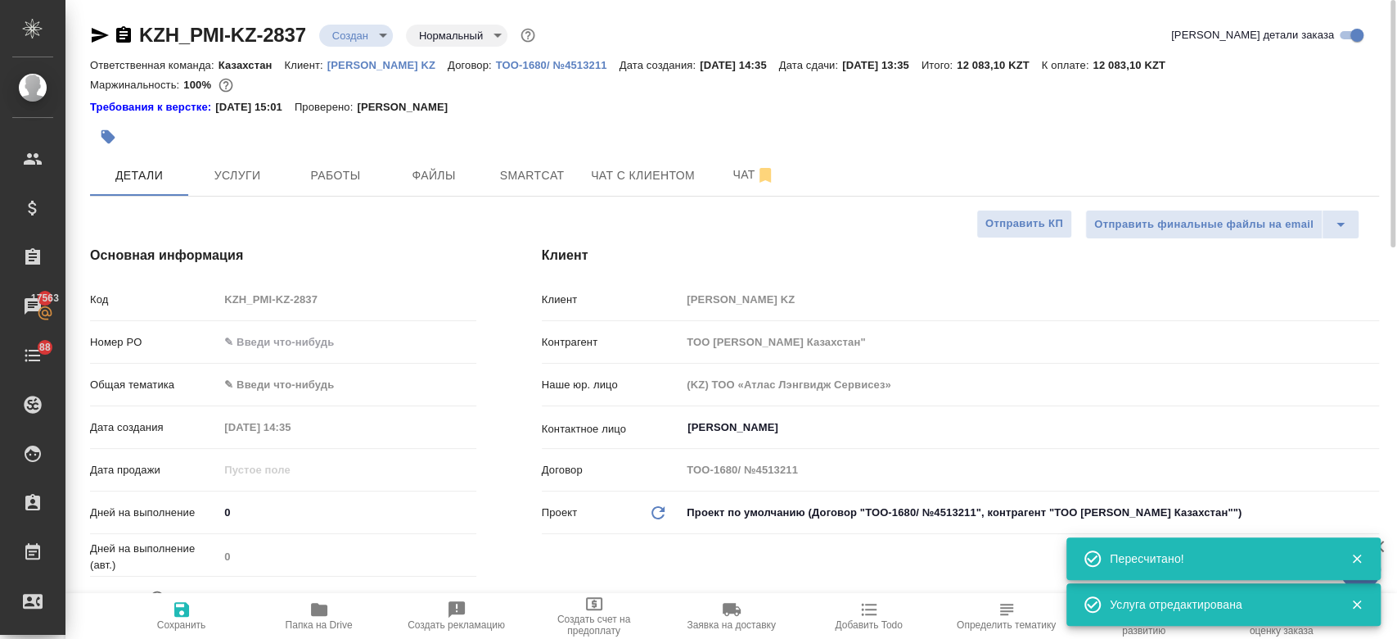
type textarea "x"
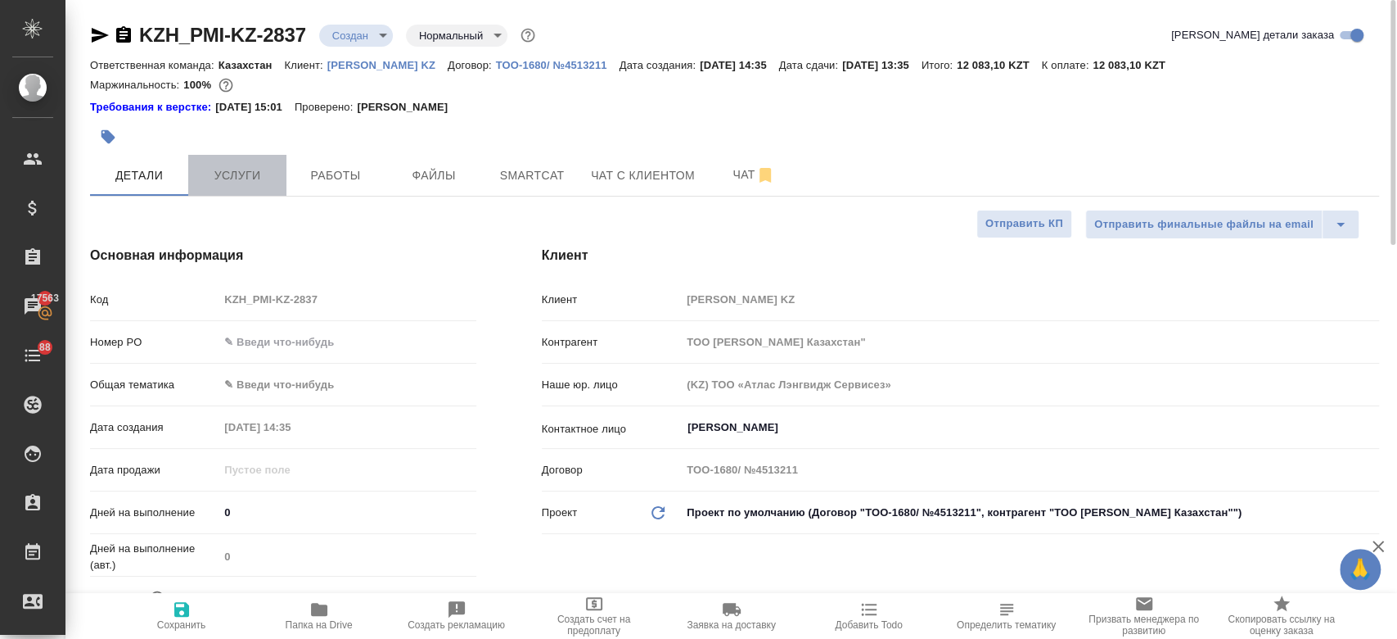
click at [239, 173] on span "Услуги" at bounding box center [237, 175] width 79 height 20
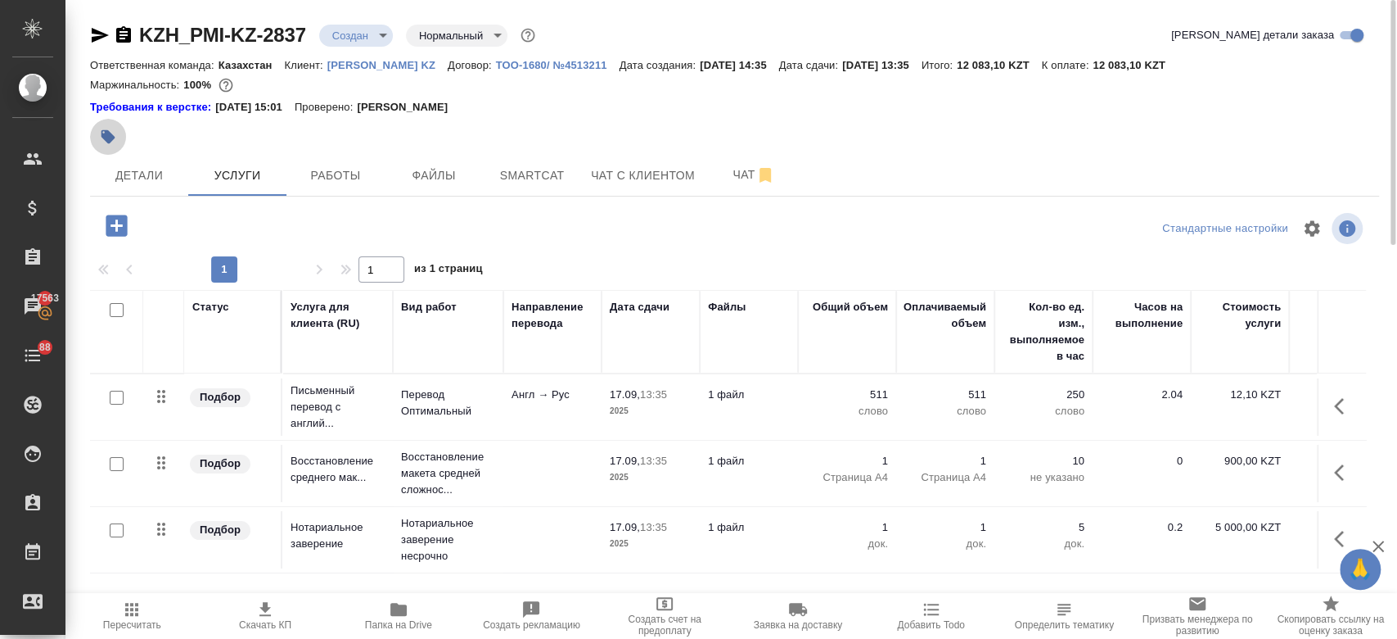
click at [108, 136] on icon "button" at bounding box center [109, 137] width 14 height 14
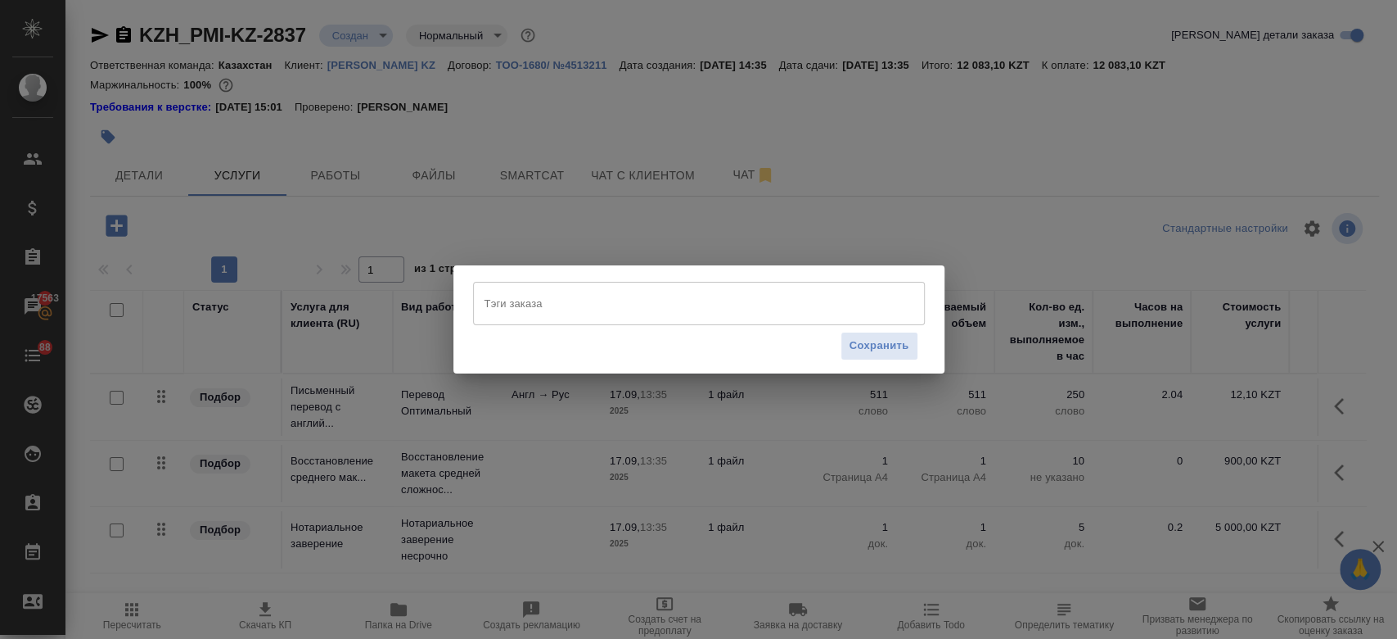
click at [544, 304] on input "Тэги заказа" at bounding box center [684, 303] width 406 height 28
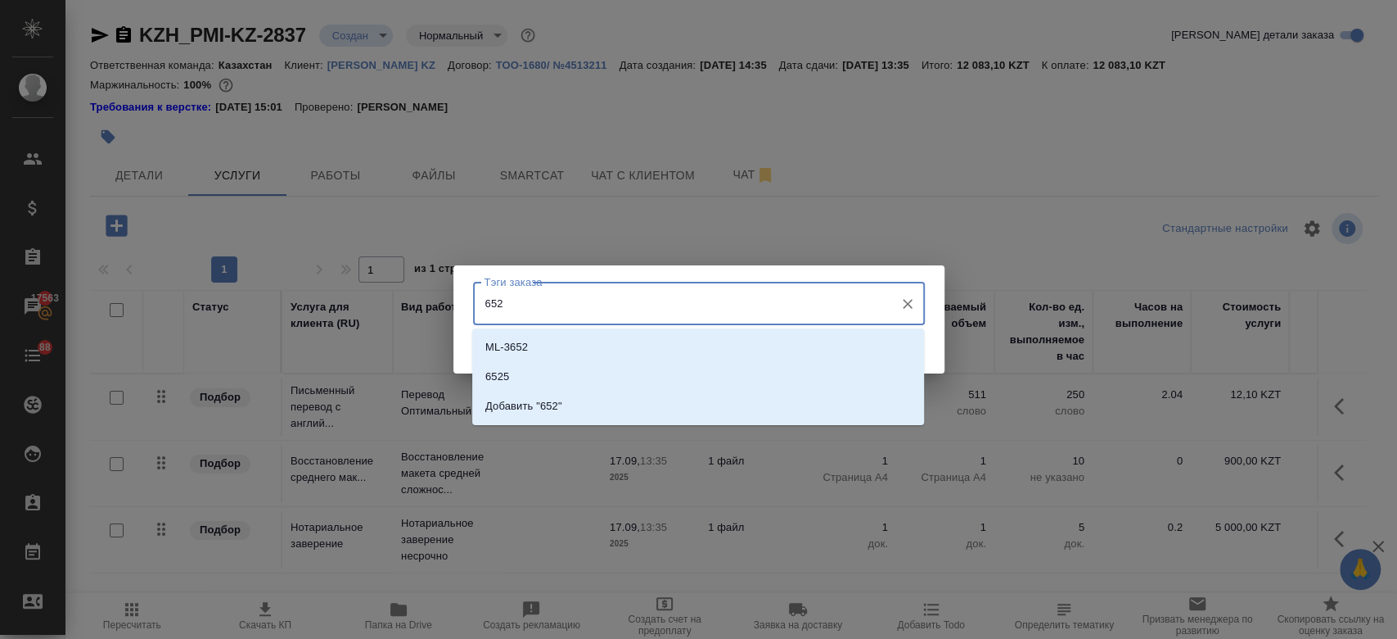
type input "6525"
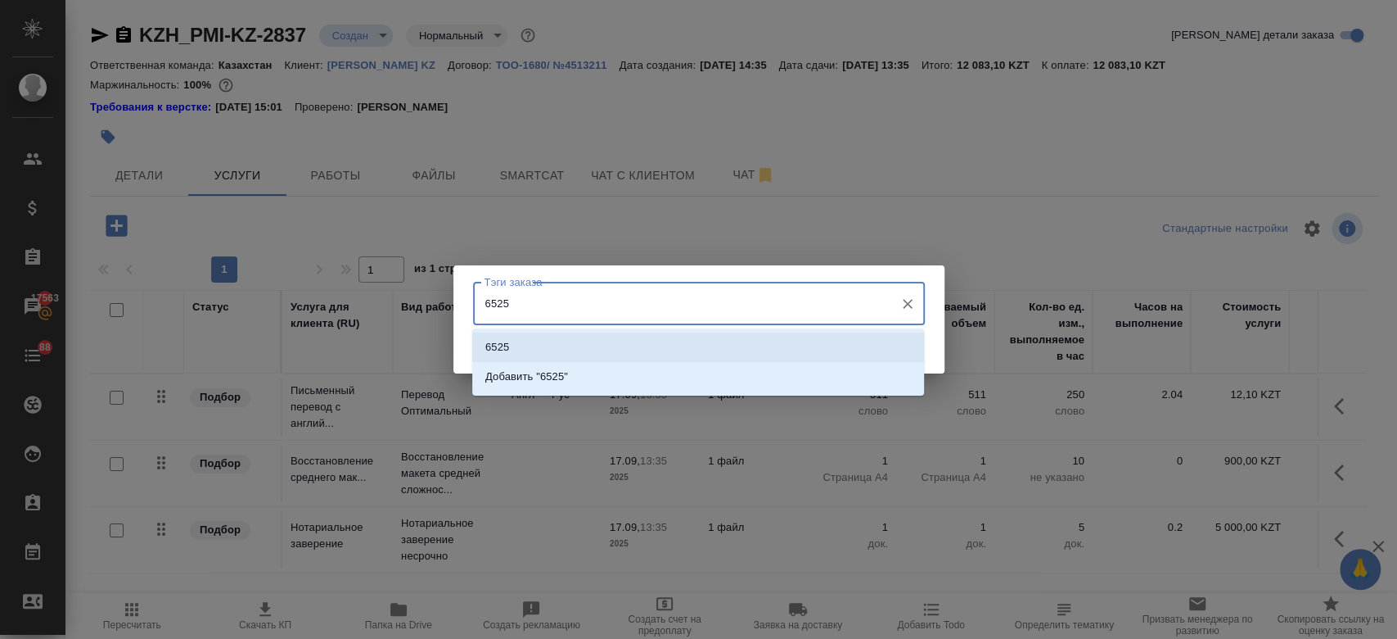
click at [668, 346] on li "6525" at bounding box center [698, 346] width 452 height 29
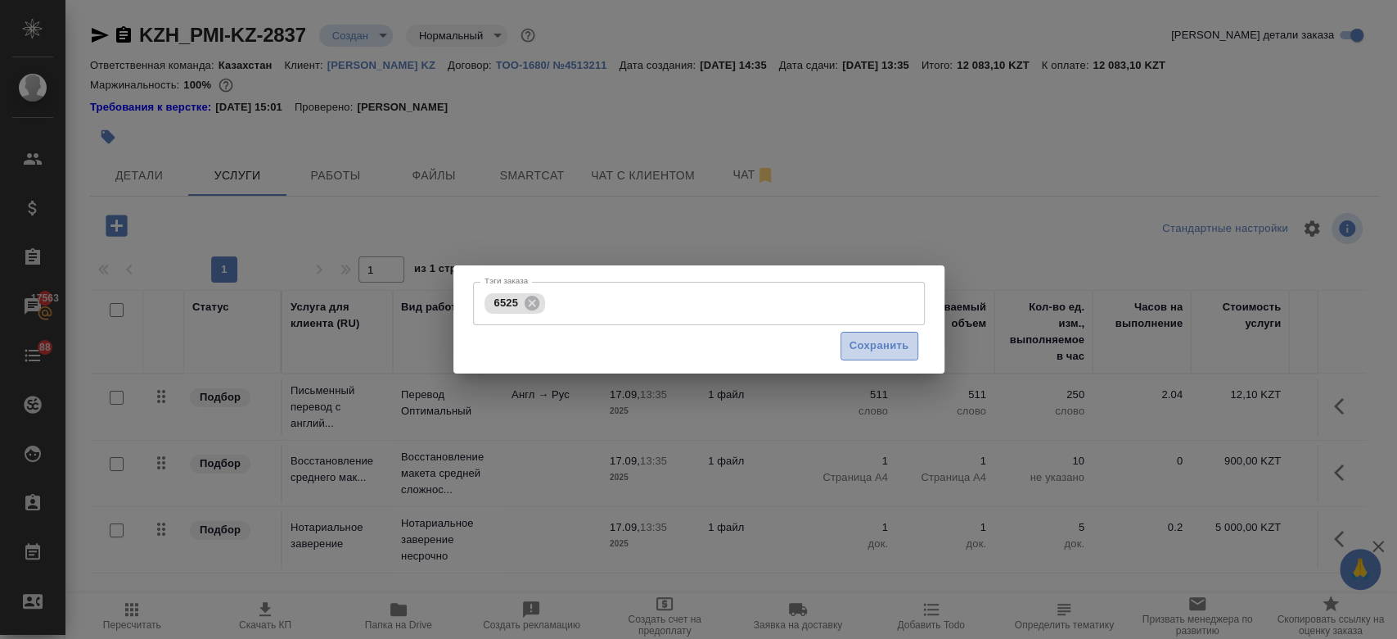
click at [893, 345] on span "Сохранить" at bounding box center [880, 345] width 60 height 19
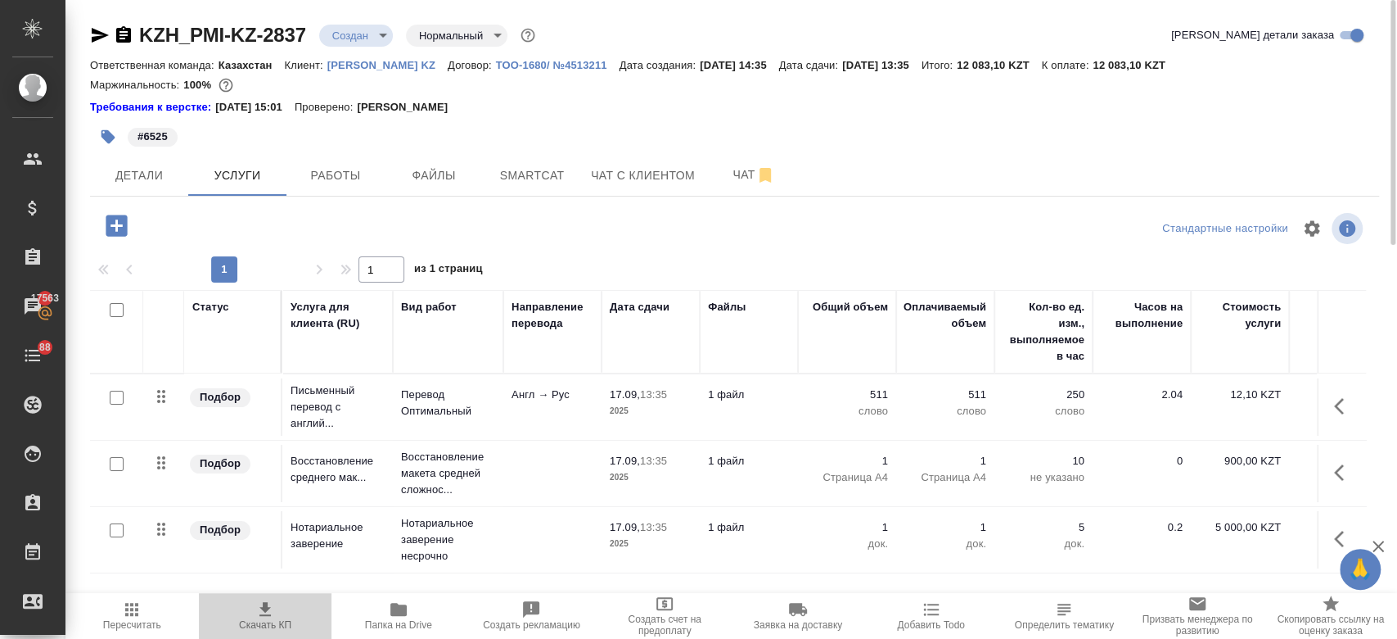
click at [268, 604] on icon "button" at bounding box center [265, 609] width 20 height 20
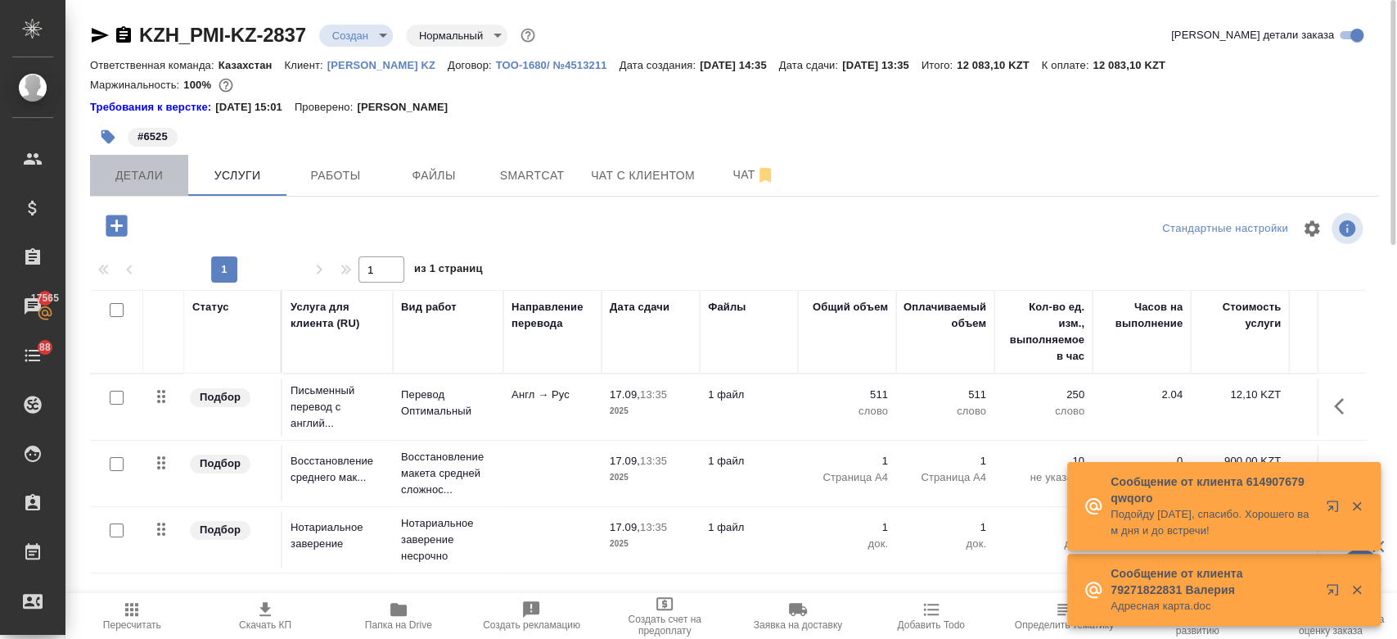
click at [156, 180] on span "Детали" at bounding box center [139, 175] width 79 height 20
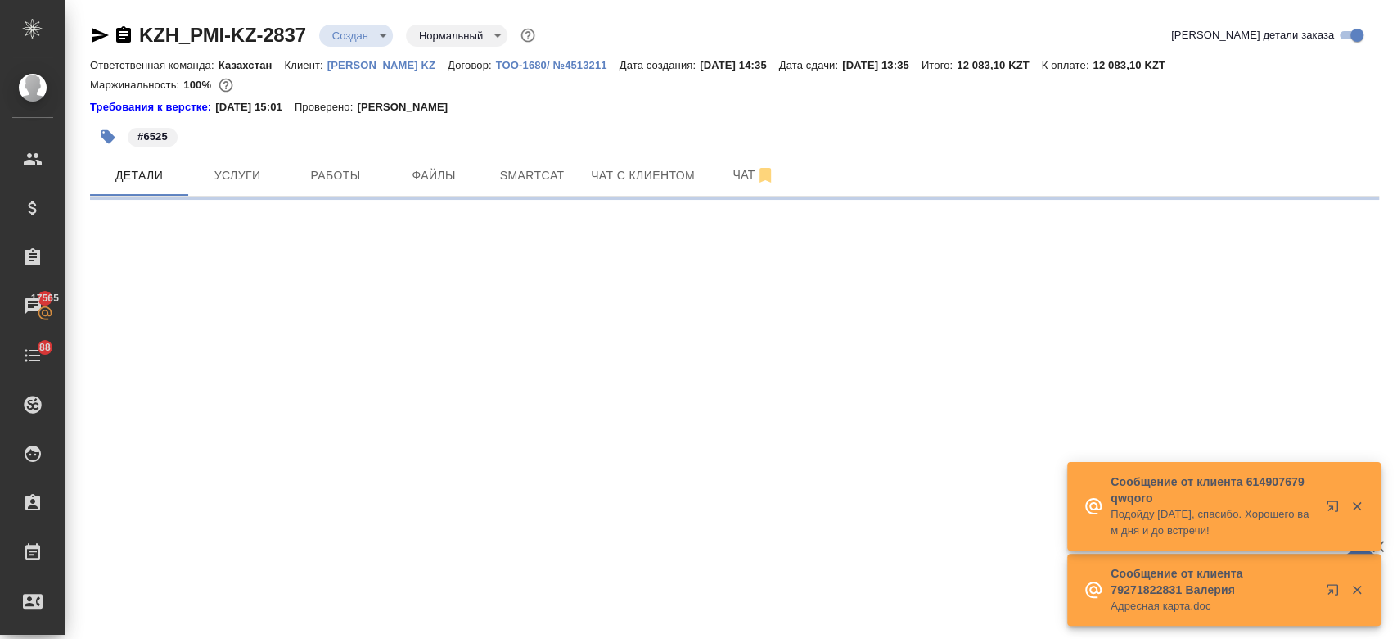
select select "RU"
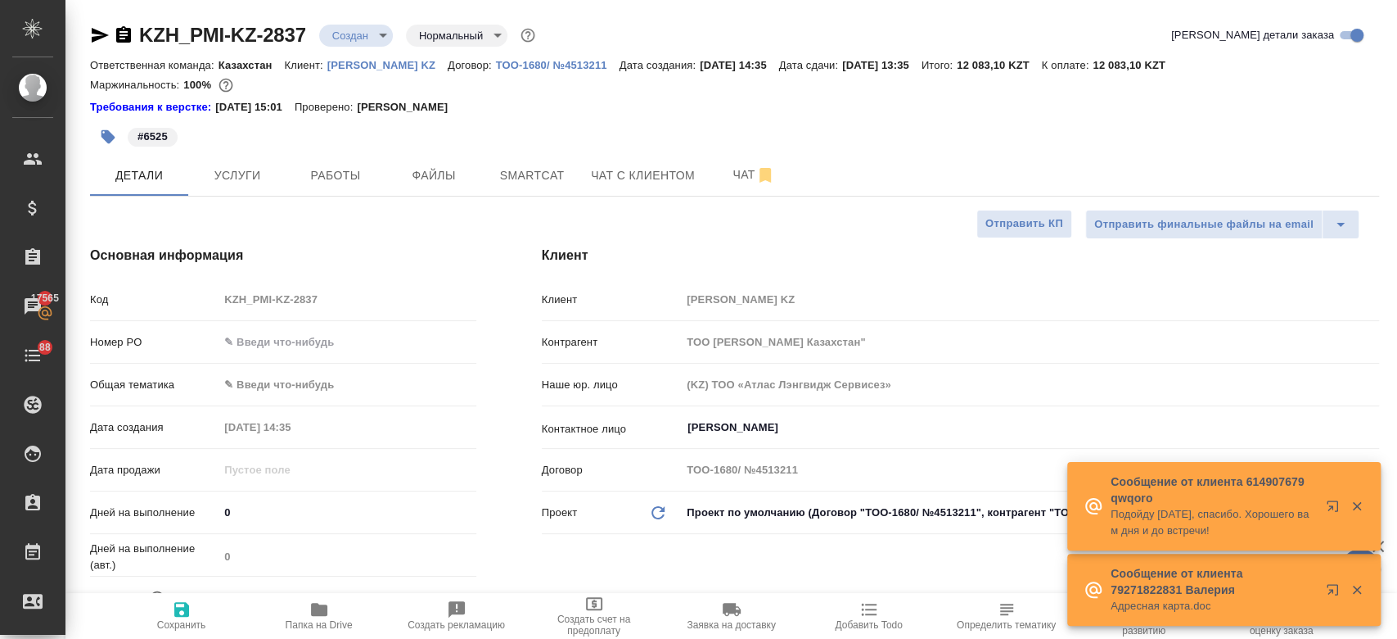
type textarea "x"
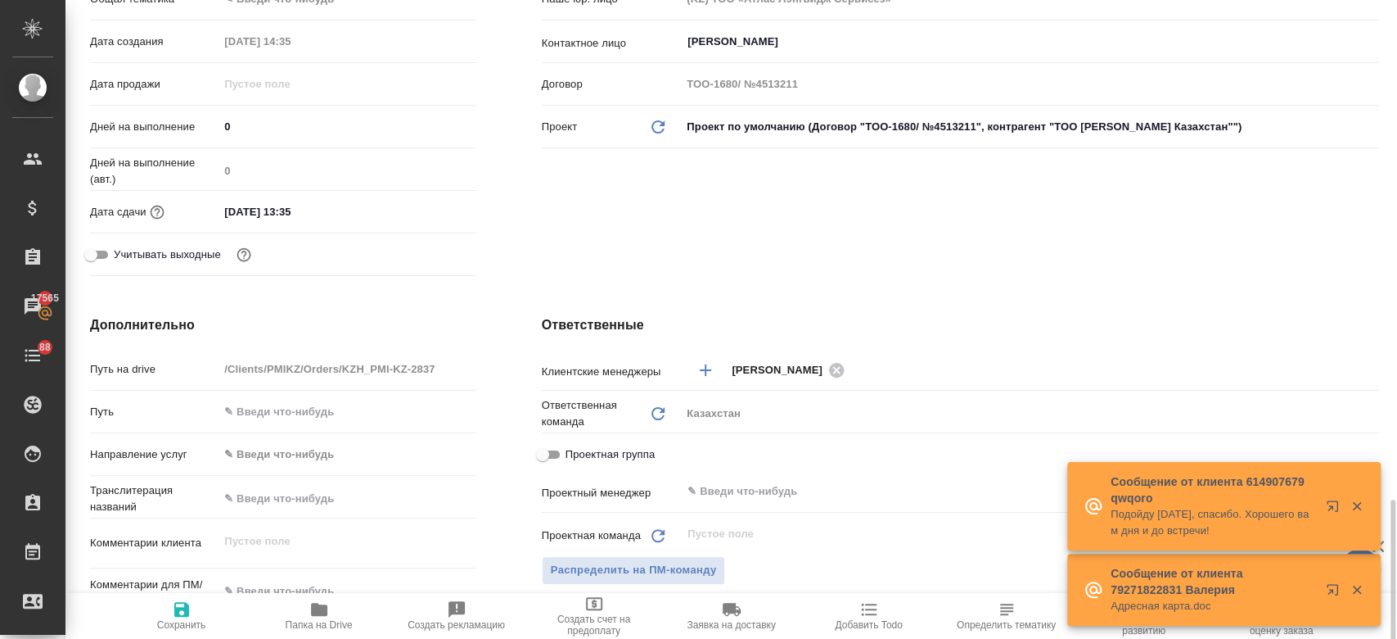
scroll to position [665, 0]
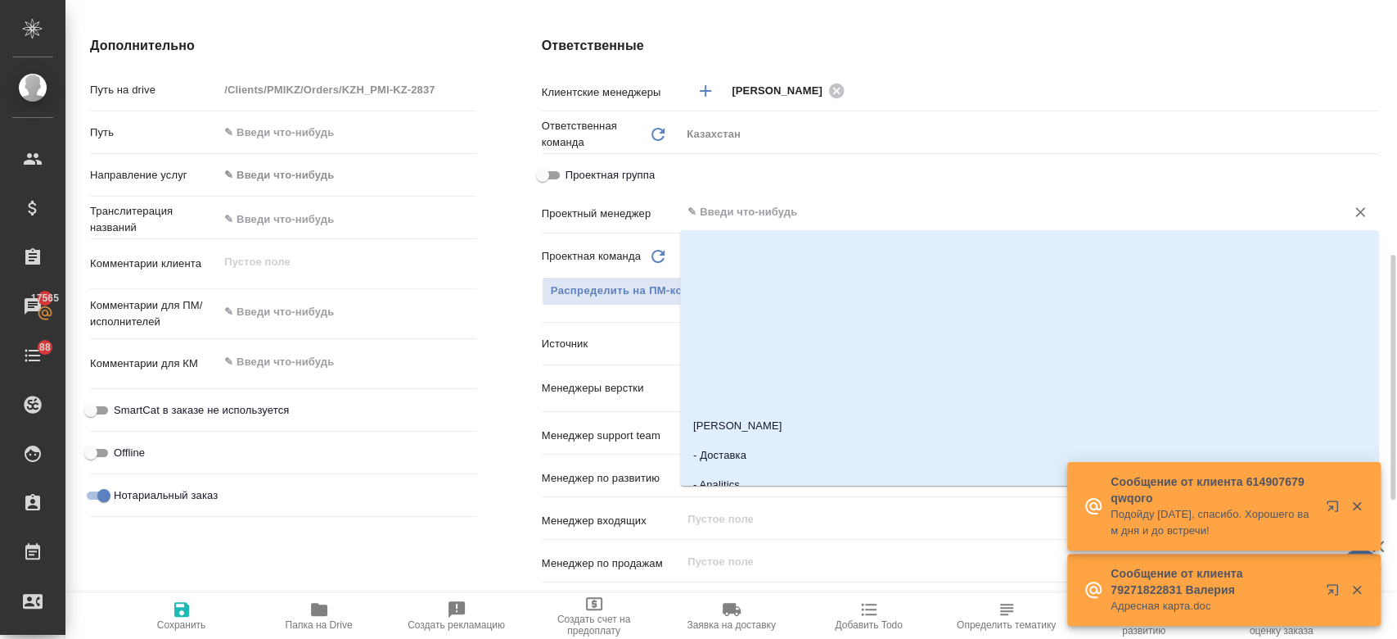
click at [738, 211] on input "text" at bounding box center [1003, 212] width 634 height 20
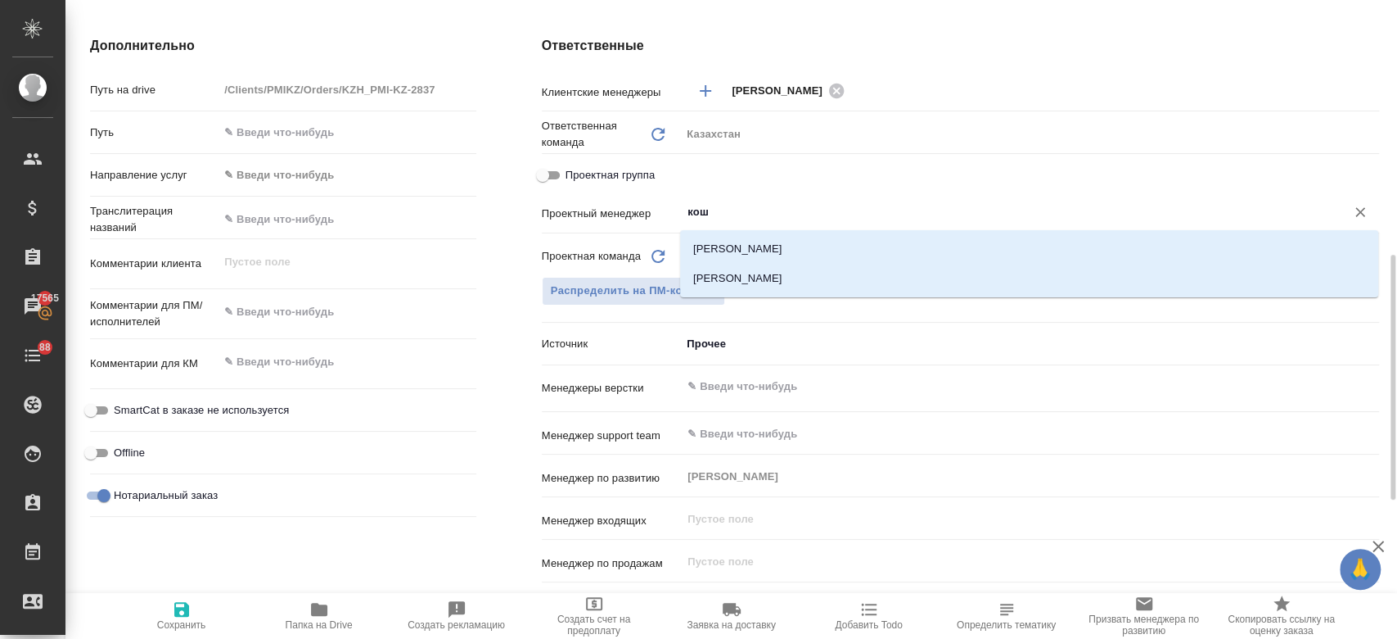
type input "коше"
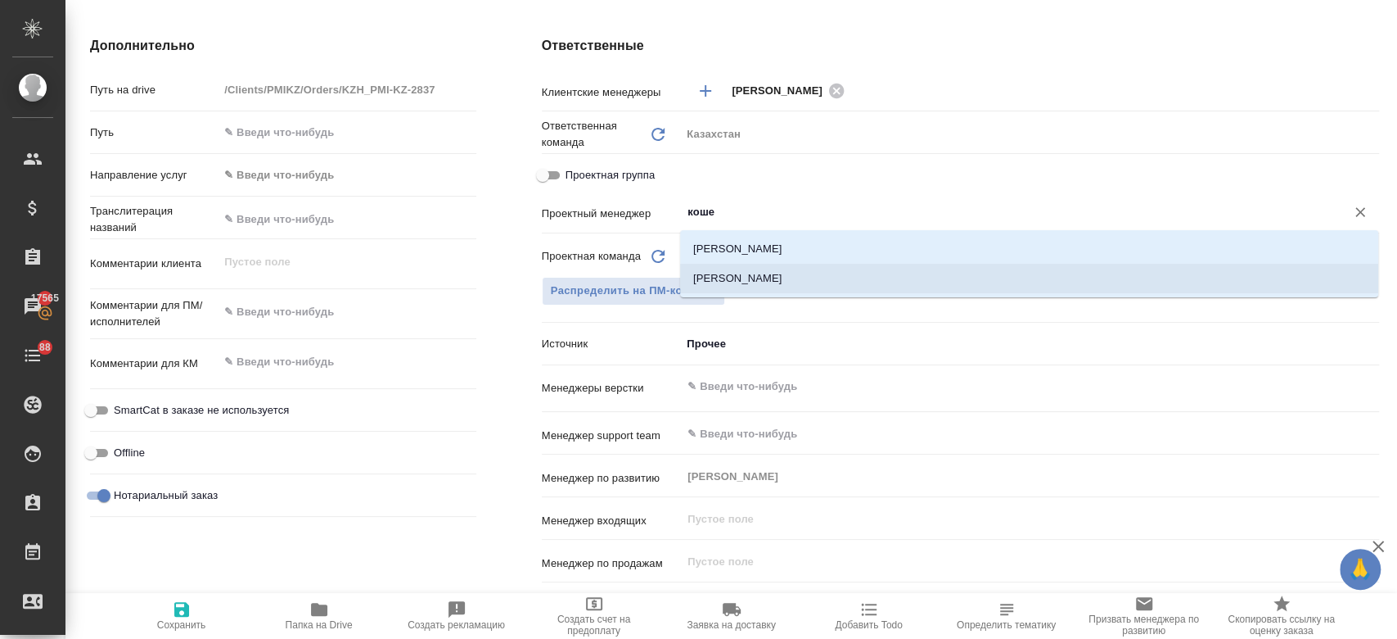
click at [740, 283] on li "[PERSON_NAME]" at bounding box center [1029, 278] width 698 height 29
type textarea "x"
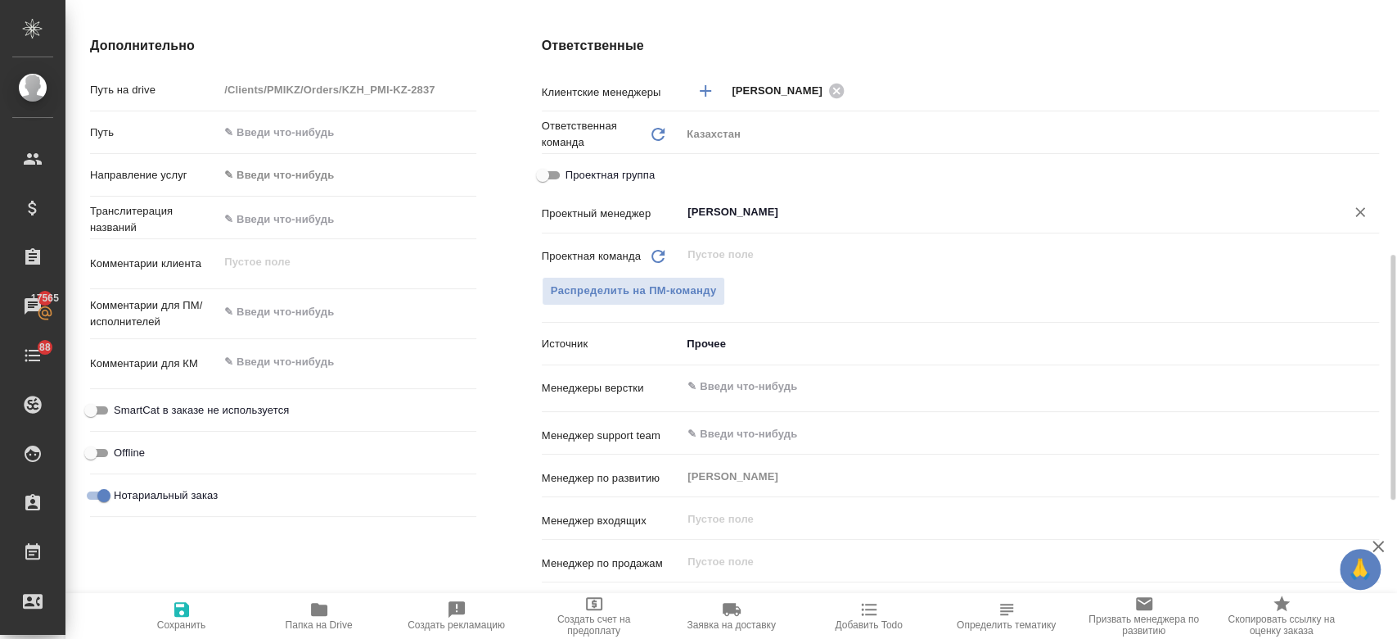
type input "[PERSON_NAME]"
click at [191, 619] on span "Сохранить" at bounding box center [181, 624] width 49 height 11
type textarea "x"
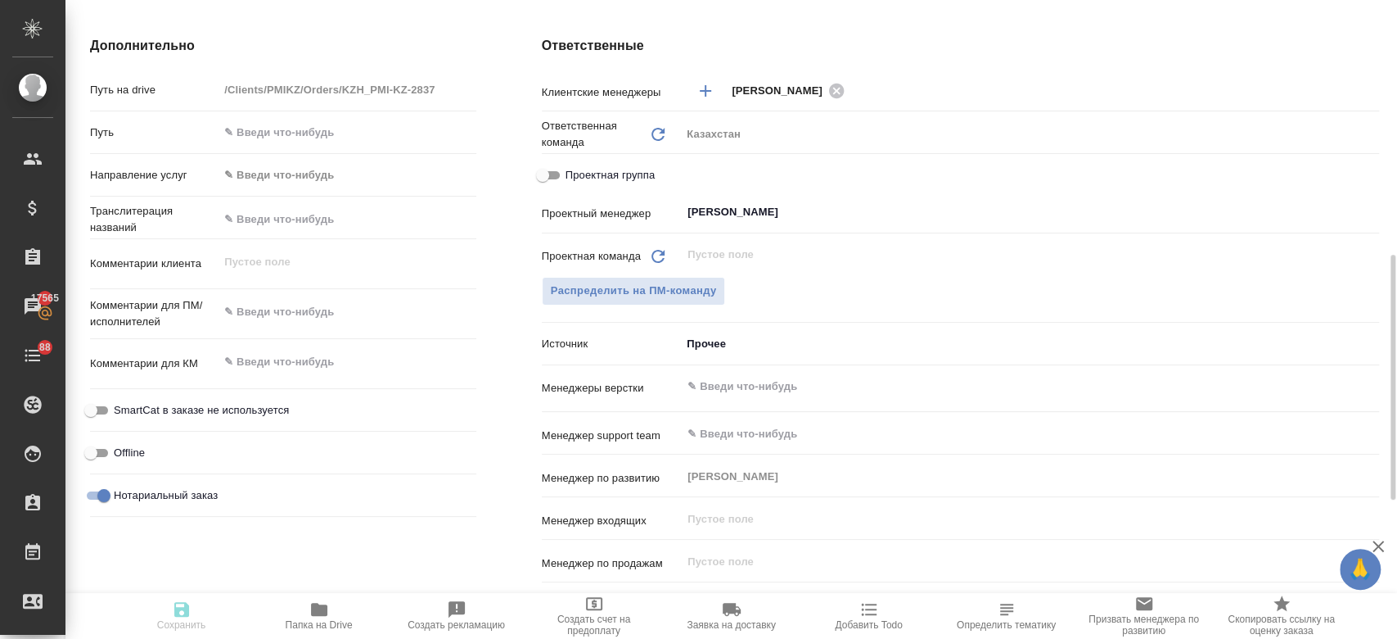
type textarea "x"
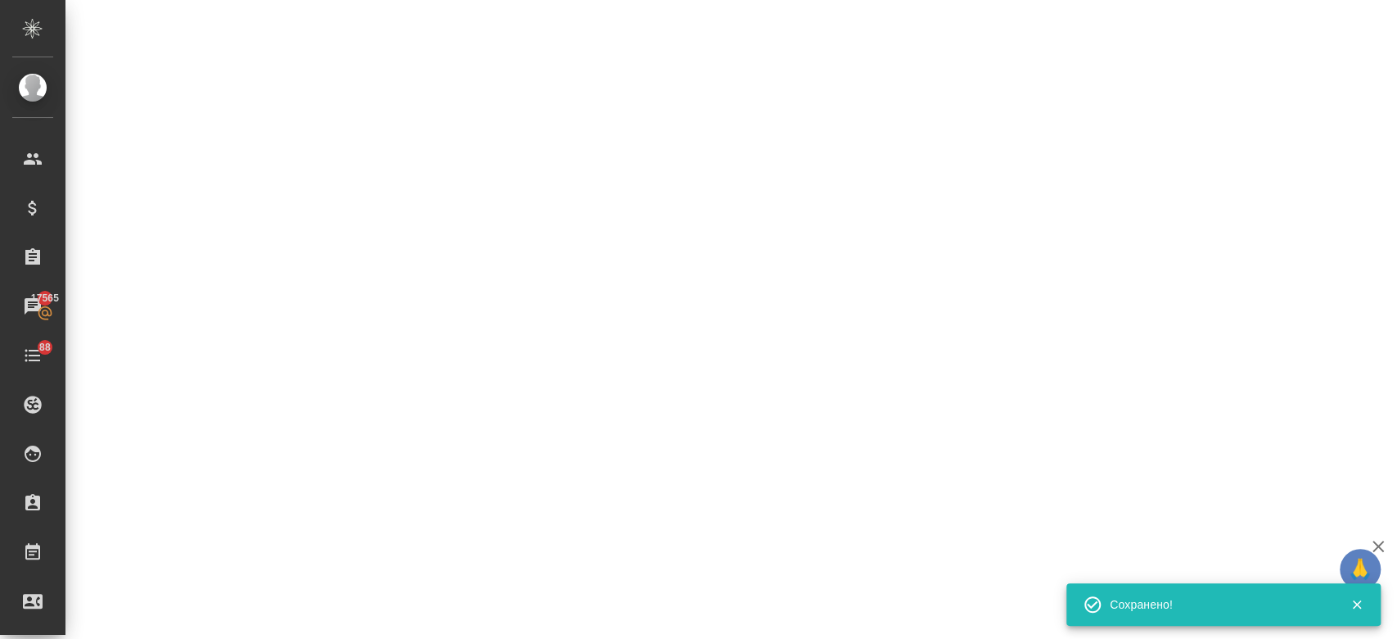
select select "RU"
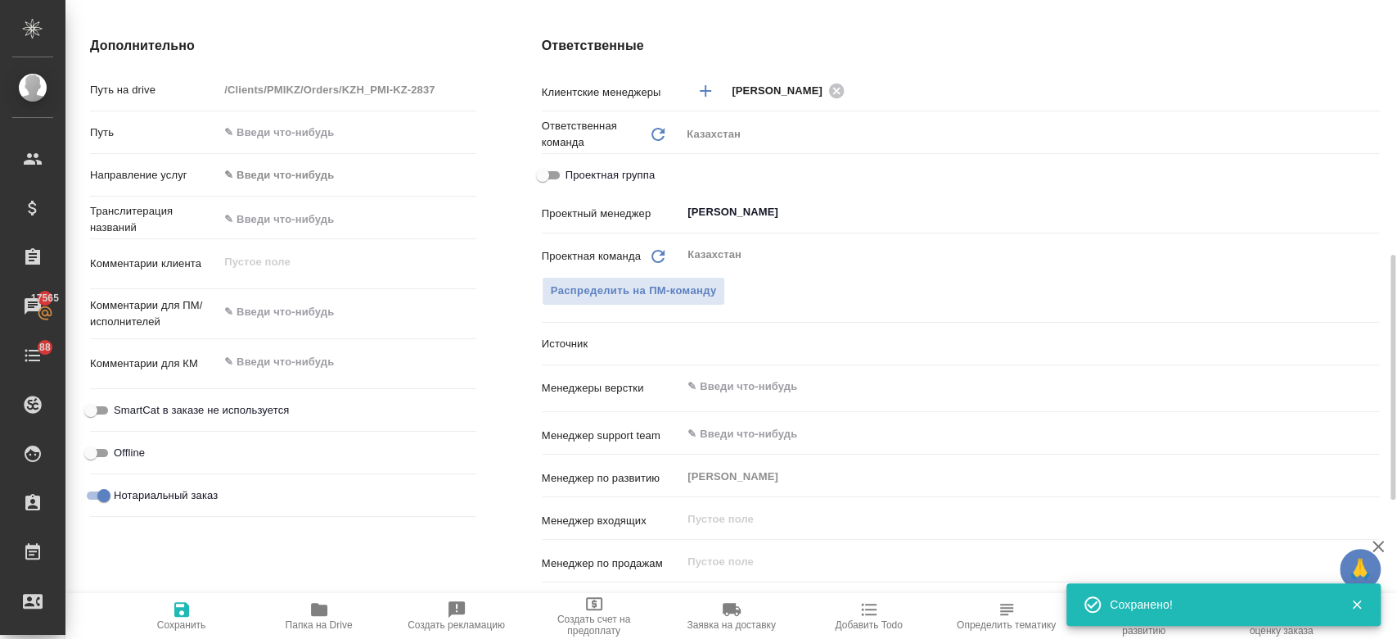
type textarea "x"
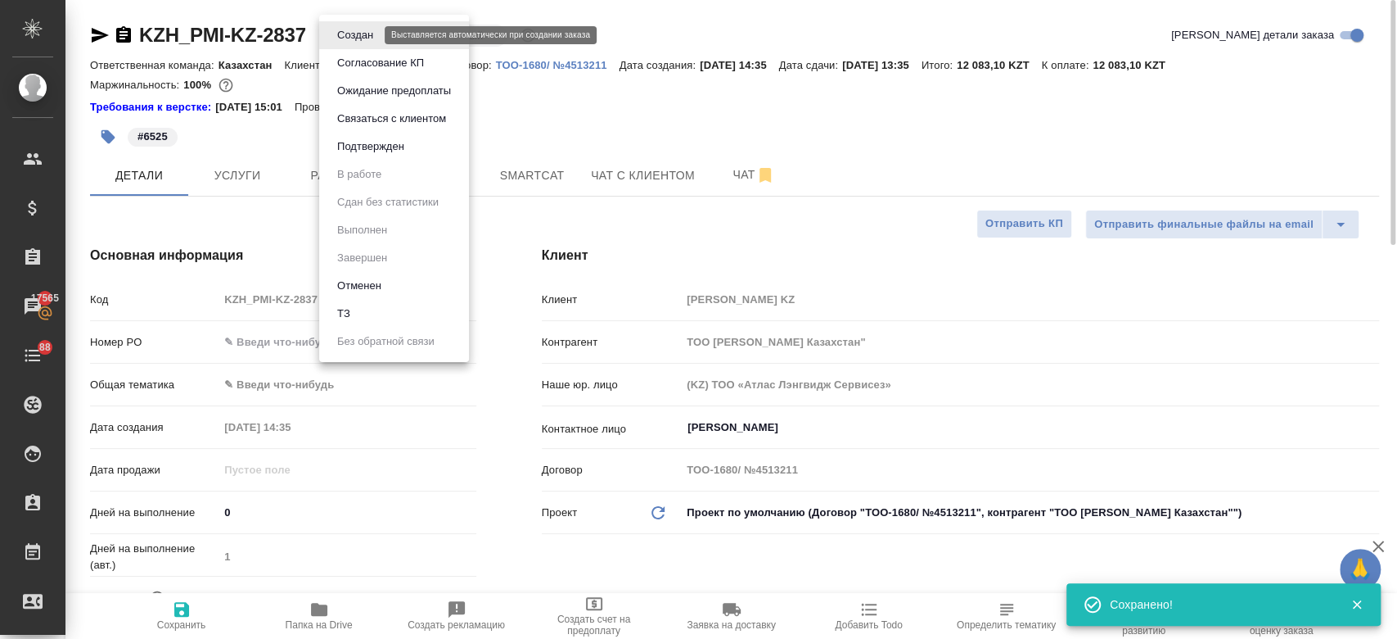
click at [336, 31] on body "🙏 .cls-1 fill:#fff; AWATERA Kosherbayeva Nazerke Клиенты Спецификации Заказы 17…" at bounding box center [698, 319] width 1397 height 639
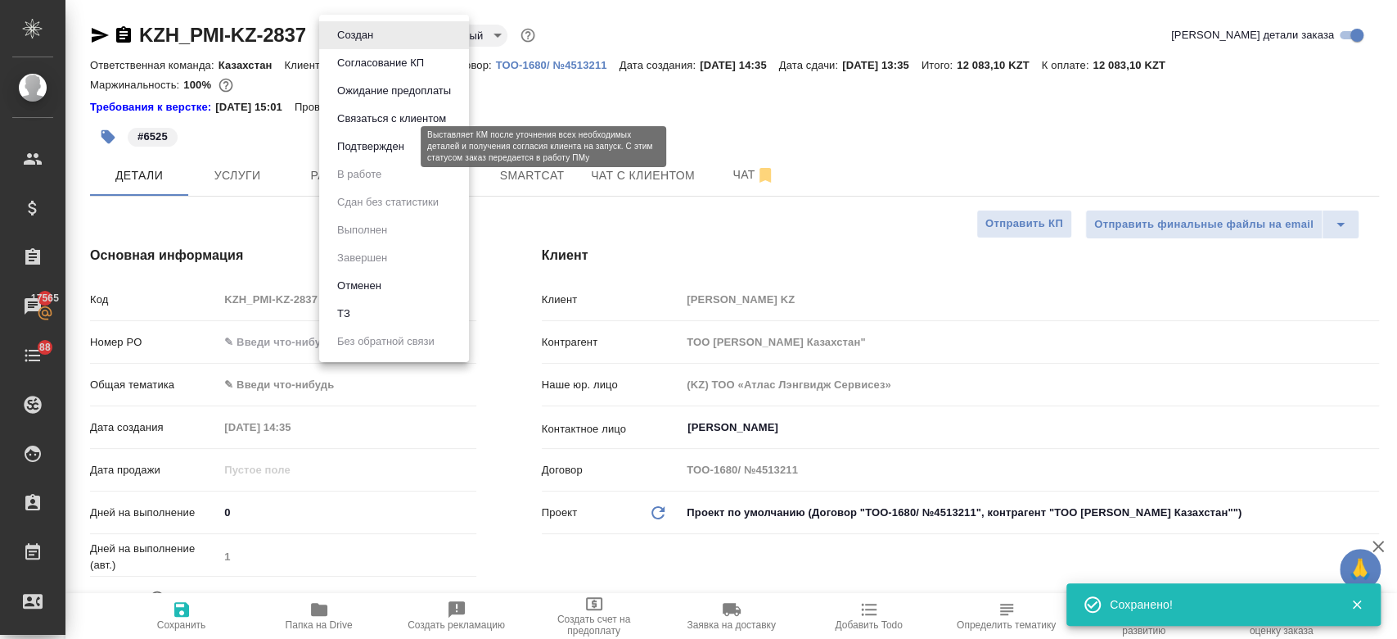
click at [381, 144] on button "Подтвержден" at bounding box center [370, 147] width 77 height 18
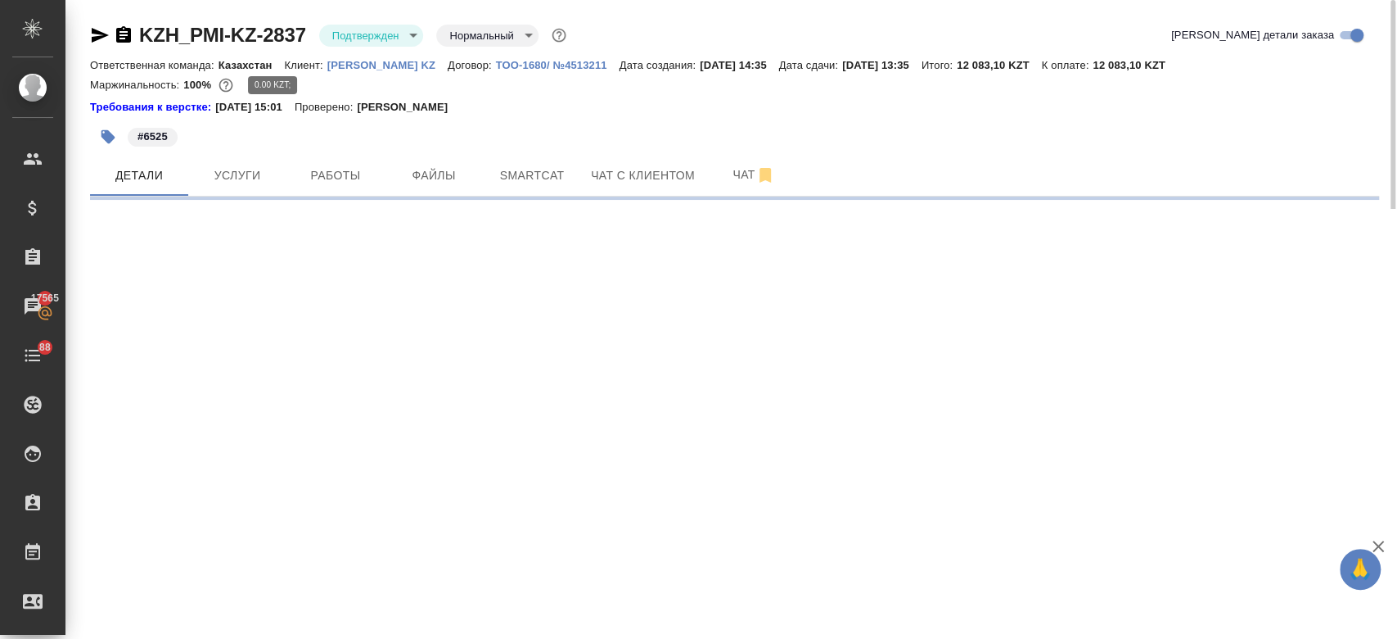
select select "RU"
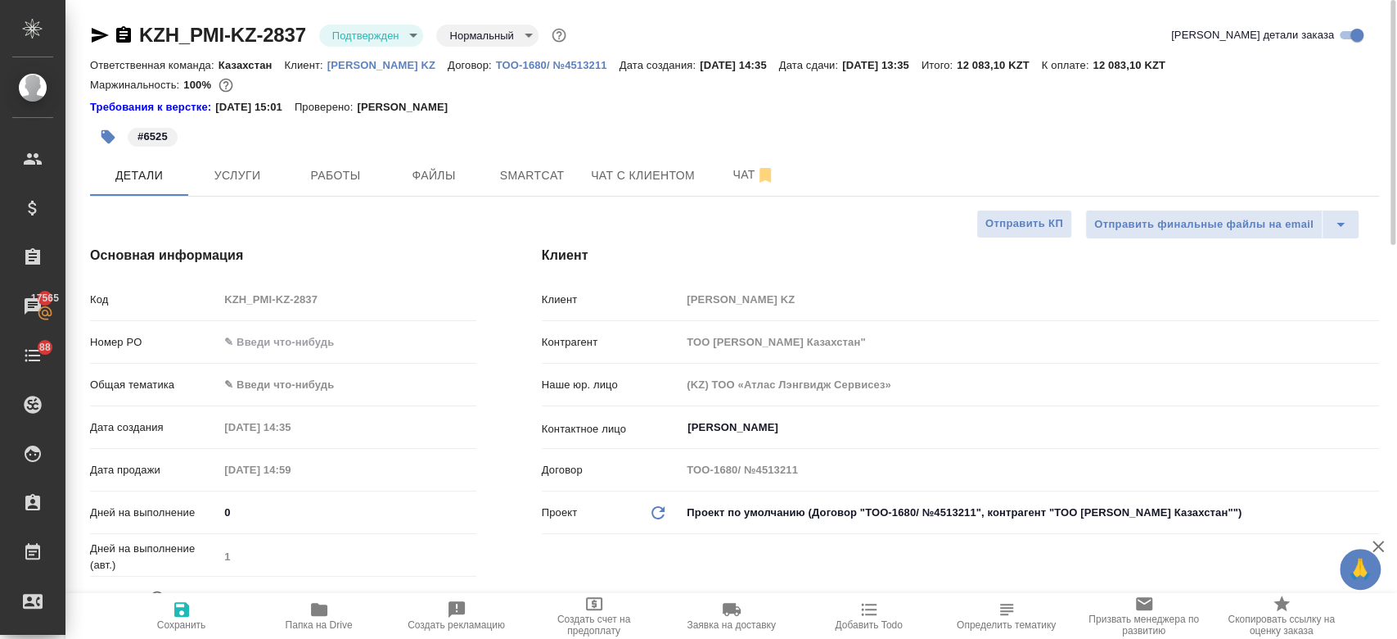
type textarea "x"
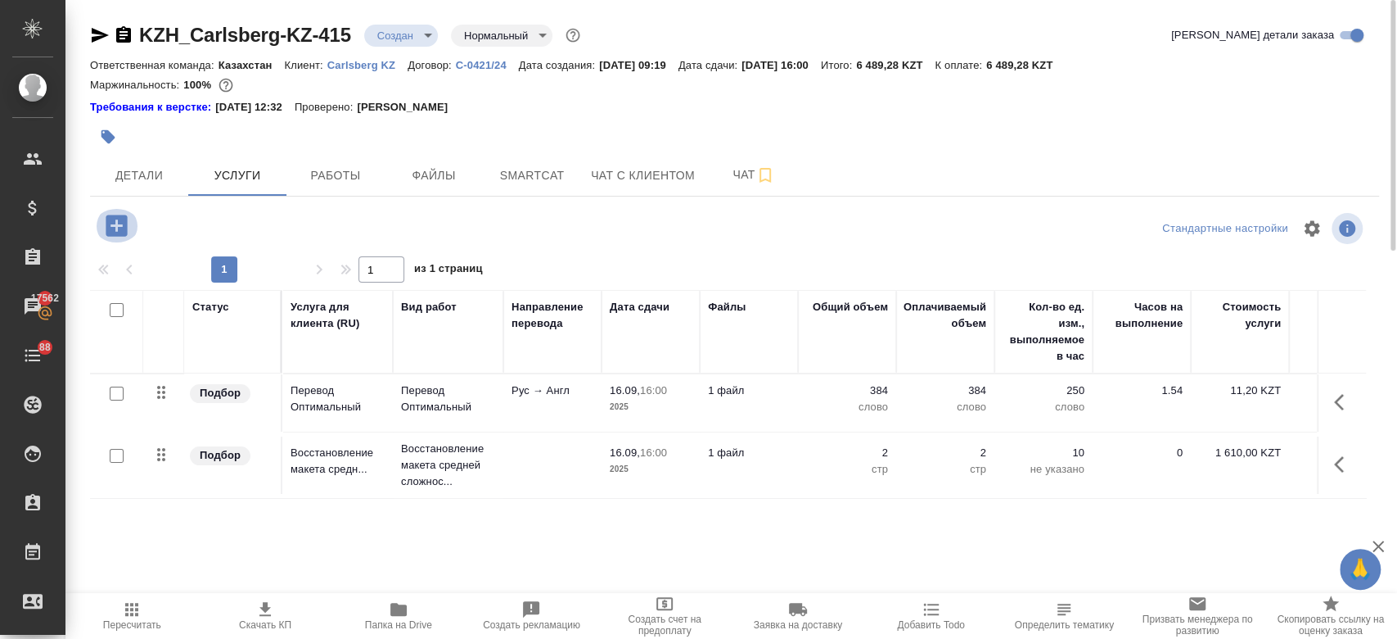
click at [124, 230] on icon "button" at bounding box center [116, 224] width 21 height 21
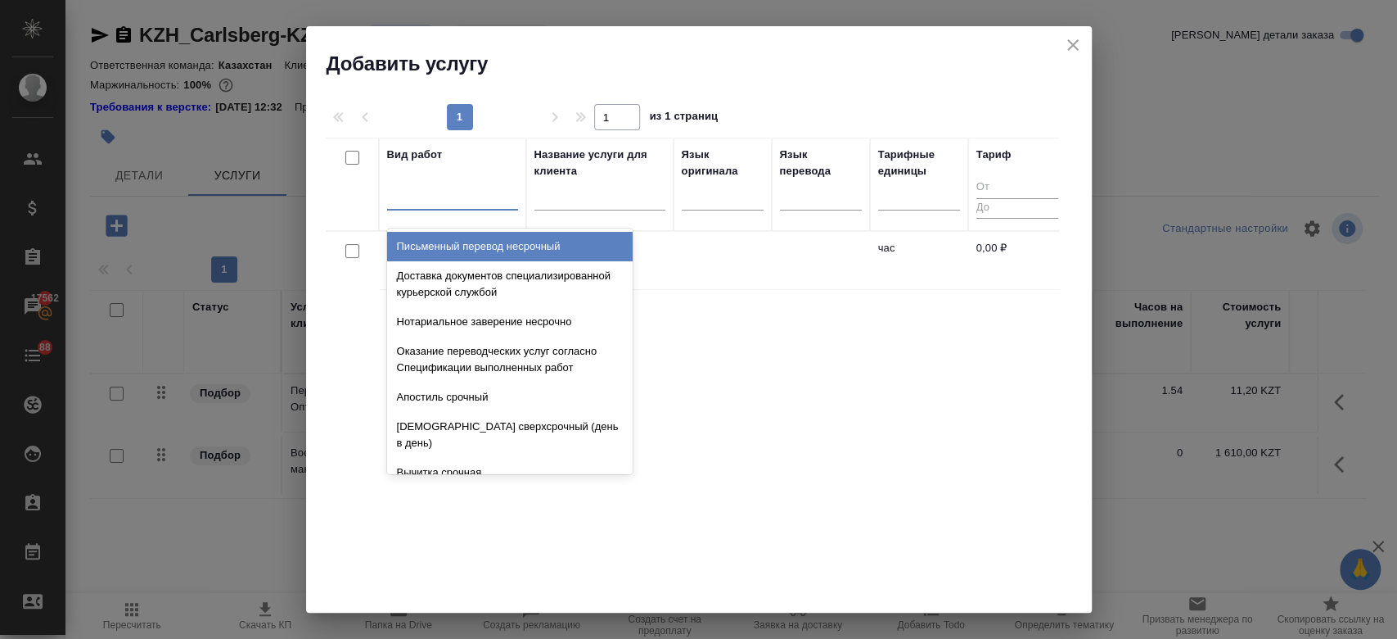
click at [465, 196] on div at bounding box center [452, 194] width 131 height 24
type input "г"
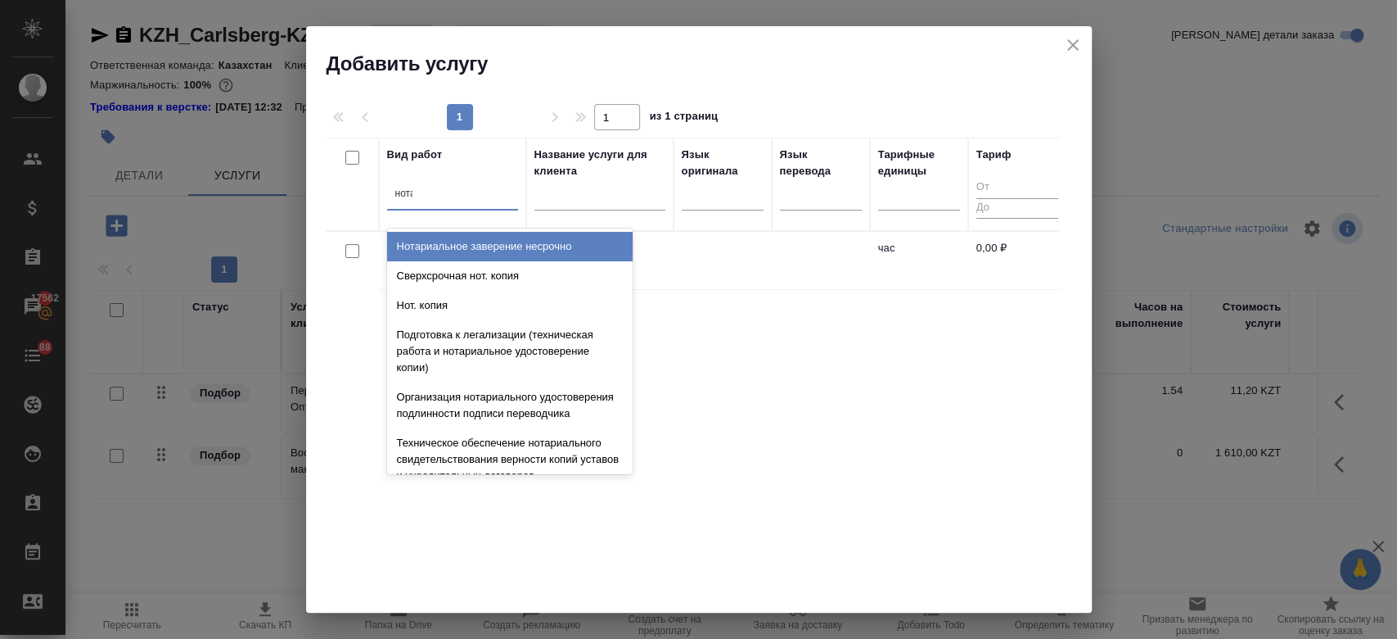
type input "нотар"
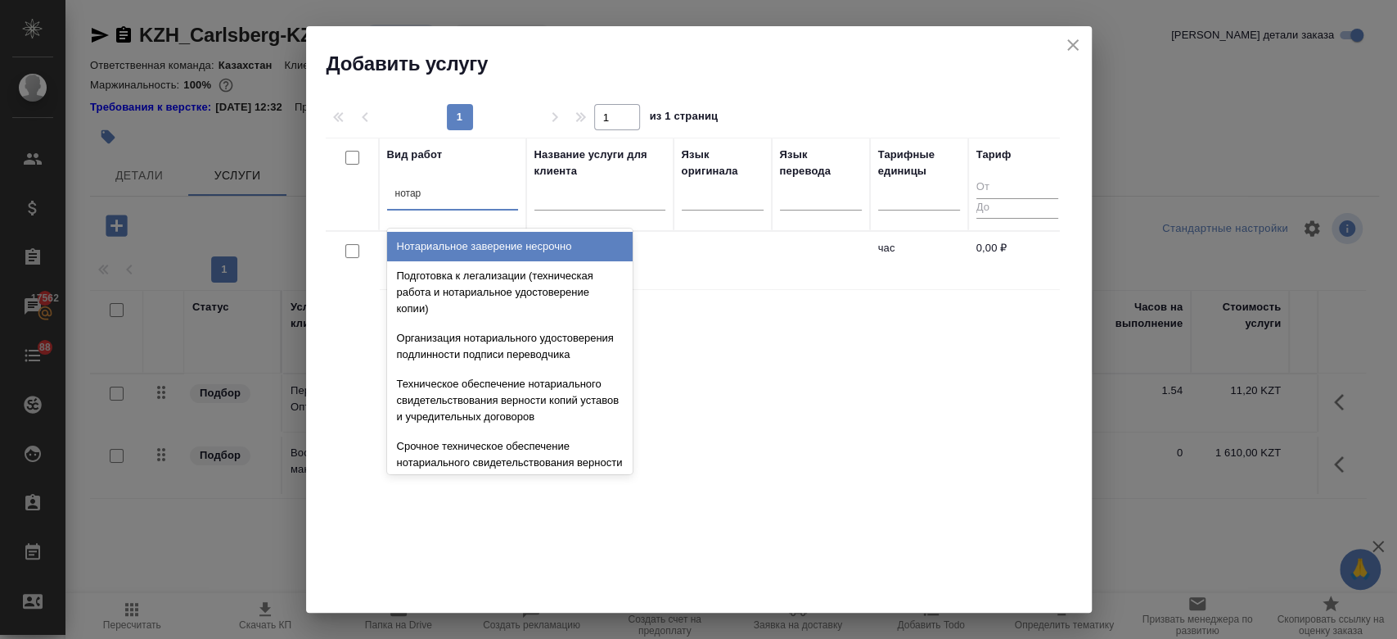
click at [485, 243] on div "Нотариальное заверение несрочно" at bounding box center [510, 246] width 246 height 29
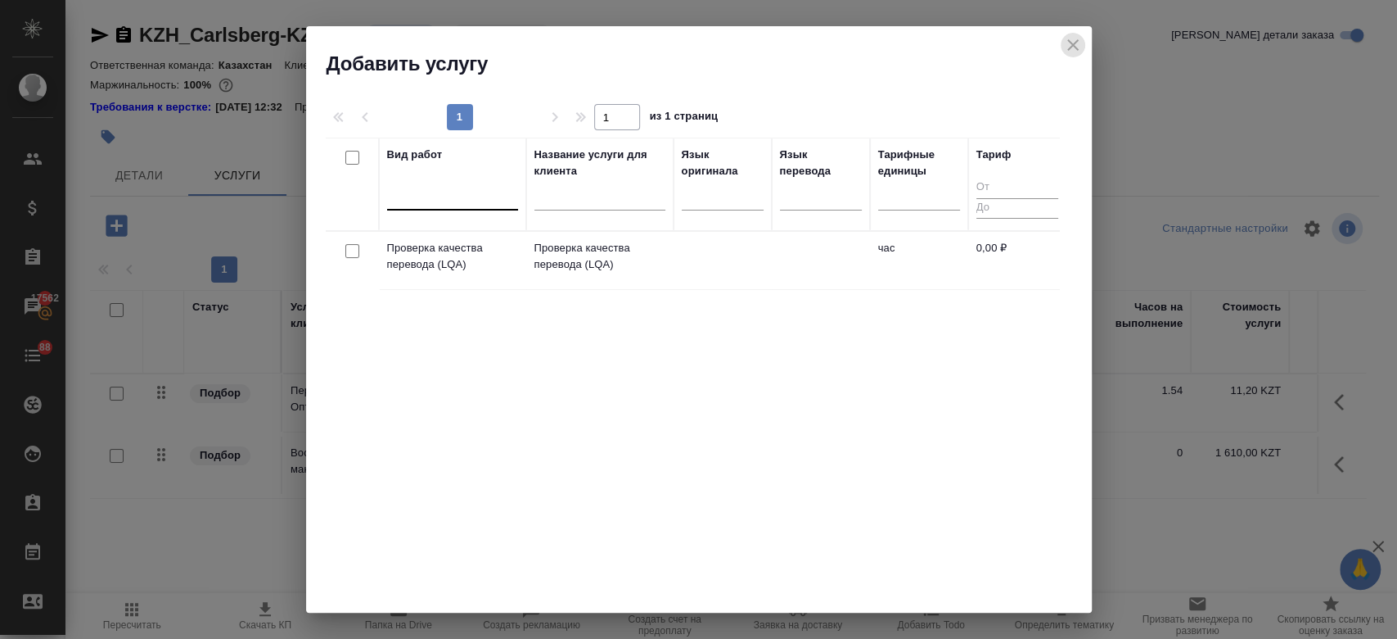
click at [1081, 38] on icon "close" at bounding box center [1073, 45] width 20 height 20
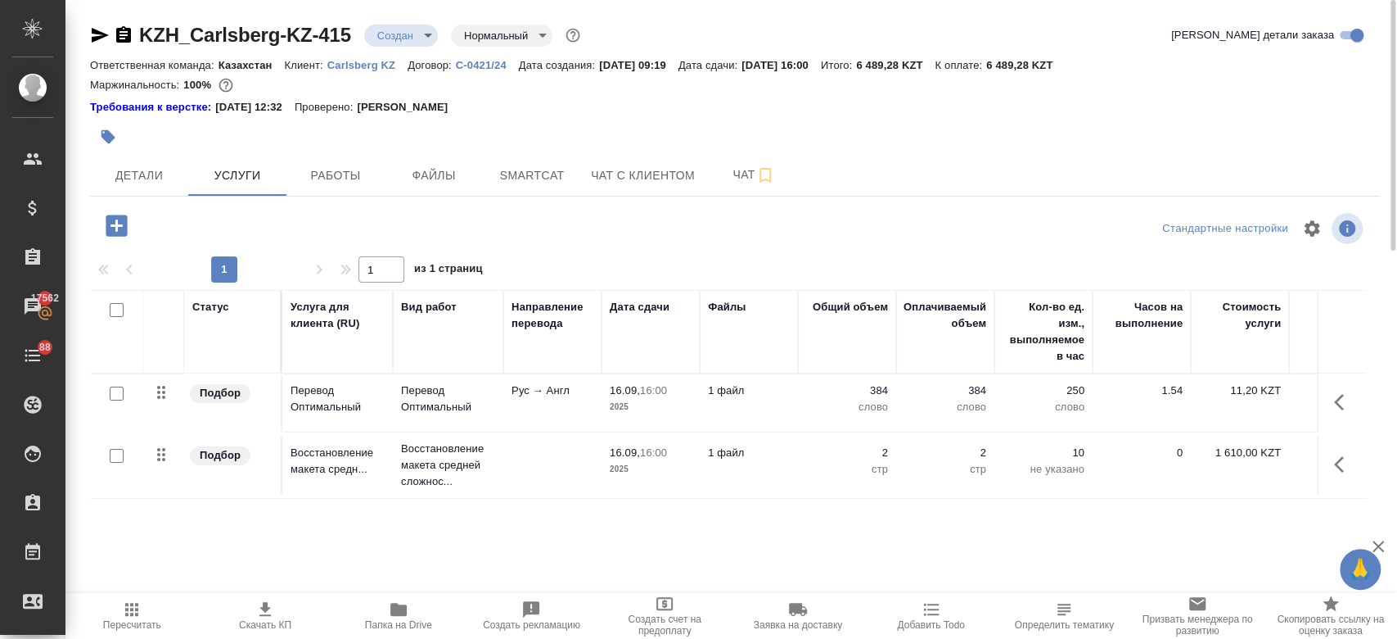
click at [120, 223] on icon "button" at bounding box center [116, 224] width 21 height 21
